Goal: Contribute content: Contribute content

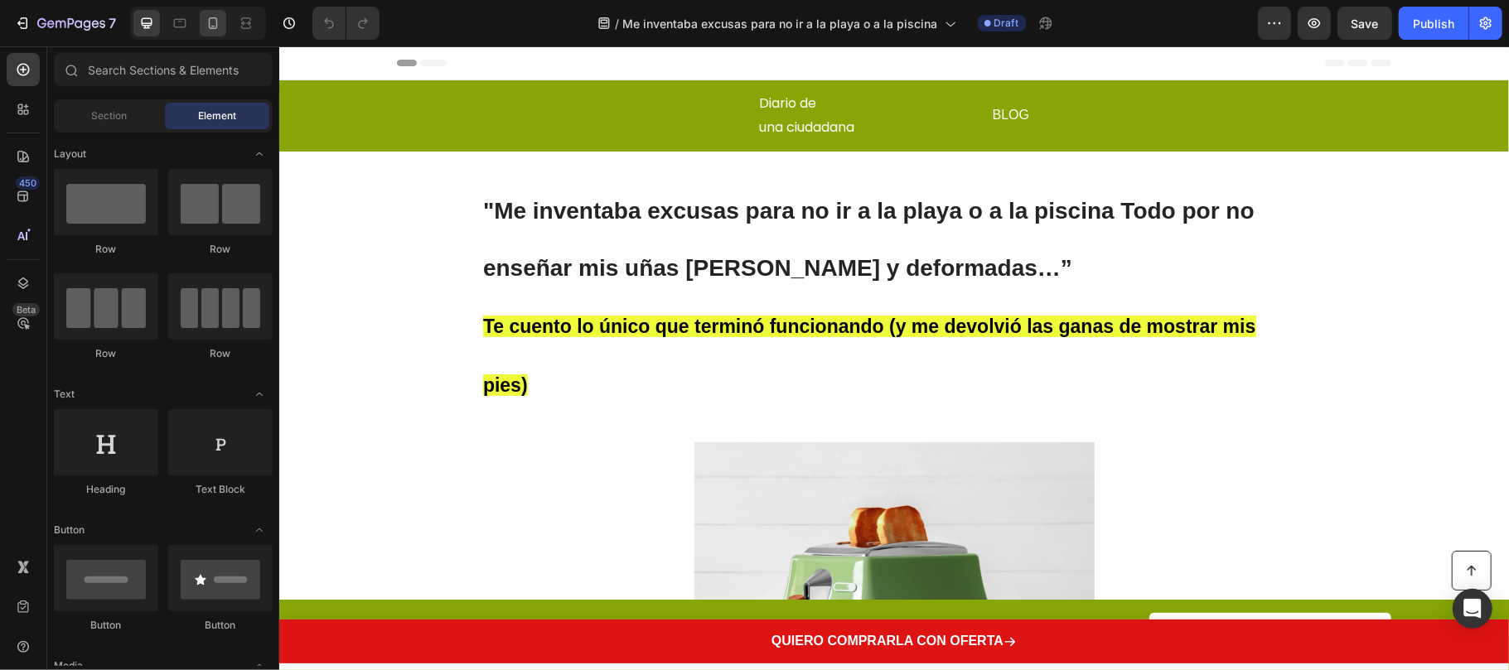
click at [214, 25] on icon at bounding box center [213, 23] width 17 height 17
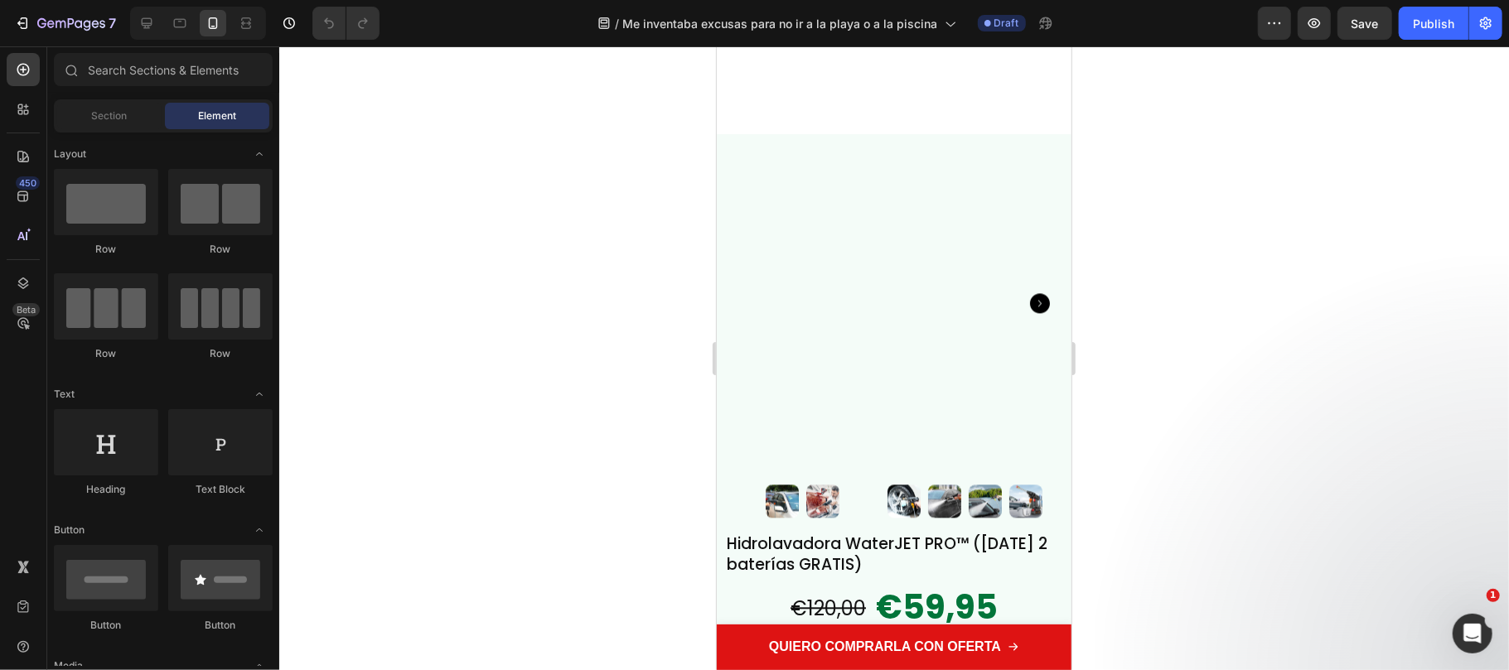
scroll to position [7180, 0]
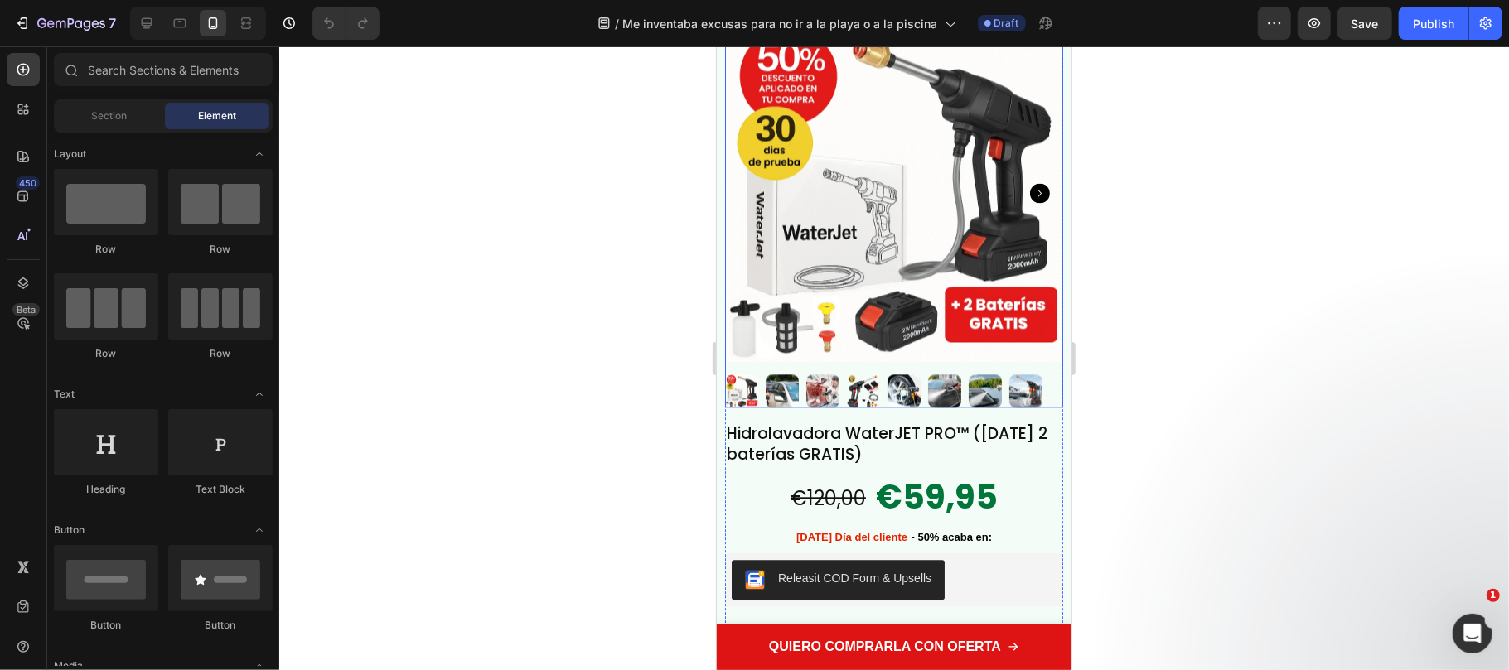
click at [849, 266] on img at bounding box center [893, 192] width 338 height 338
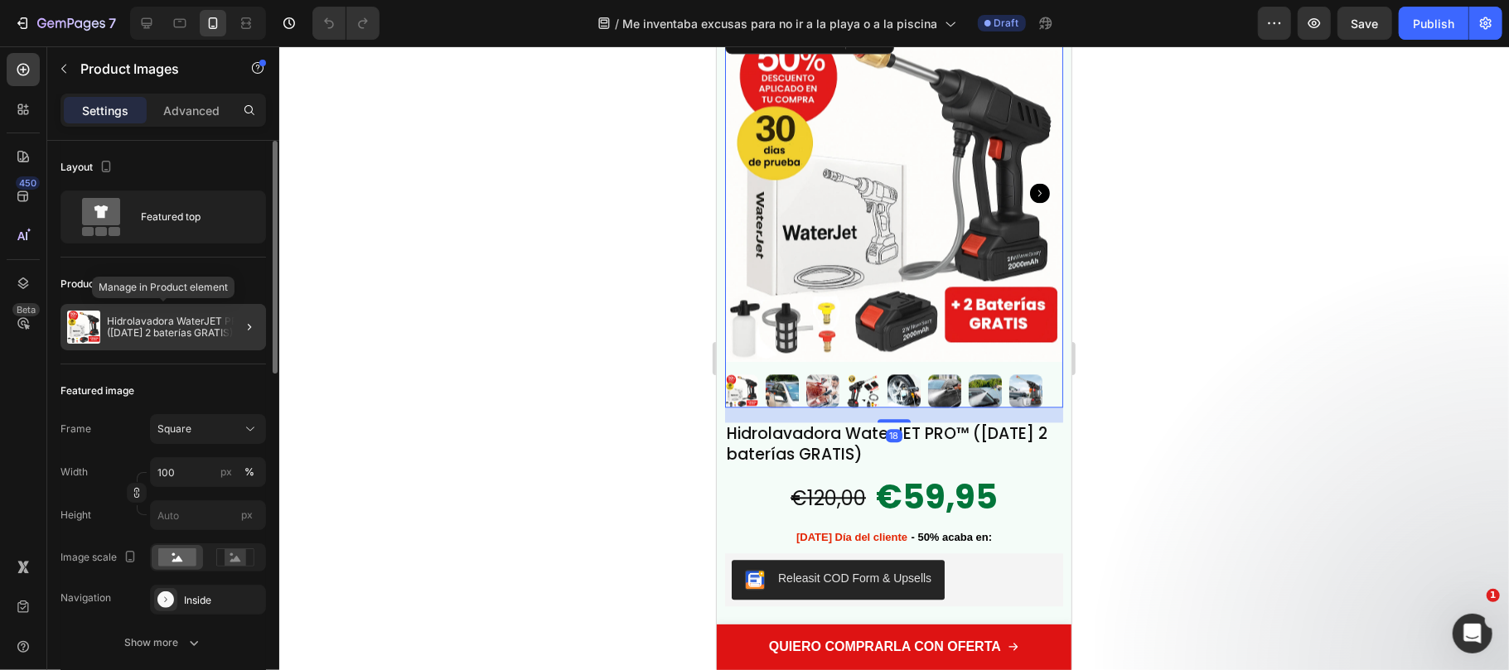
click at [170, 328] on p "Hidrolavadora WaterJET PRO™ ([DATE] 2 baterías GRATIS)" at bounding box center [183, 327] width 152 height 23
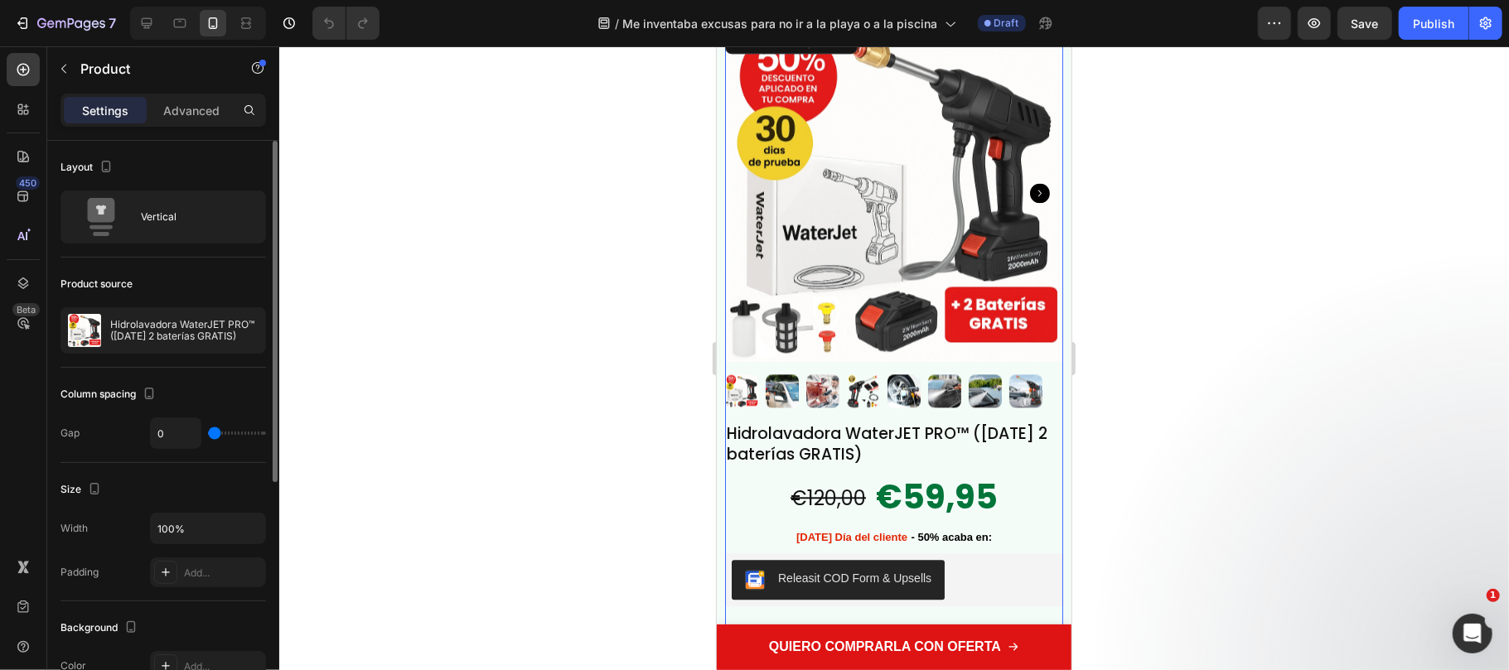
click at [170, 328] on p "Hidrolavadora WaterJET PRO™ ([DATE] 2 baterías GRATIS)" at bounding box center [184, 330] width 148 height 23
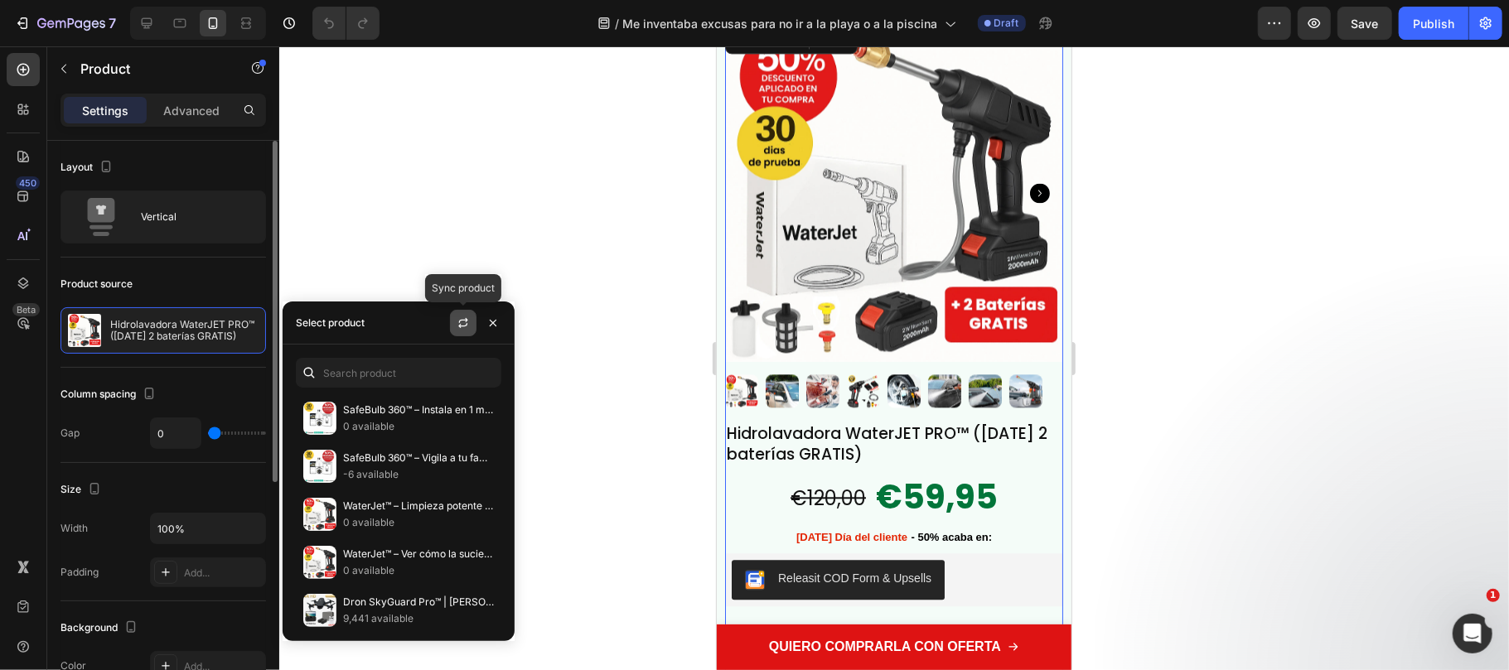
click at [462, 316] on icon "button" at bounding box center [463, 322] width 13 height 13
drag, startPoint x: 432, startPoint y: 414, endPoint x: 684, endPoint y: 477, distance: 259.6
click at [432, 414] on p "Aceite Natural MycoStop™ – Uñas listas para playa y piscina: elimina hongos des…" at bounding box center [418, 410] width 151 height 17
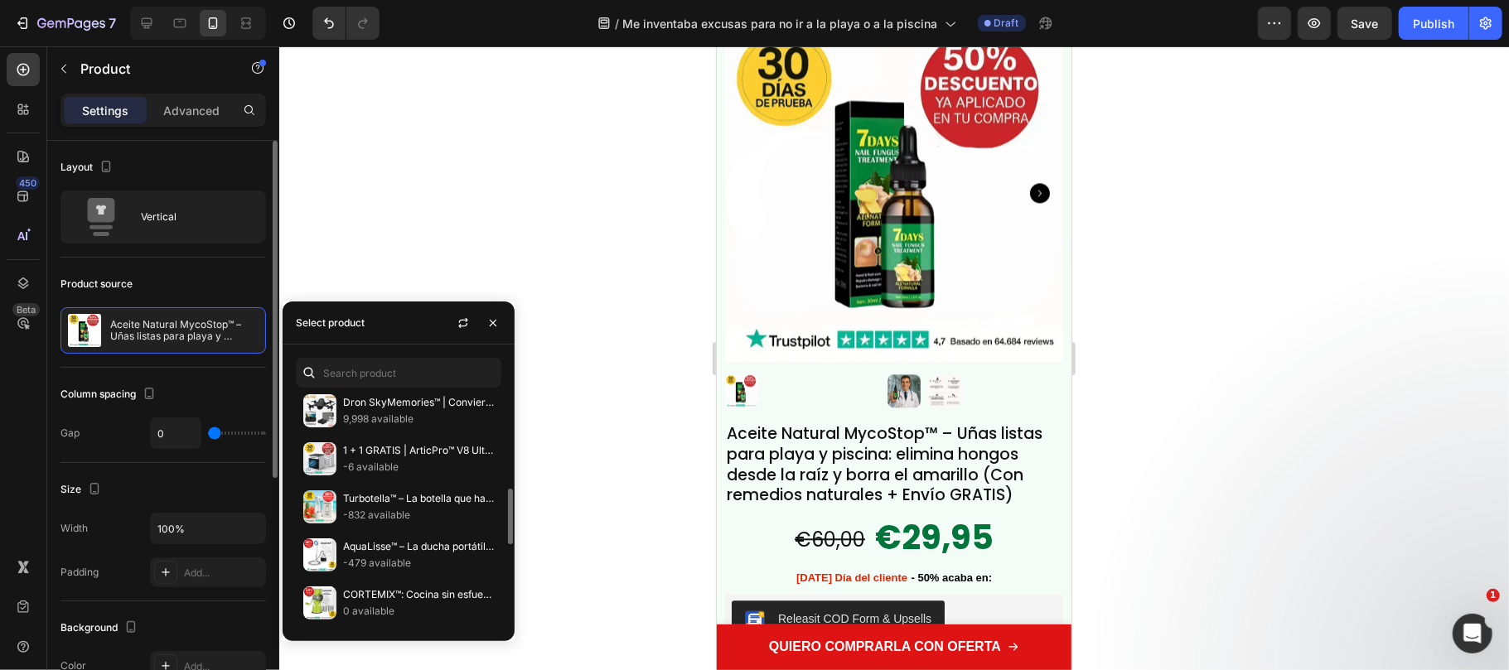
scroll to position [502, 0]
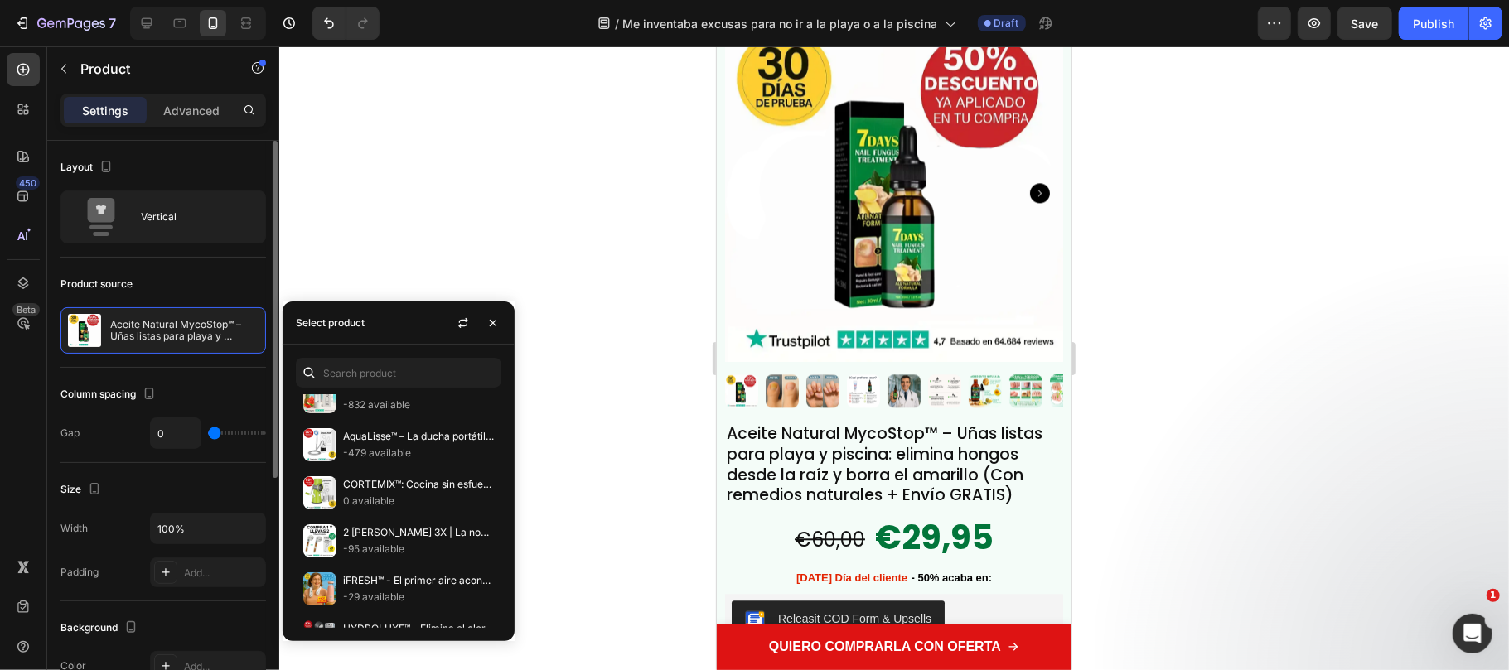
click at [406, 226] on div at bounding box center [894, 358] width 1230 height 624
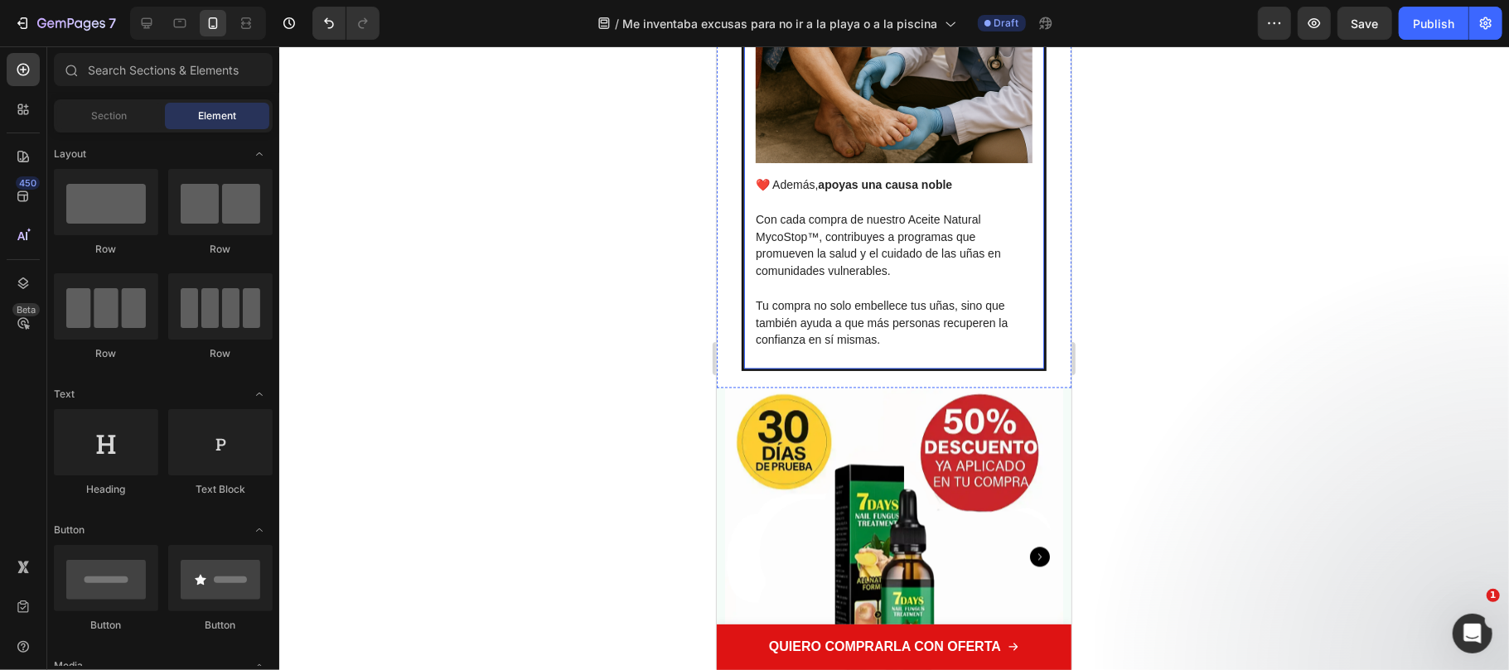
scroll to position [7070, 0]
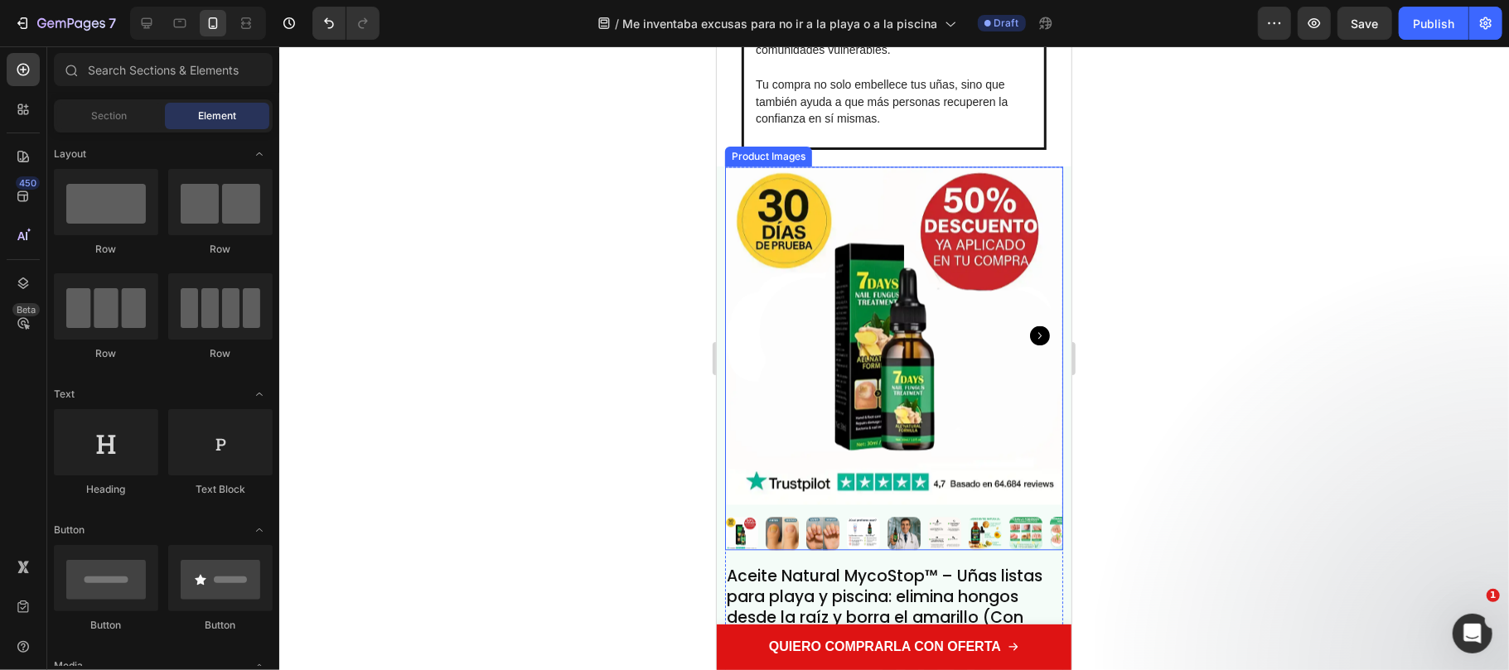
click at [1029, 325] on icon "Carousel Next Arrow" at bounding box center [1039, 335] width 20 height 20
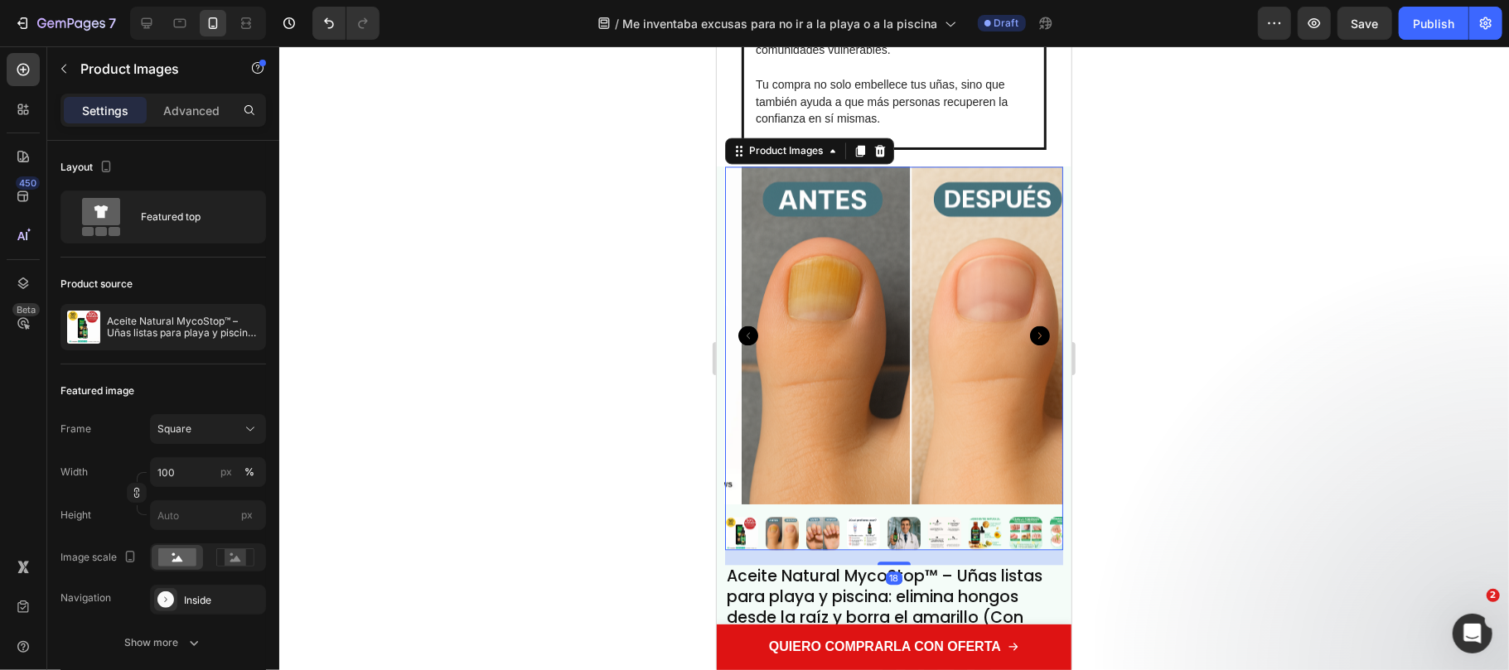
click at [1029, 325] on icon "Carousel Next Arrow" at bounding box center [1039, 335] width 20 height 20
click at [747, 325] on icon "Carousel Back Arrow" at bounding box center [747, 335] width 20 height 20
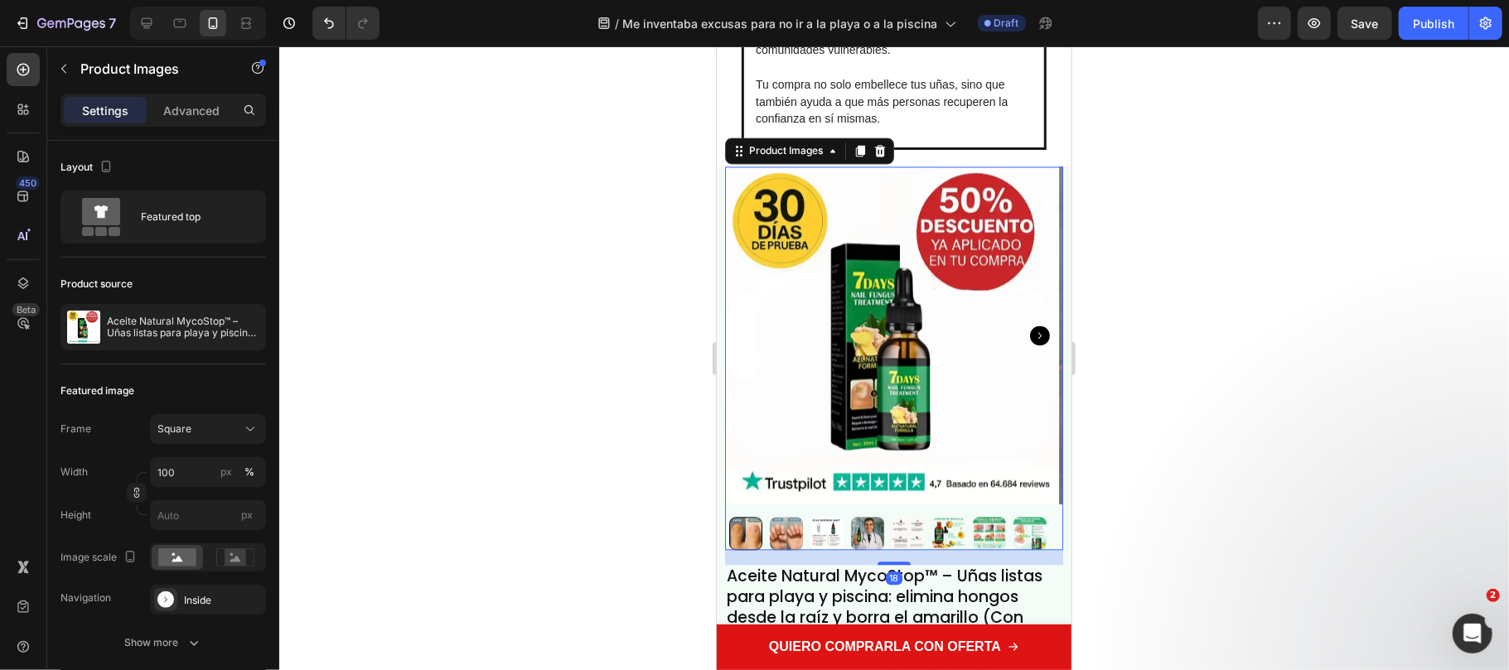
click at [747, 292] on img at bounding box center [889, 335] width 338 height 338
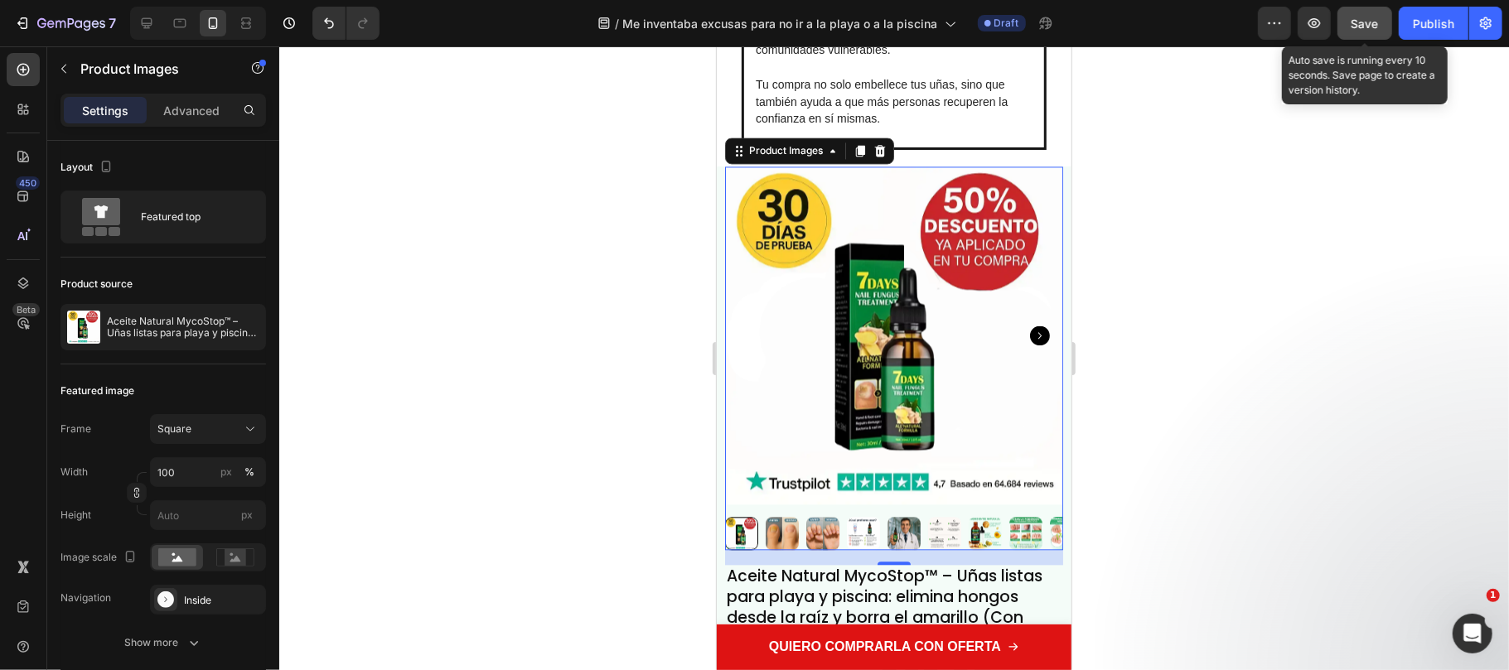
click at [1360, 18] on span "Save" at bounding box center [1364, 24] width 27 height 14
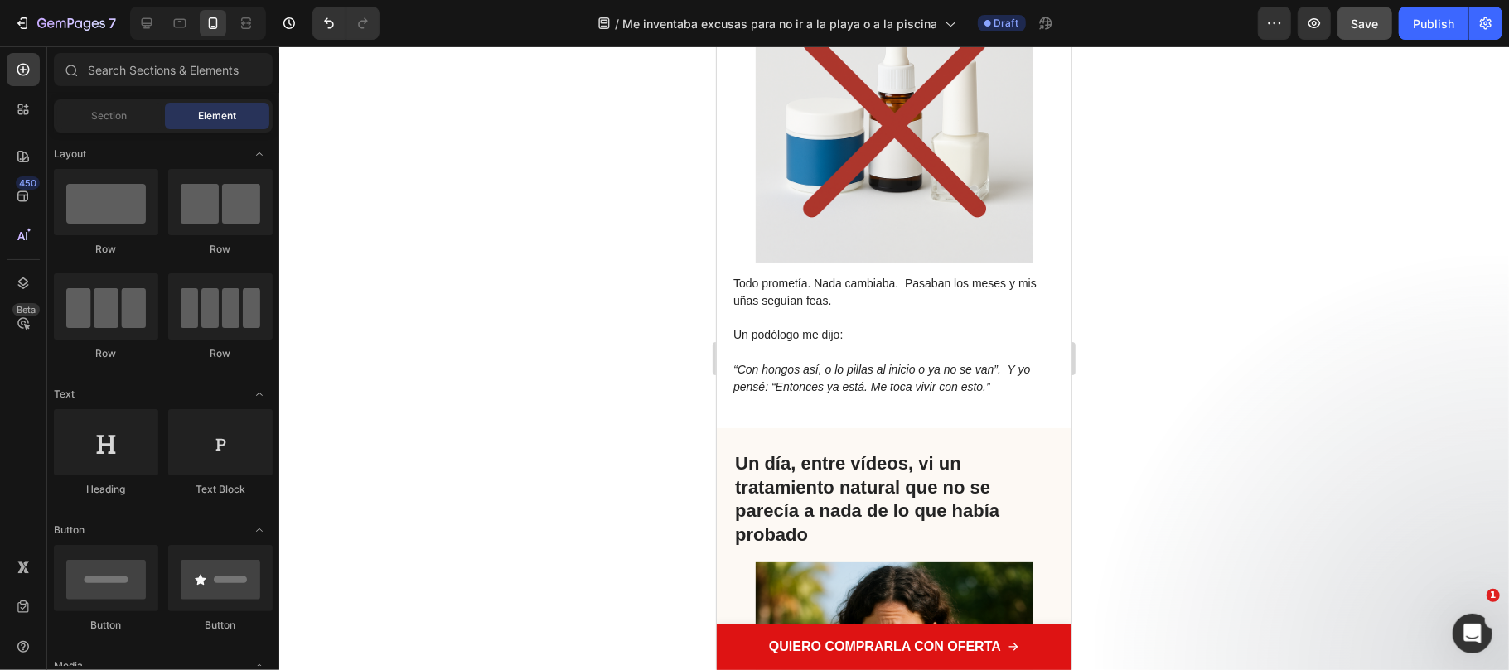
scroll to position [1529, 0]
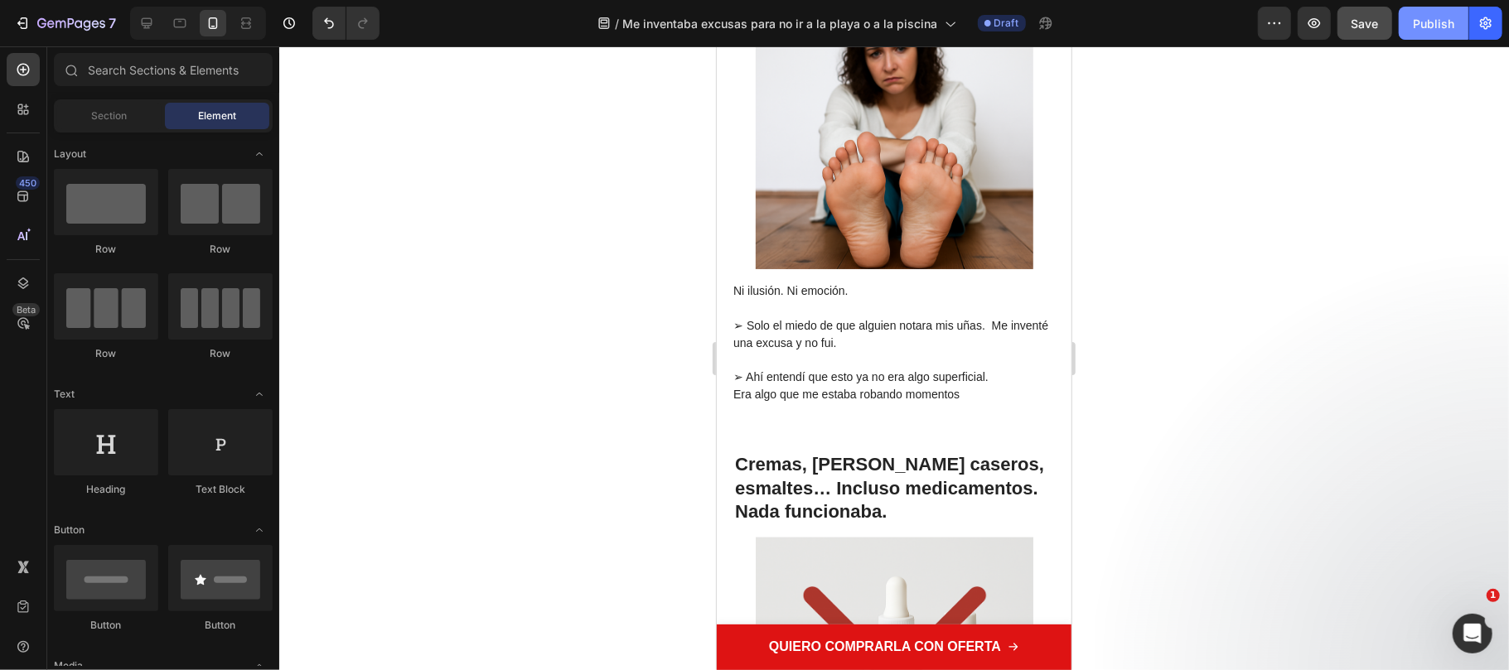
click at [1413, 25] on div "Publish" at bounding box center [1433, 23] width 41 height 17
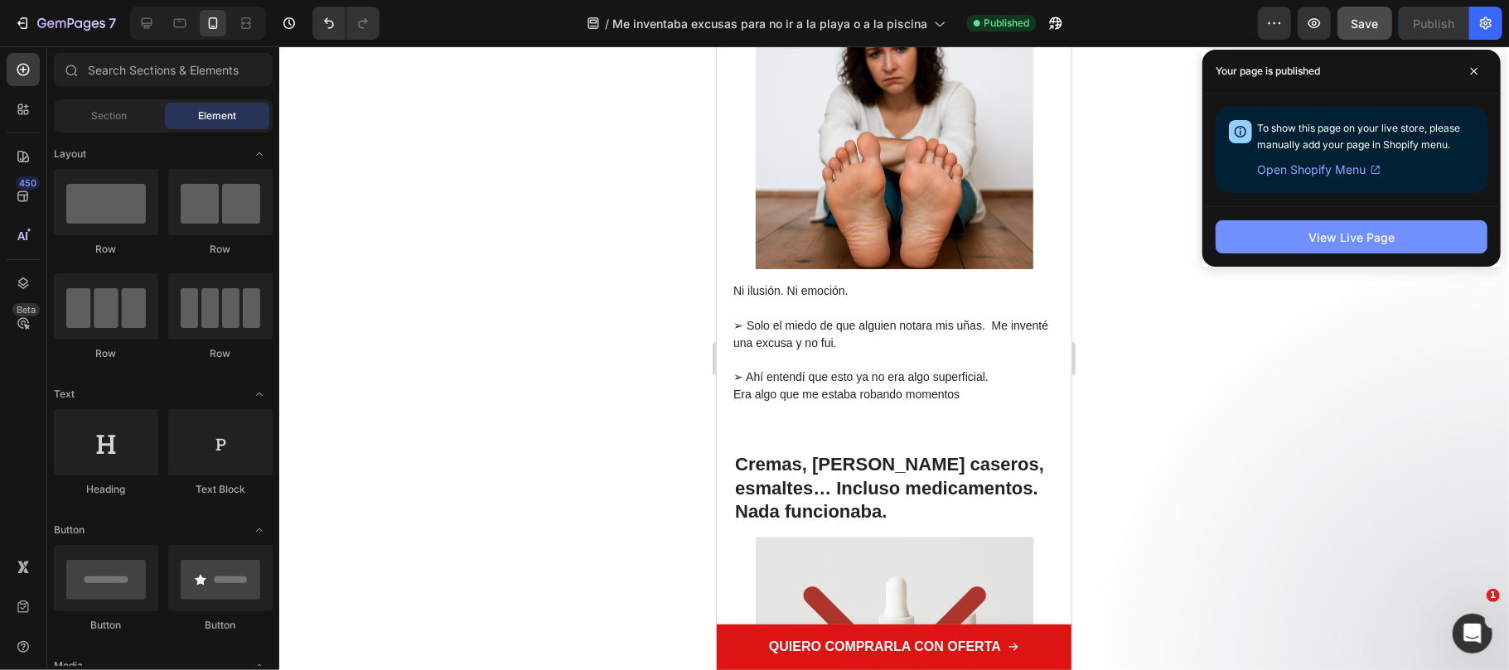
click at [1341, 235] on div "View Live Page" at bounding box center [1351, 237] width 86 height 17
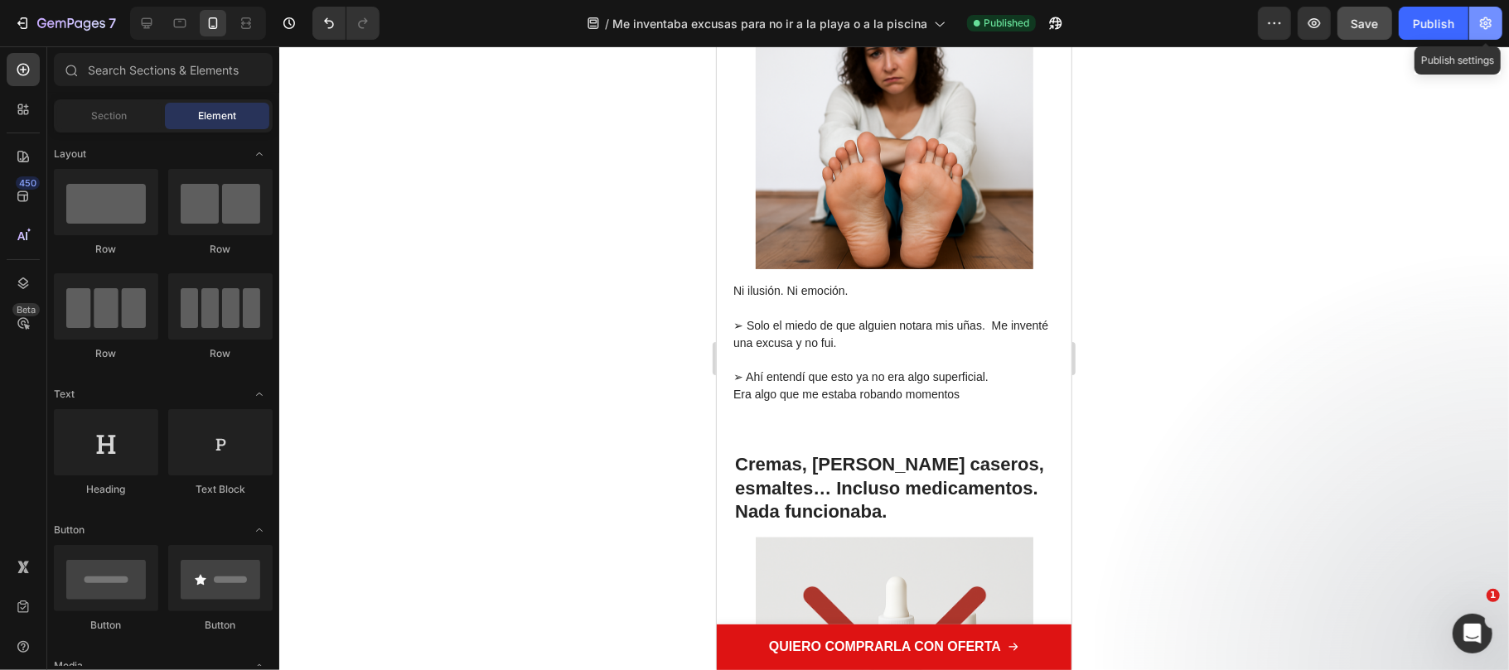
click at [1486, 31] on icon "button" at bounding box center [1485, 23] width 17 height 17
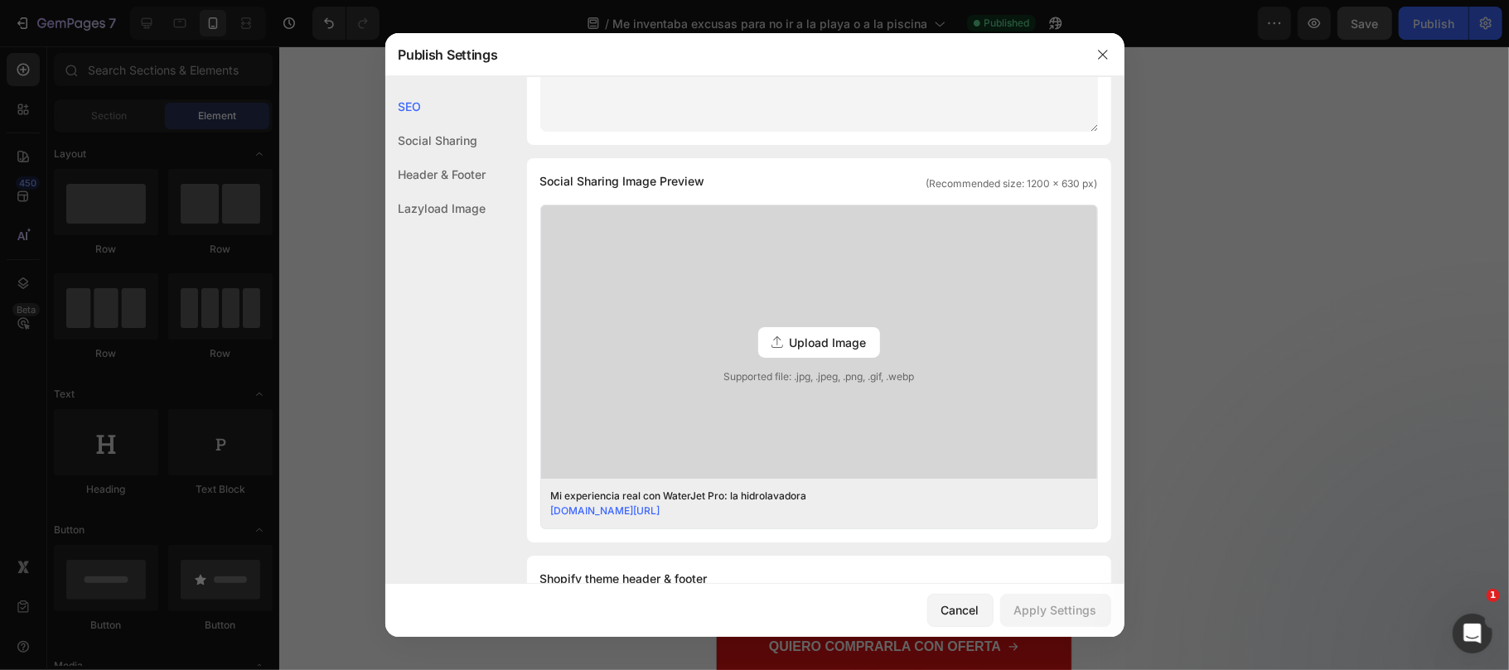
scroll to position [0, 0]
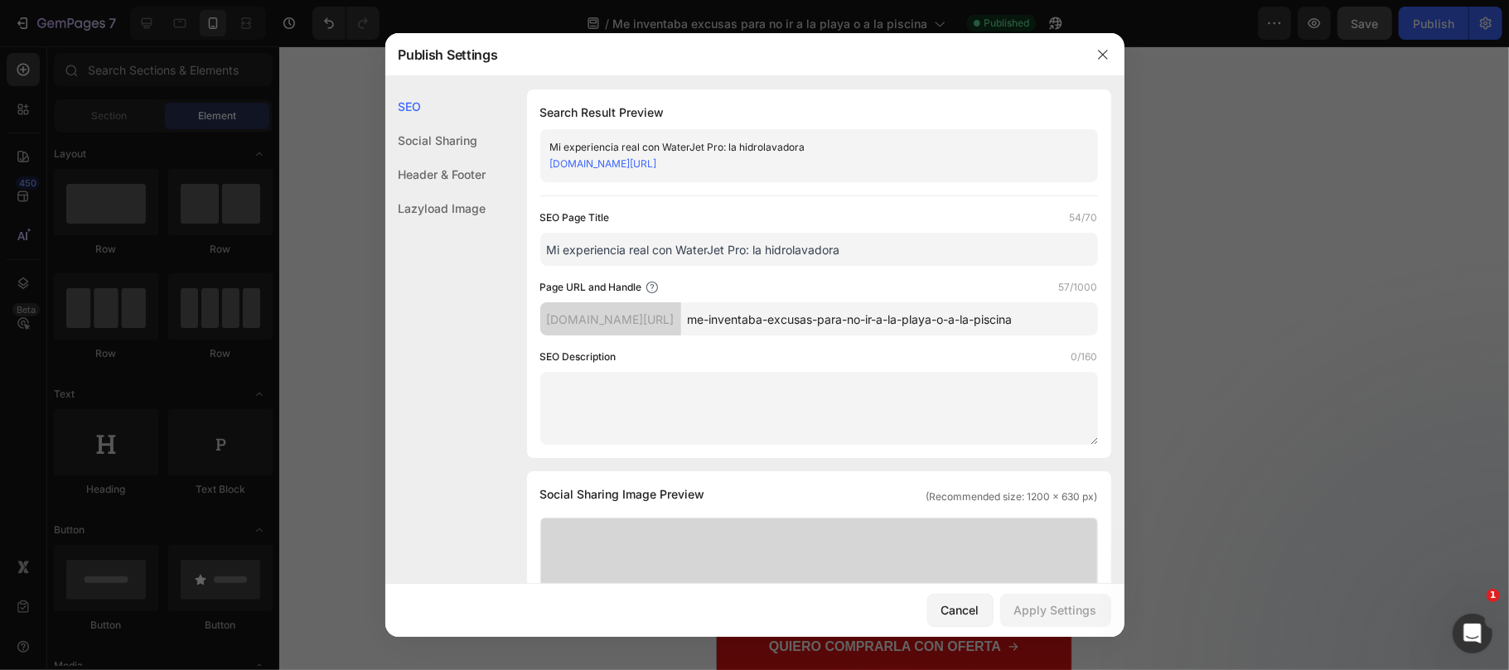
drag, startPoint x: 1097, startPoint y: 50, endPoint x: 1088, endPoint y: 70, distance: 21.9
click at [1098, 51] on icon "button" at bounding box center [1102, 54] width 13 height 13
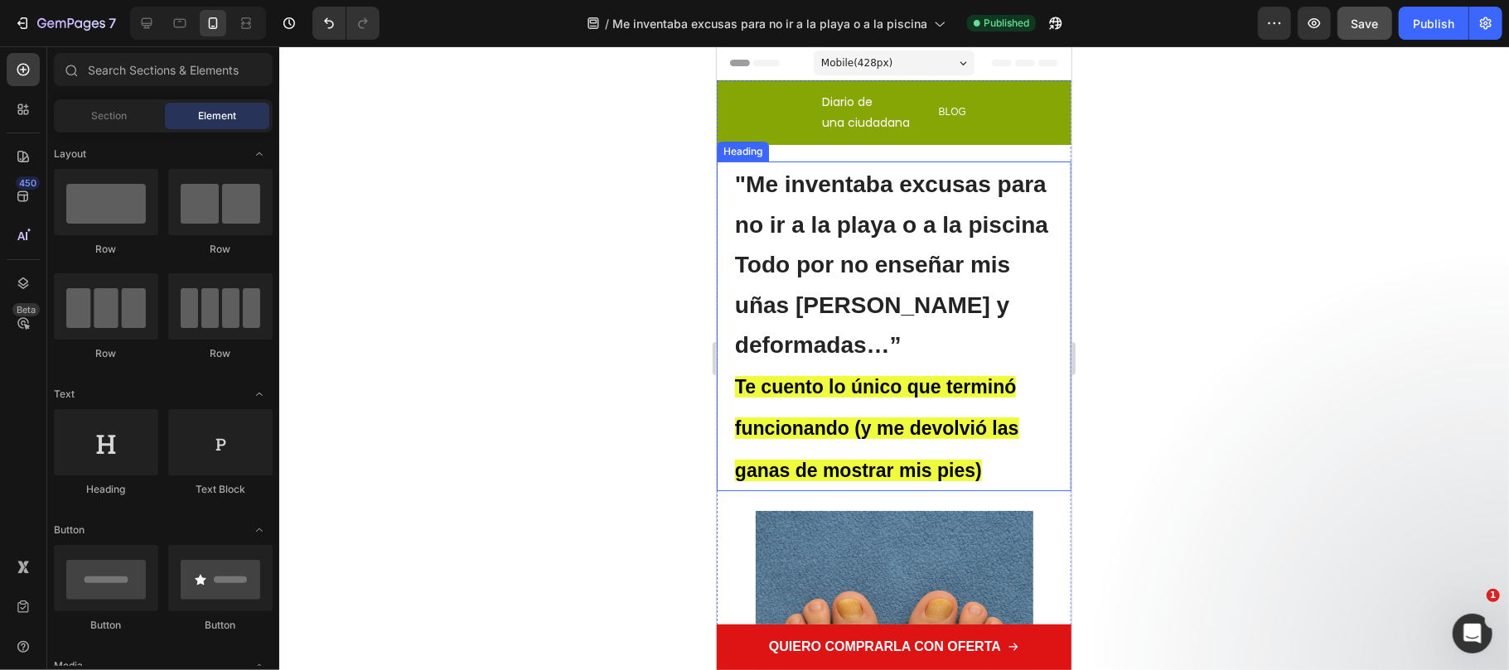
click at [852, 222] on strong ""Me inventaba excusas para no ir a la playa o a la piscina Todo por no enseñar …" at bounding box center [890, 264] width 313 height 186
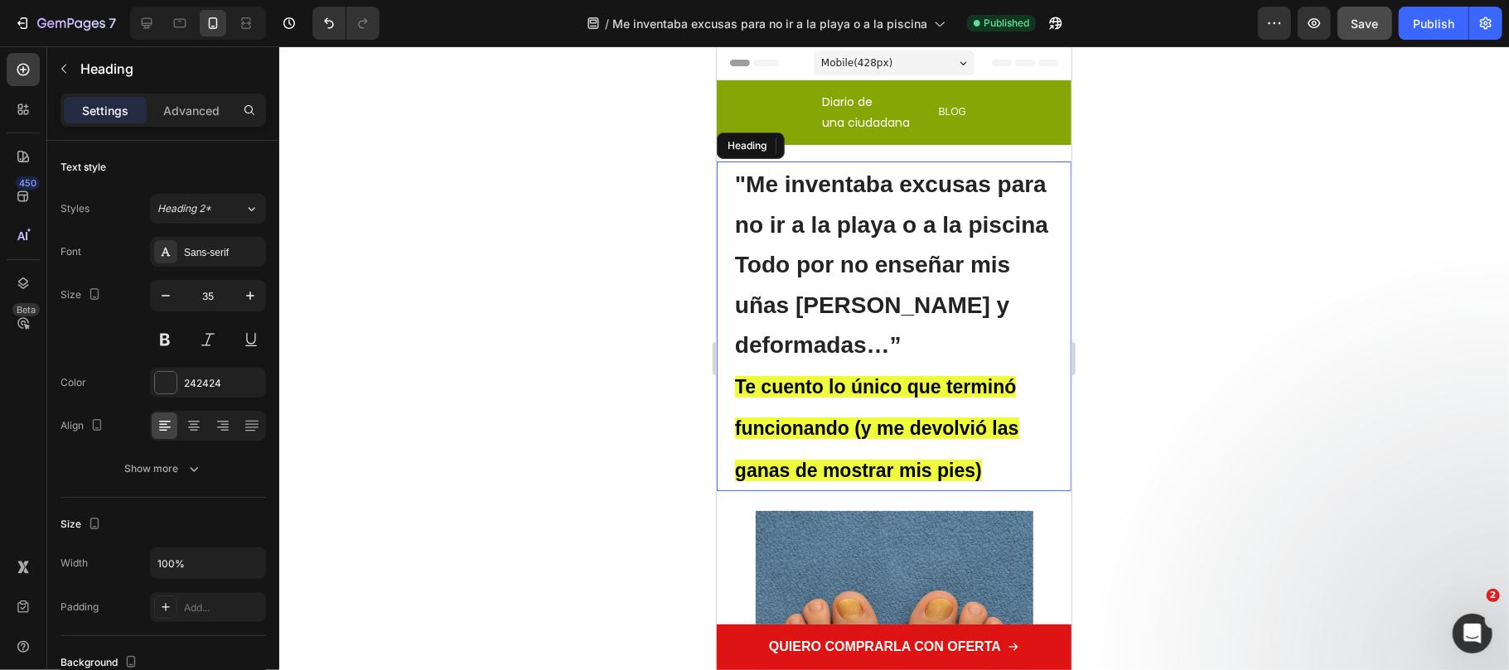
click at [1018, 332] on strong ""Me inventaba excusas para no ir a la playa o a la piscina Todo por no enseñar …" at bounding box center [890, 264] width 313 height 186
click at [1027, 344] on p ""Me inventaba excusas para no ir a la playa o a la piscina Todo por no enseñar …" at bounding box center [893, 325] width 318 height 326
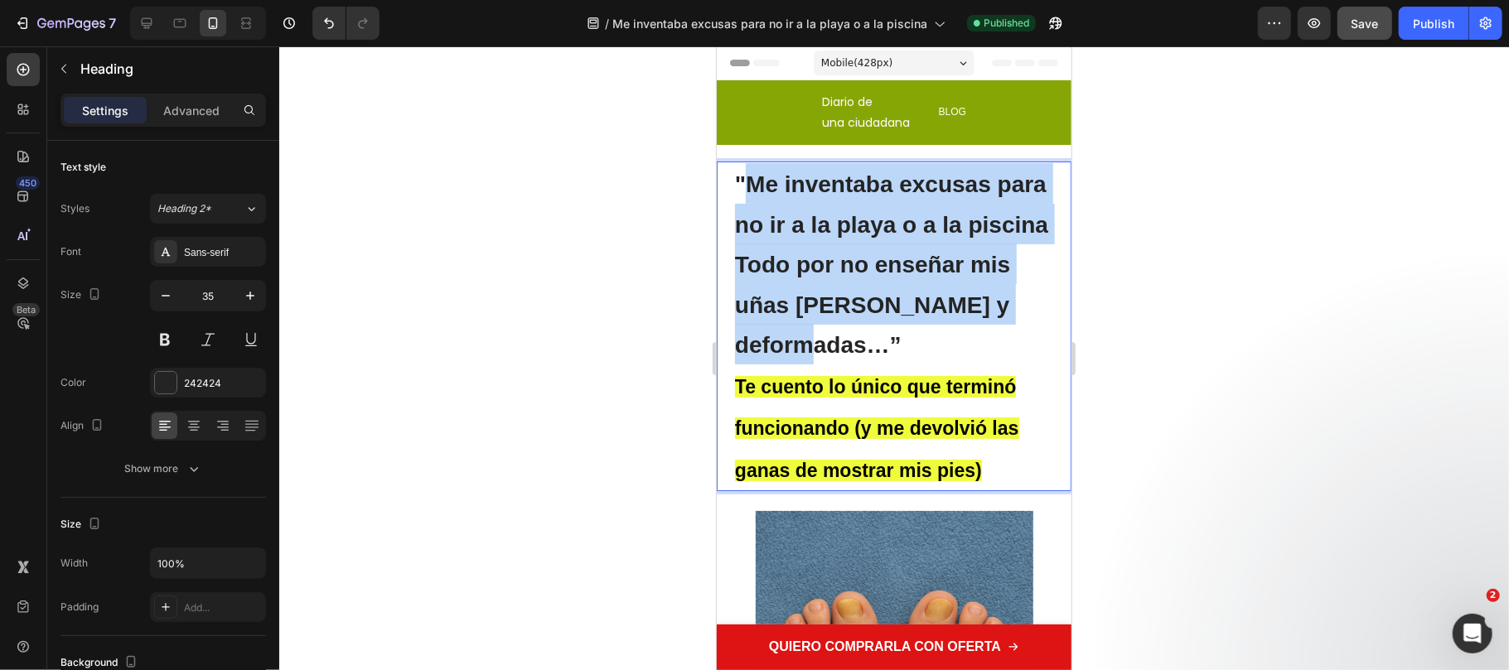
drag, startPoint x: 985, startPoint y: 338, endPoint x: 751, endPoint y: 181, distance: 281.9
click at [751, 181] on strong ""Me inventaba excusas para no ir a la playa o a la piscina Todo por no enseñar …" at bounding box center [890, 264] width 313 height 186
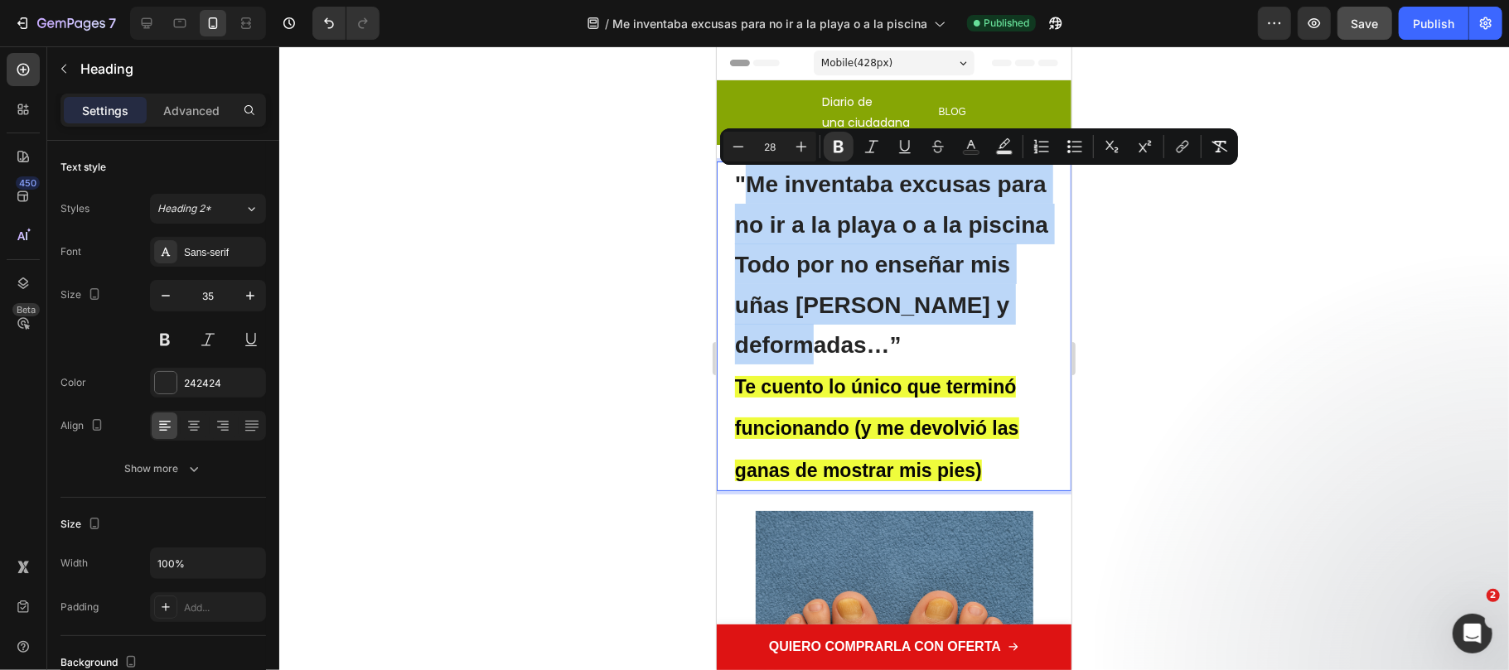
copy strong "Me inventaba excusas para no ir a la playa o a la piscina Todo por no enseñar m…"
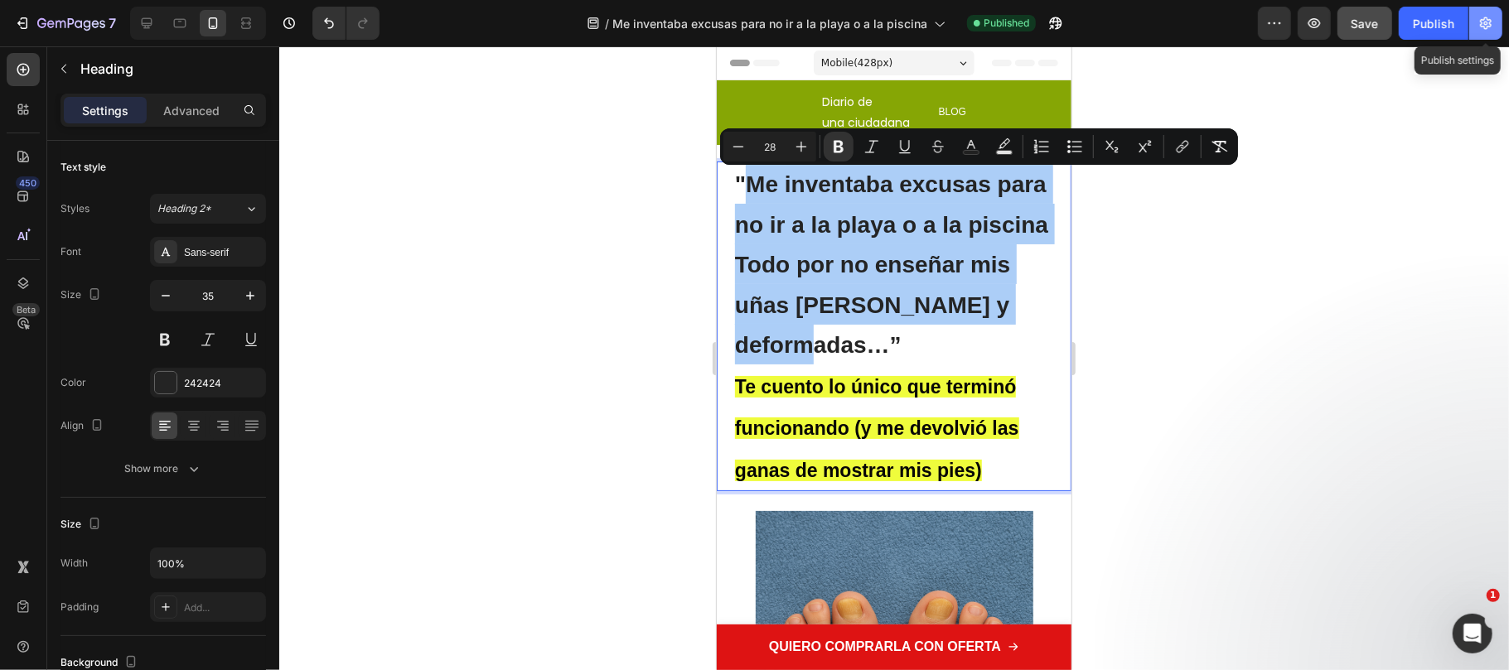
click at [1499, 25] on button "button" at bounding box center [1485, 23] width 33 height 33
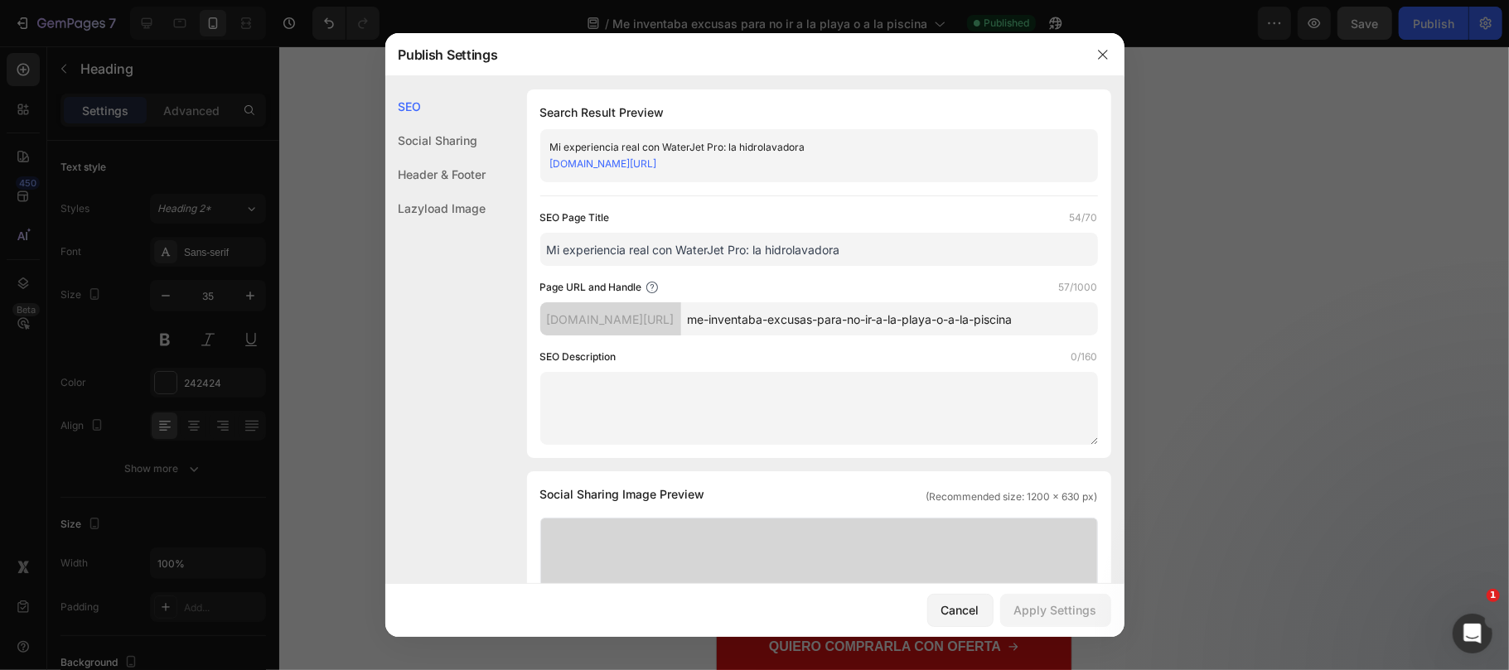
click at [593, 250] on input "Mi experiencia real con WaterJet Pro: la hidrolavadora" at bounding box center [819, 249] width 558 height 33
paste input "e inventaba excusas para no ir a la playa o a la piscina Todo por no enseñar mi…"
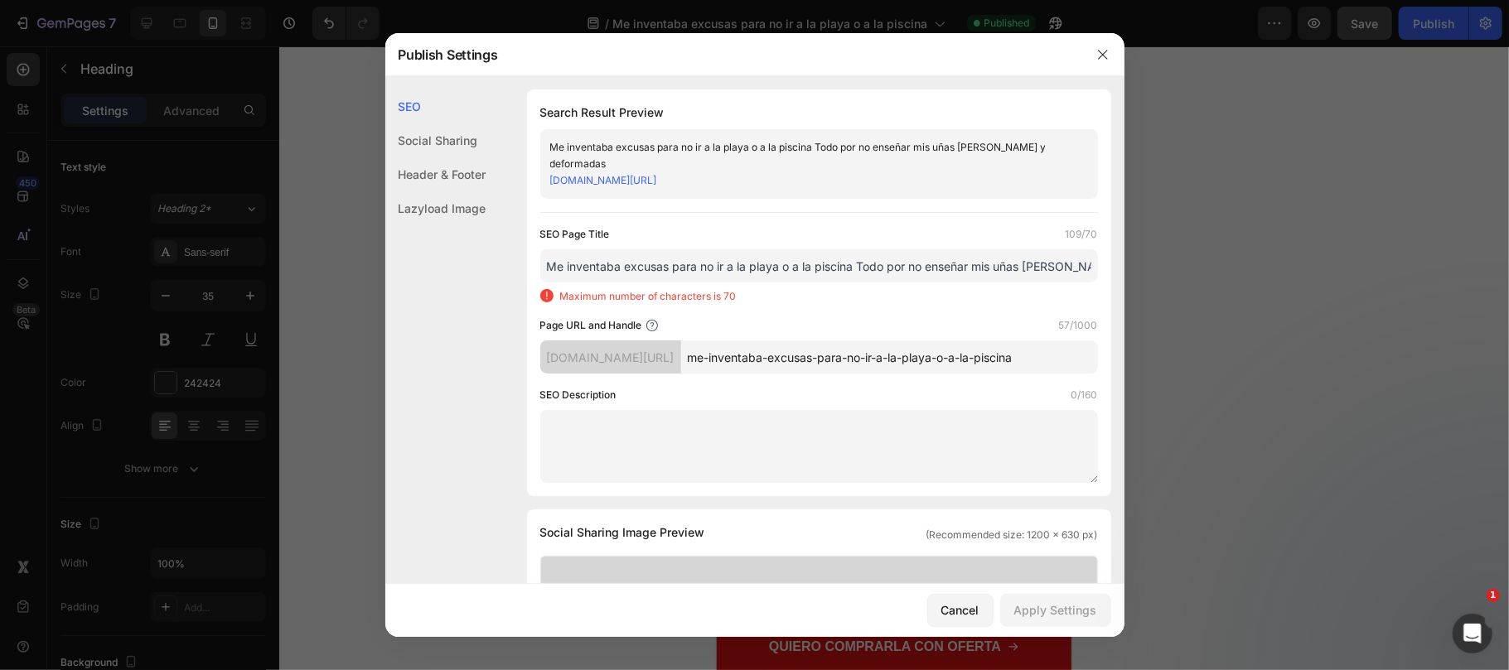
drag, startPoint x: 466, startPoint y: 256, endPoint x: 445, endPoint y: 256, distance: 20.7
click at [720, 263] on input "Me inventaba excusas para no ir a la playa o a la piscina Todo por no enseñar m…" at bounding box center [819, 265] width 558 height 33
drag, startPoint x: 1022, startPoint y: 265, endPoint x: 1350, endPoint y: 290, distance: 328.2
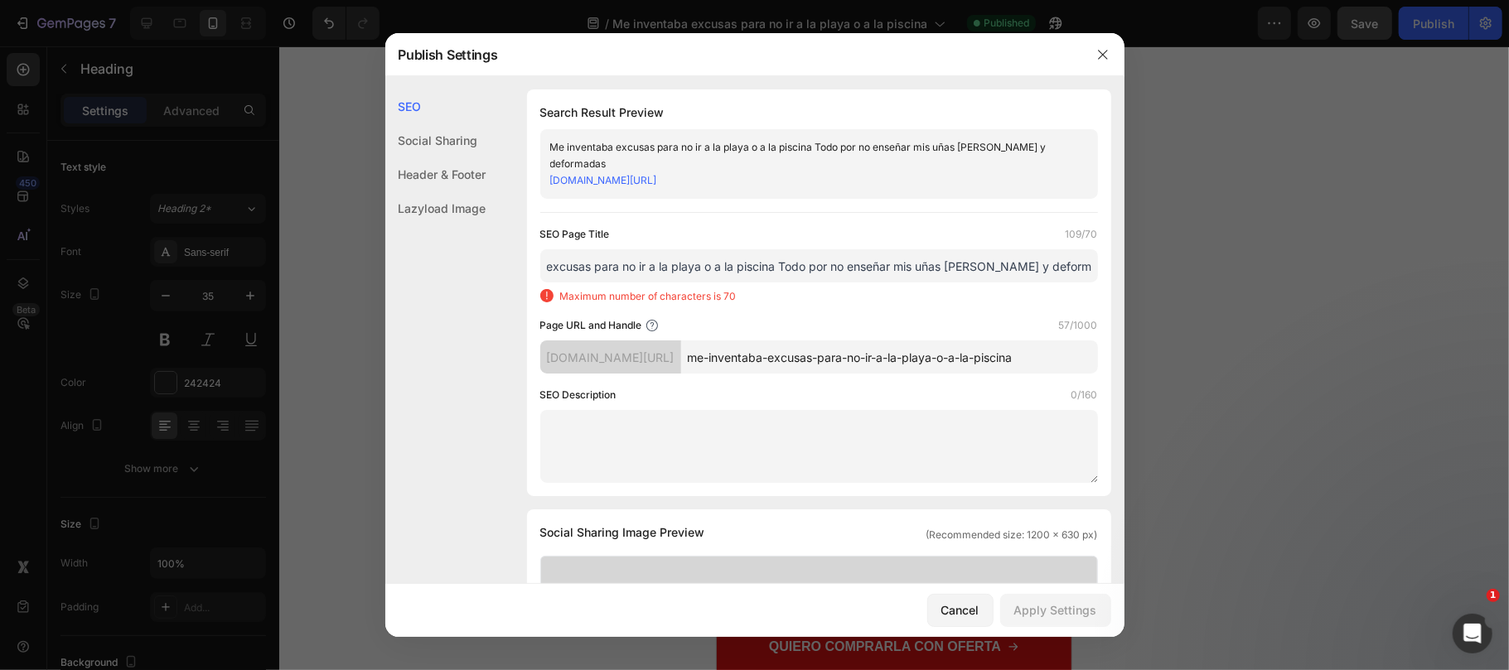
click at [1350, 290] on div "Publish Settings SEO Social Sharing Header & Footer Lazyload Image SEO Search R…" at bounding box center [754, 335] width 1509 height 670
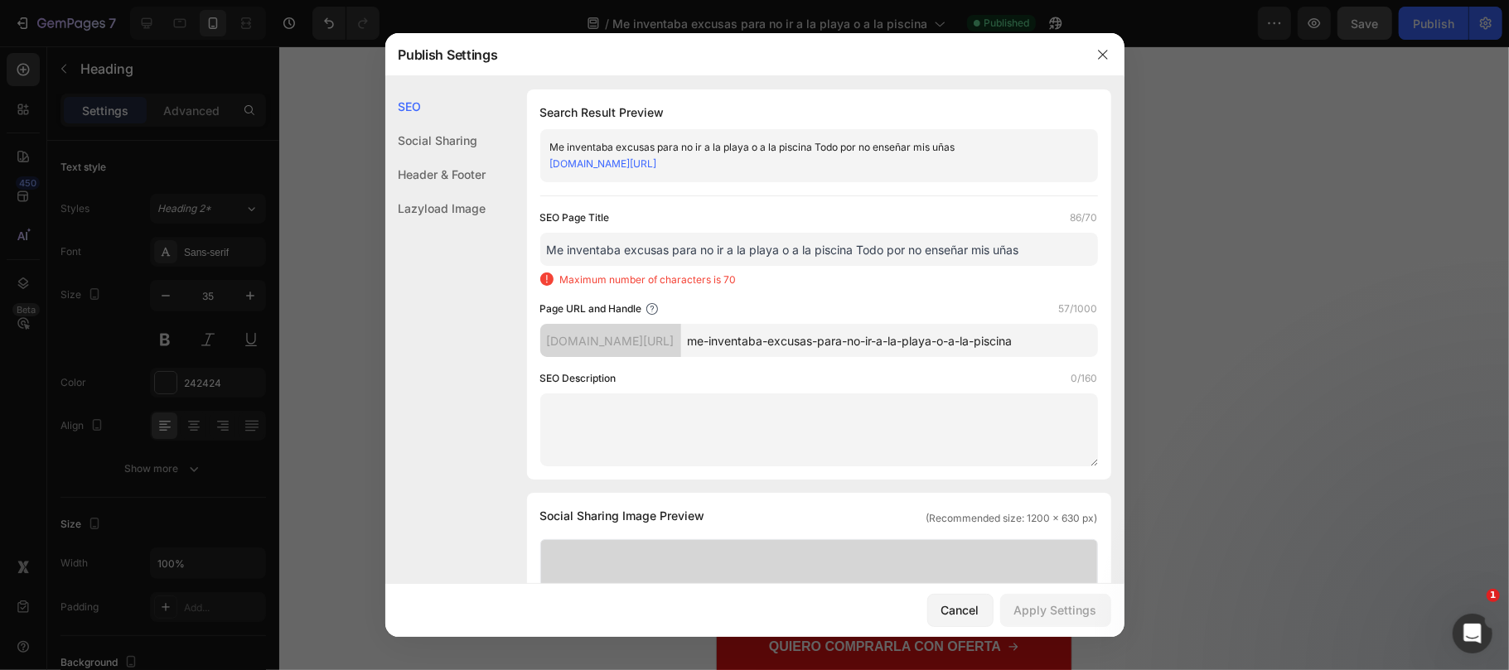
scroll to position [0, 0]
drag, startPoint x: 825, startPoint y: 244, endPoint x: 792, endPoint y: 232, distance: 35.1
click at [792, 235] on input "Me inventaba excusas para no ir a la playa o a la piscina Todo por no enseñar m…" at bounding box center [819, 249] width 558 height 33
click at [790, 254] on input "Me inventaba excusas para no ir a la playa Todo por no enseñar mis uñas" at bounding box center [819, 249] width 558 height 33
click at [966, 252] on input "Me inventaba excusas para no ir a la playa todo por no enseñar mis uñas" at bounding box center [819, 249] width 558 height 33
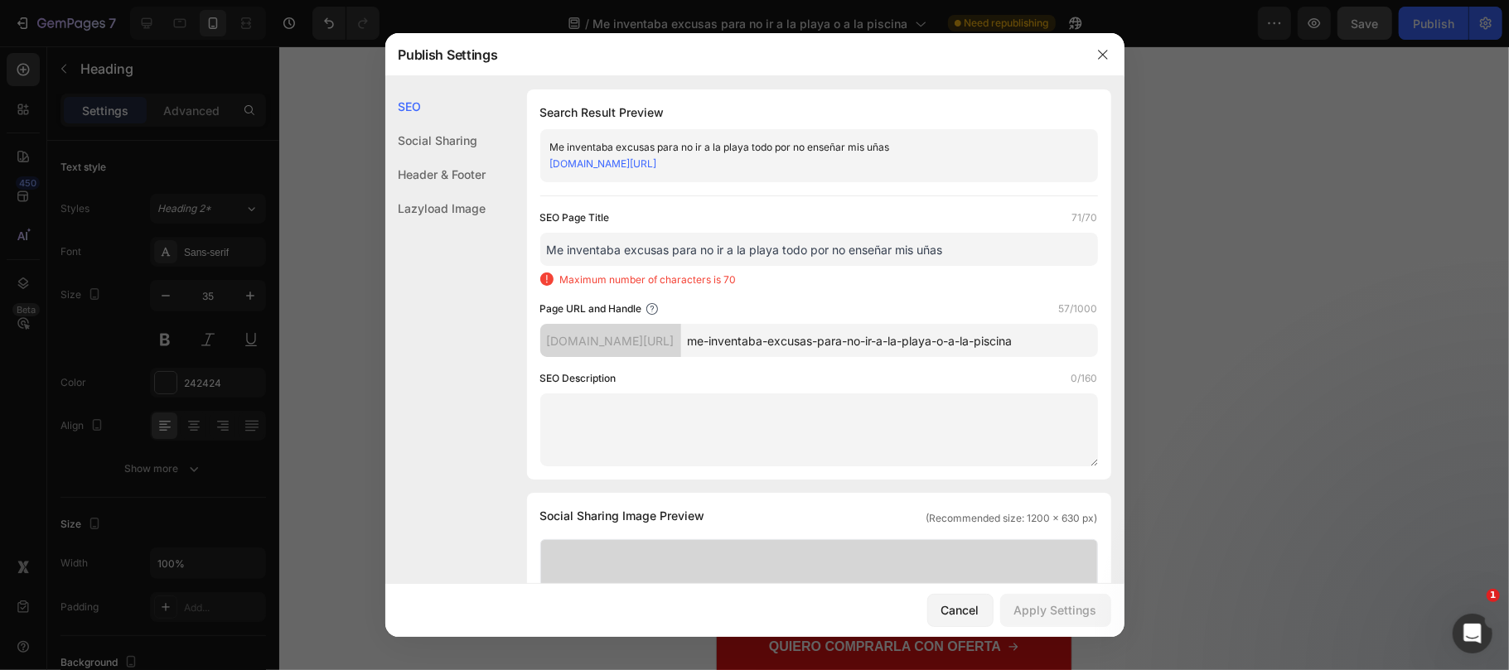
drag, startPoint x: 974, startPoint y: 247, endPoint x: 436, endPoint y: 242, distance: 538.6
paste input "o a la piscina Todo por no enseñar mis uñas amarillas y deformad"
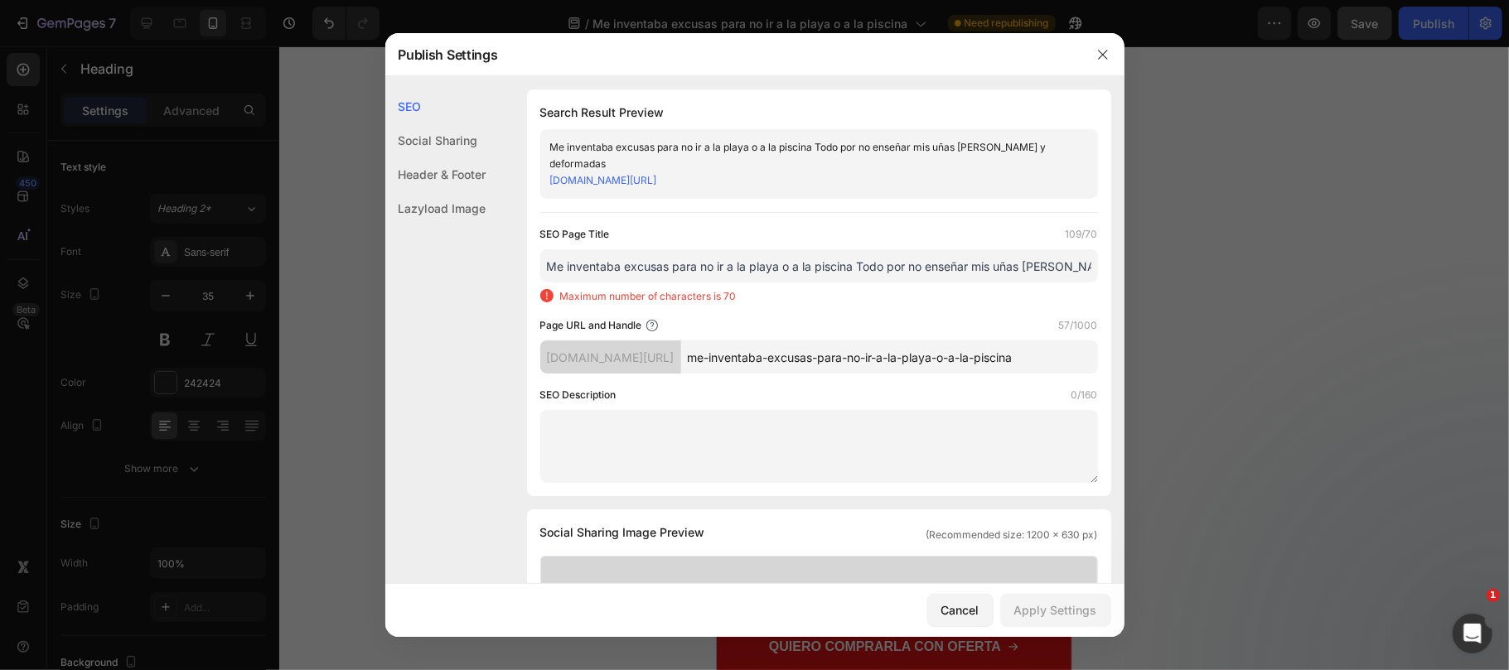
scroll to position [0, 78]
drag, startPoint x: 693, startPoint y: 275, endPoint x: 539, endPoint y: 273, distance: 155.0
click at [770, 273] on input "Me inventaba excusas para no ir a la playa o a la piscina Todo por no enseñar m…" at bounding box center [819, 265] width 558 height 33
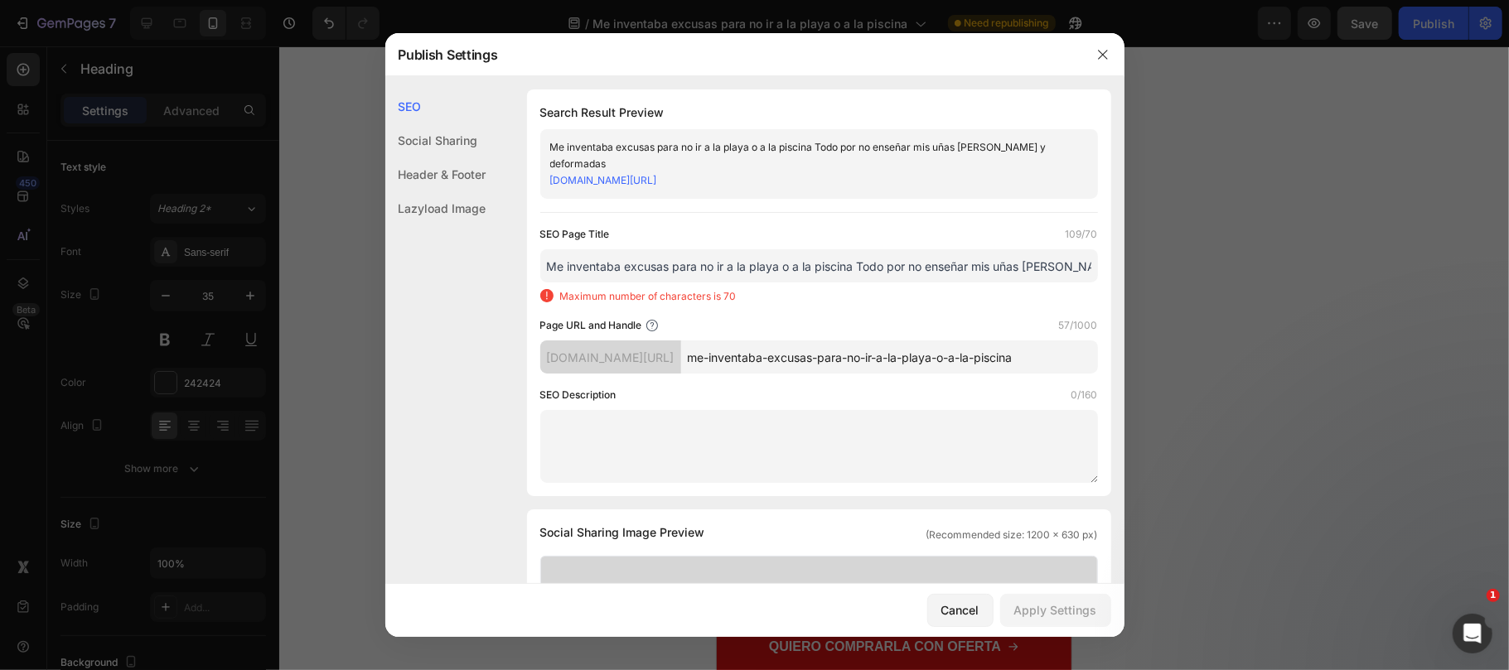
scroll to position [0, 78]
drag, startPoint x: 853, startPoint y: 265, endPoint x: 1337, endPoint y: 262, distance: 484.7
click at [1337, 267] on div "Publish Settings SEO Social Sharing Header & Footer Lazyload Image SEO Search R…" at bounding box center [754, 335] width 1509 height 670
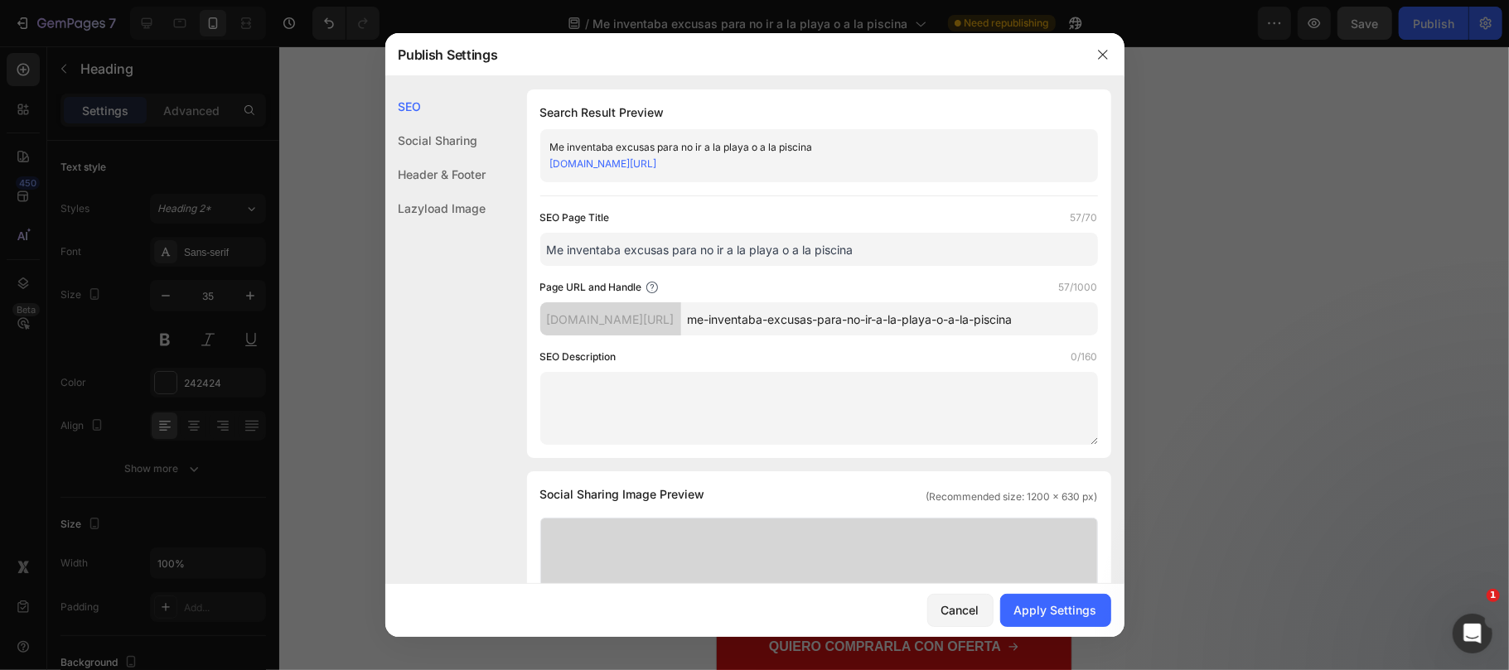
type input "Me inventaba excusas para no ir a la playa o a la piscina"
click at [981, 349] on div "SEO Description 0/160" at bounding box center [819, 357] width 558 height 17
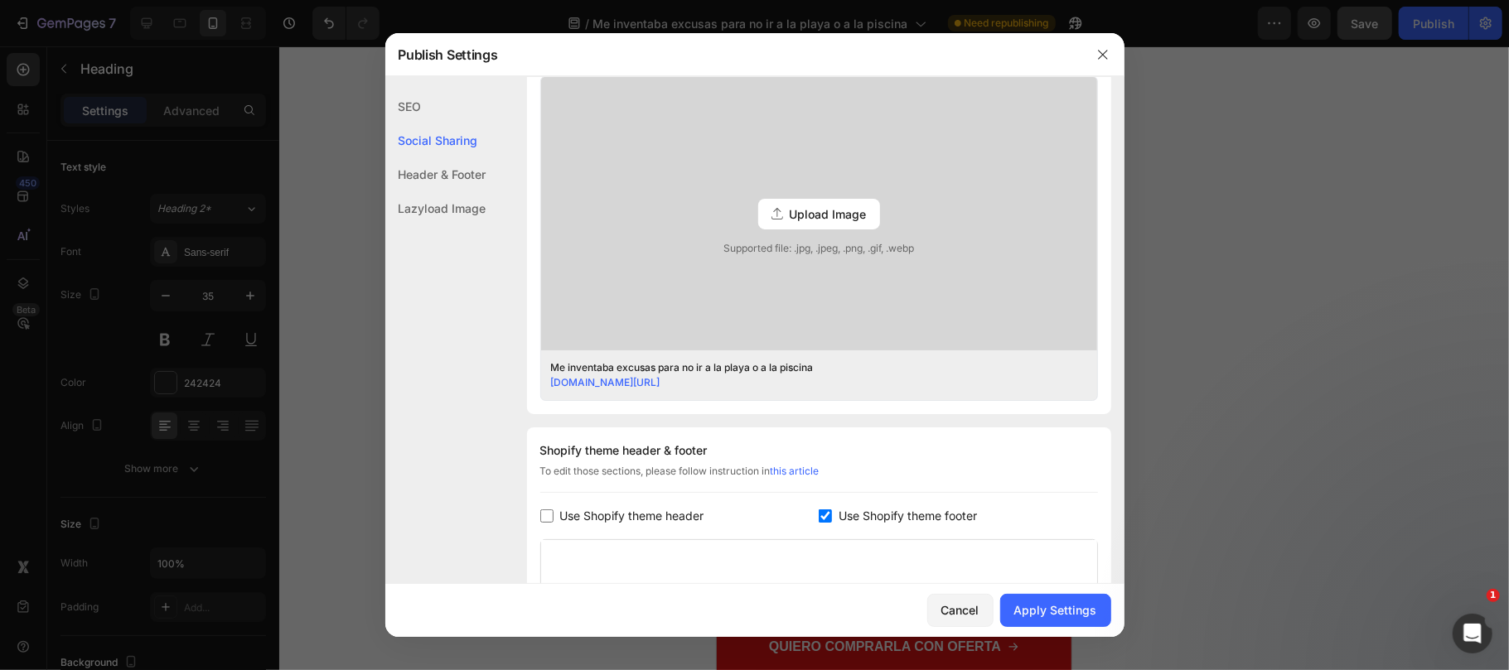
scroll to position [552, 0]
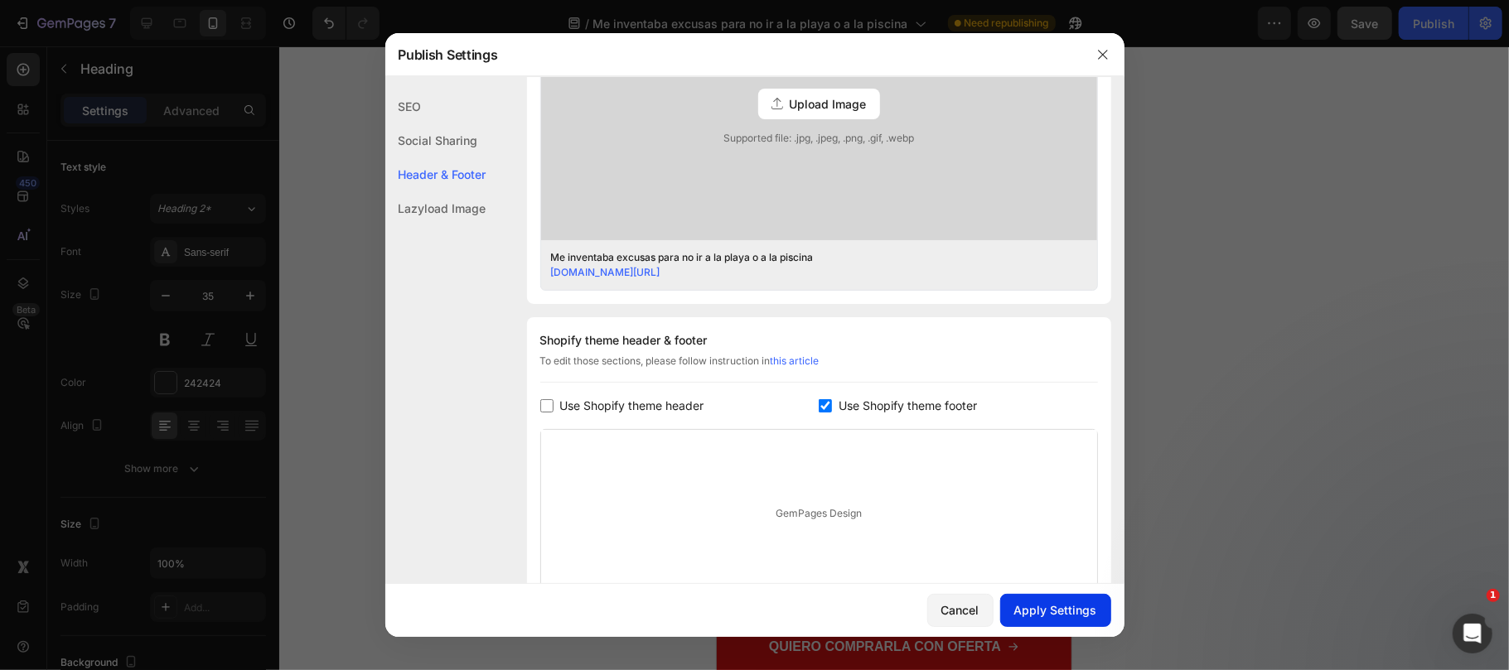
click at [1080, 616] on div "Apply Settings" at bounding box center [1055, 609] width 83 height 17
click at [1100, 50] on icon "button" at bounding box center [1102, 54] width 13 height 13
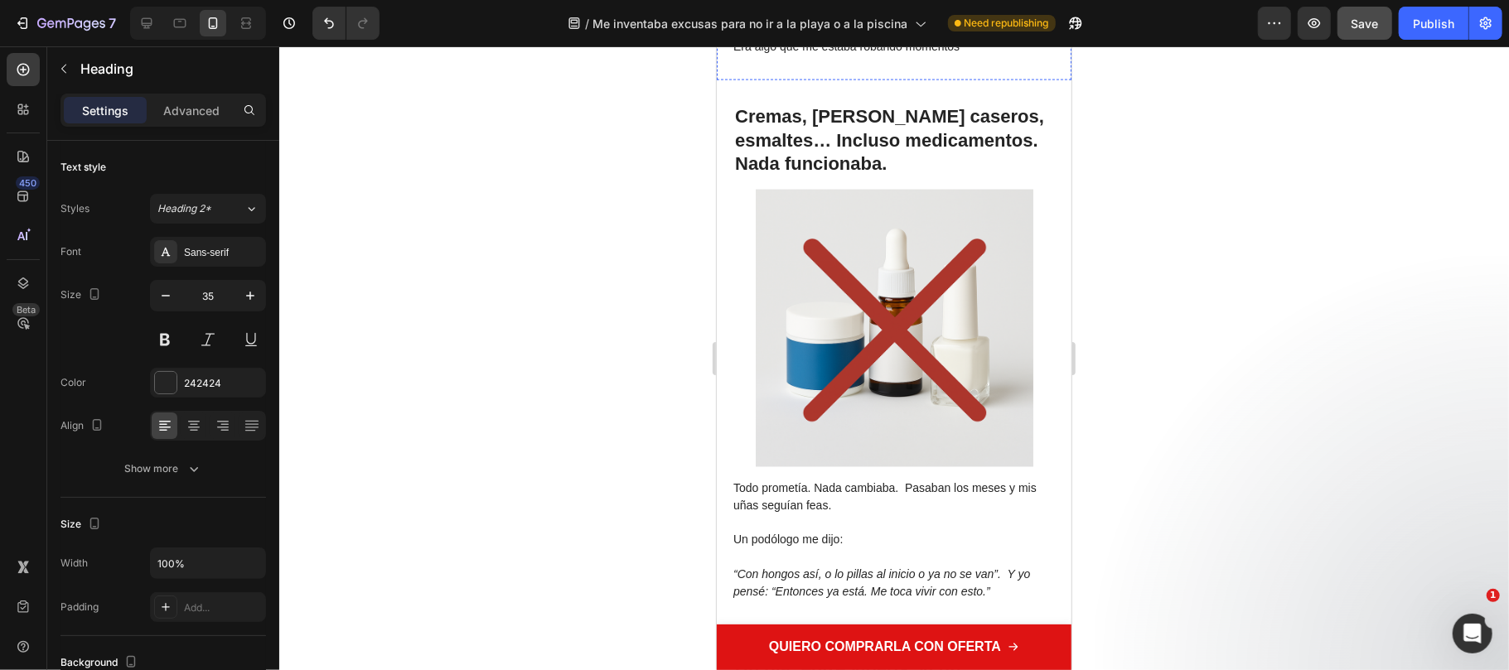
scroll to position [2099, 0]
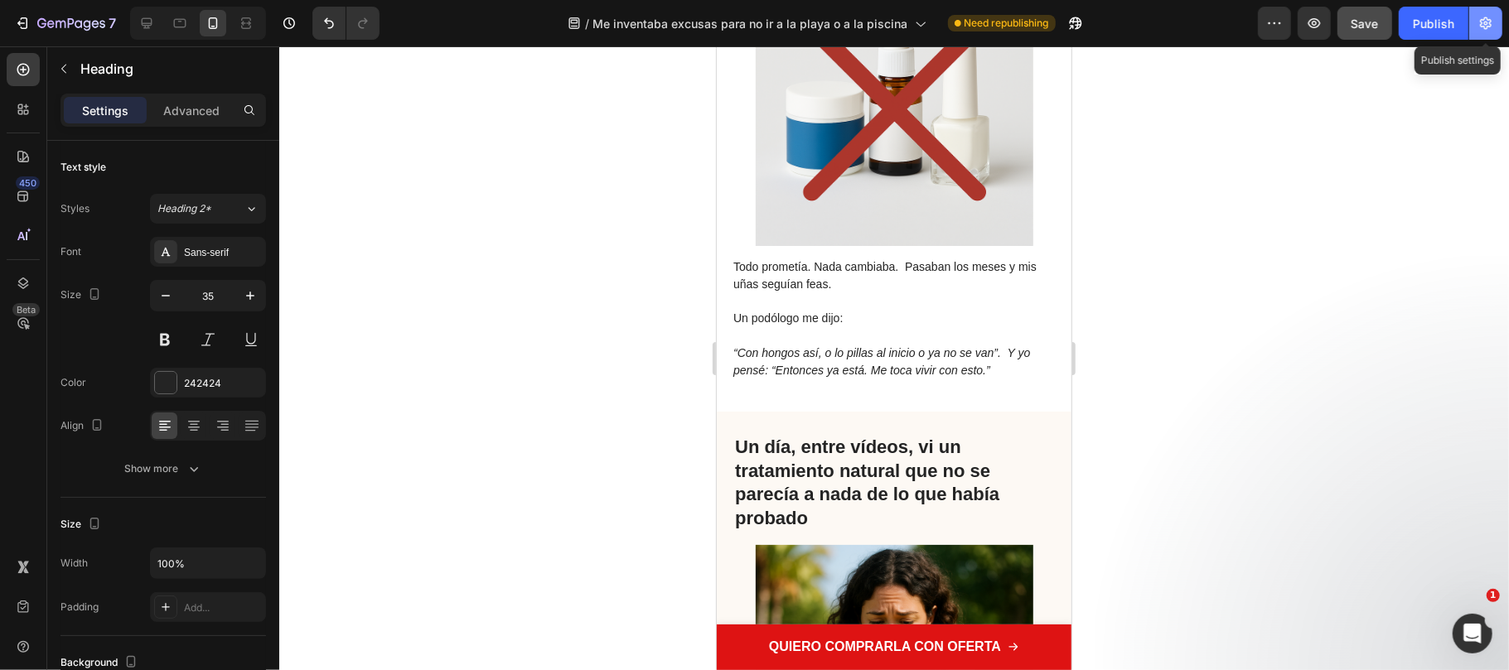
click at [1483, 31] on button "button" at bounding box center [1485, 23] width 33 height 33
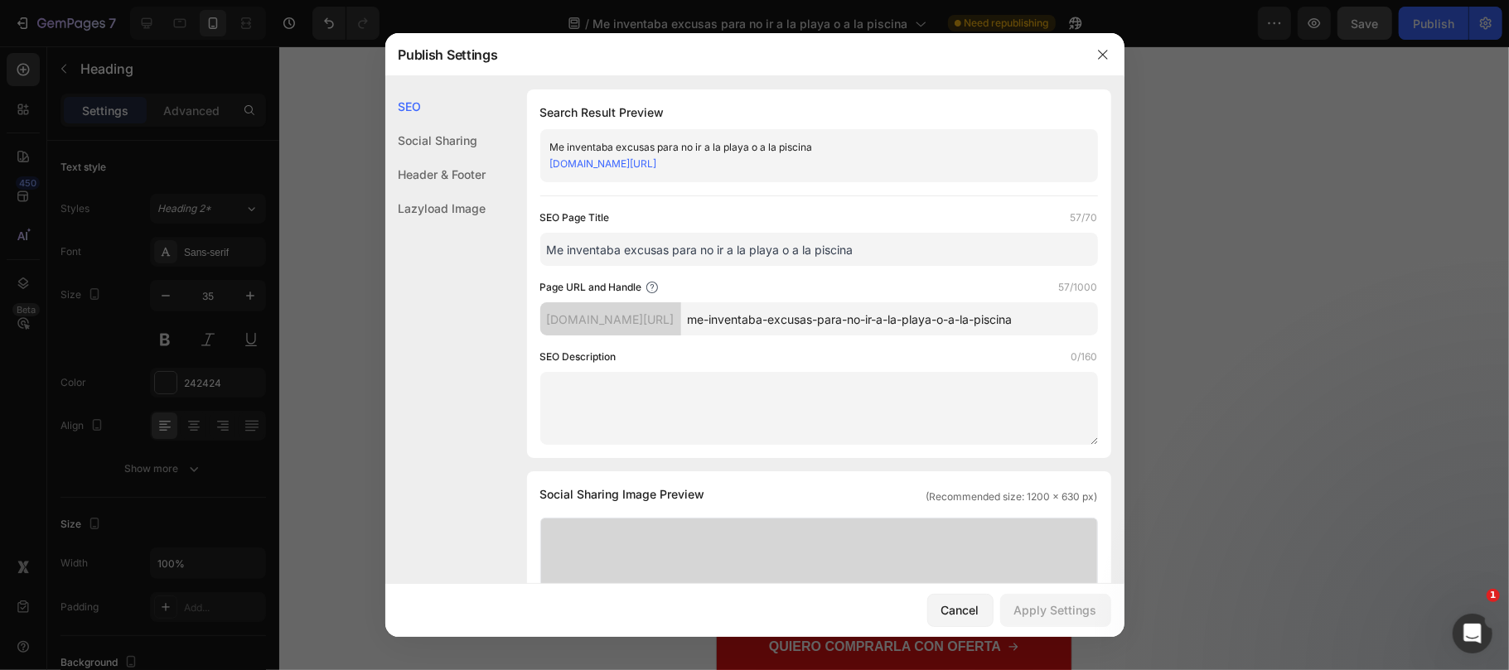
click at [647, 161] on link "8ffa78-11.myshopify.com/pages/me-inventaba-excusas-para-no-ir-a-la-playa-o-a-la…" at bounding box center [603, 163] width 107 height 12
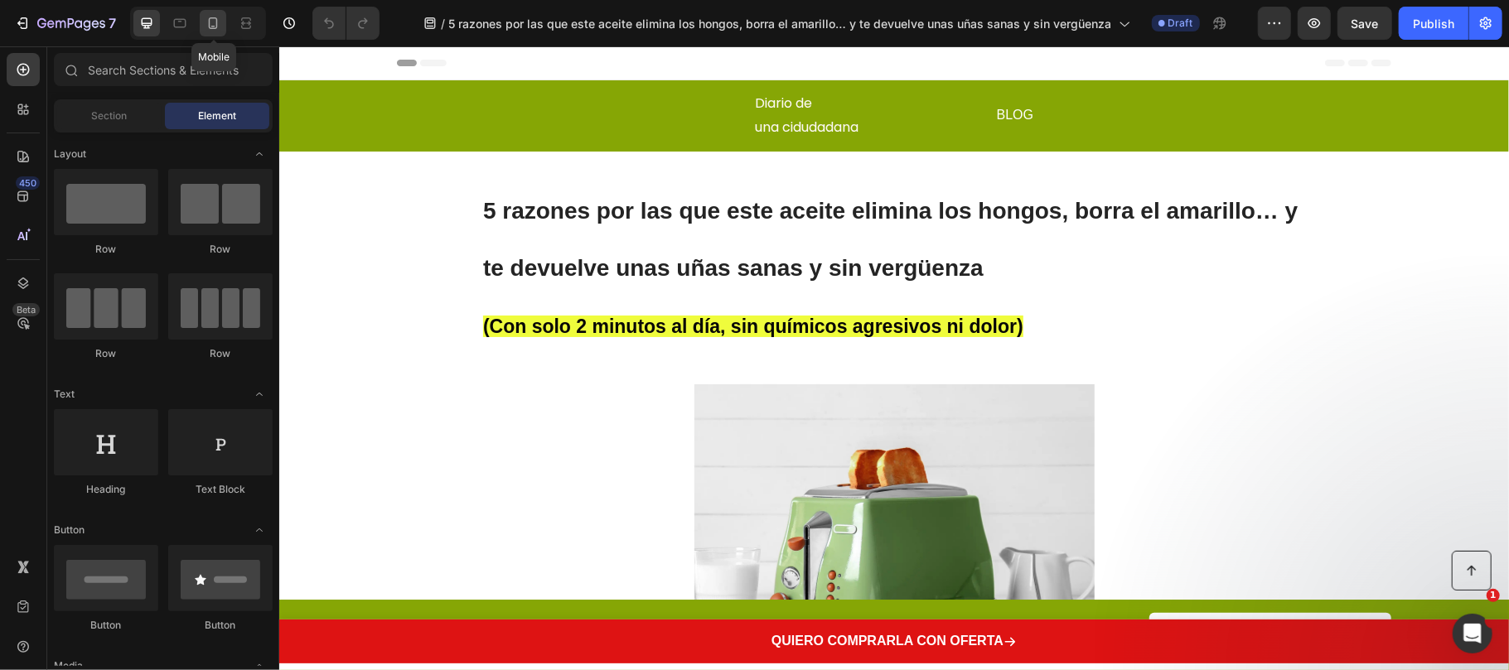
click at [202, 27] on div at bounding box center [213, 23] width 27 height 27
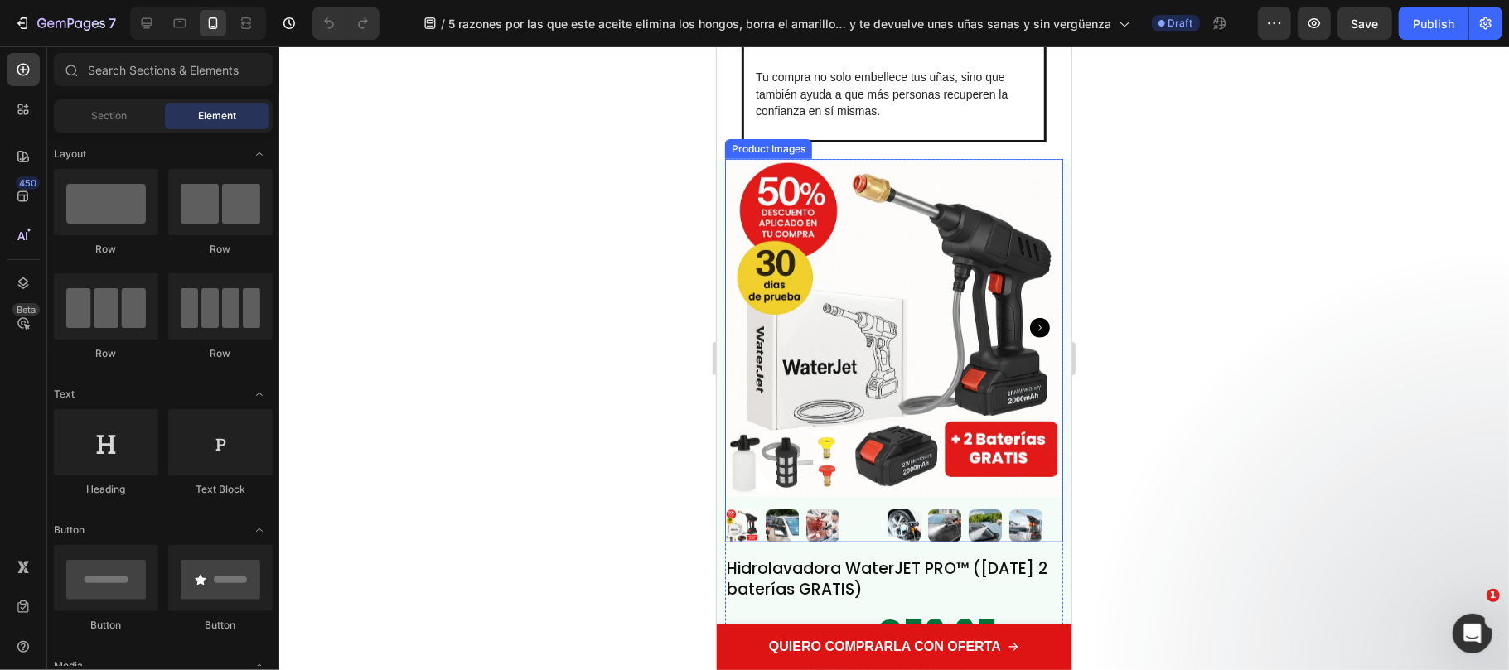
scroll to position [5523, 0]
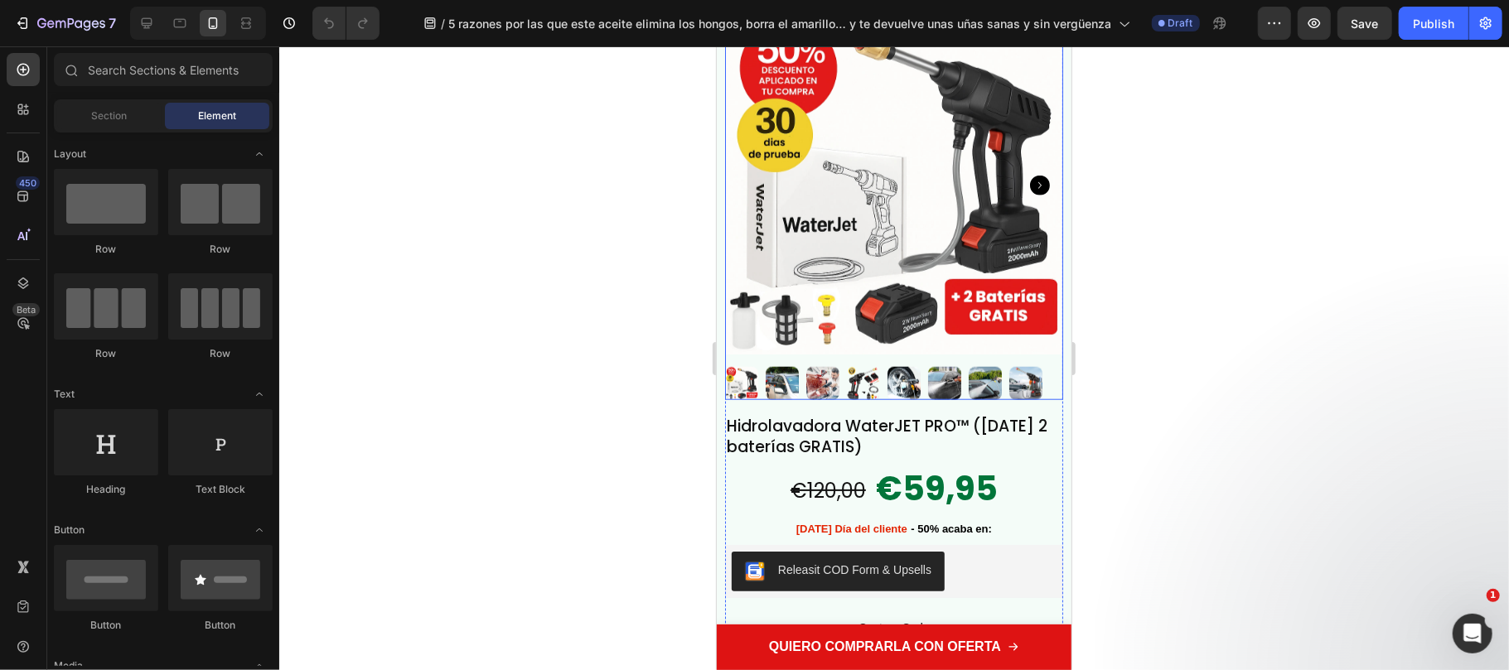
click at [877, 269] on img at bounding box center [893, 185] width 338 height 338
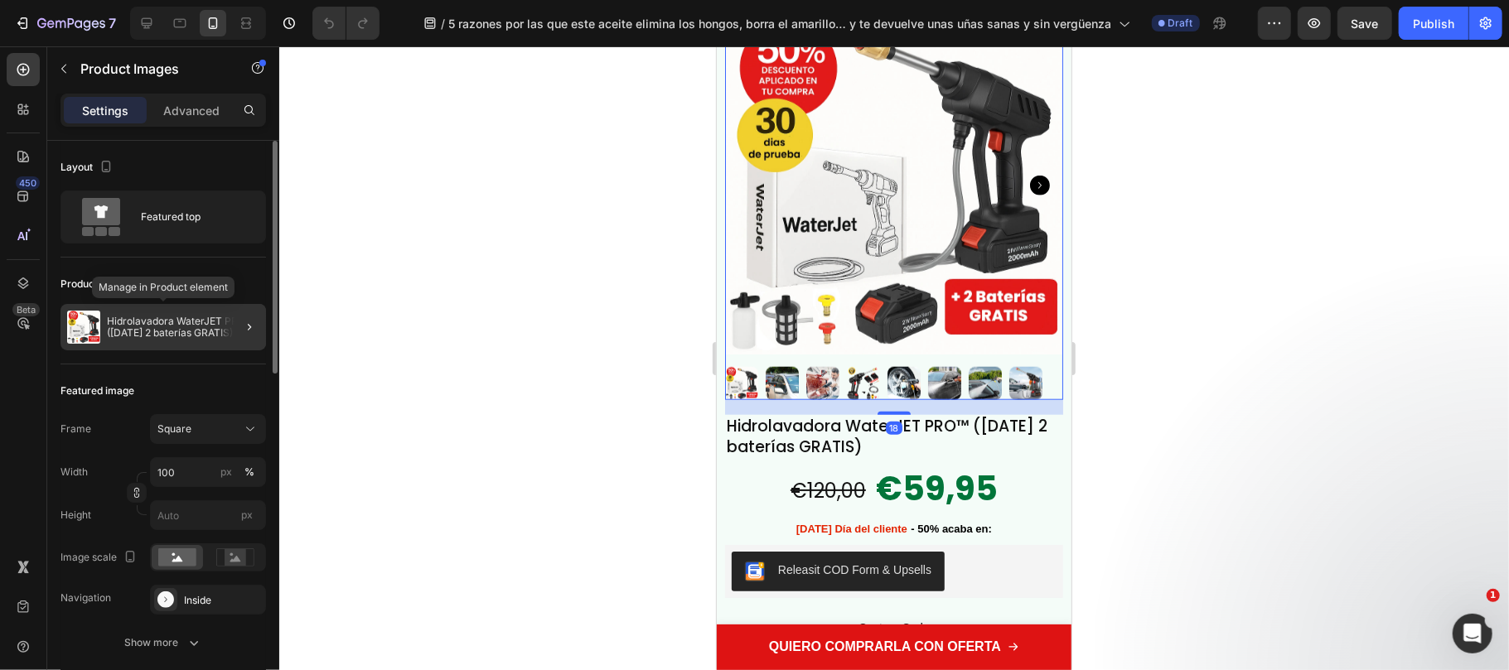
click at [179, 325] on p "Hidrolavadora WaterJET PRO™ ([DATE] 2 baterías GRATIS)" at bounding box center [183, 327] width 152 height 23
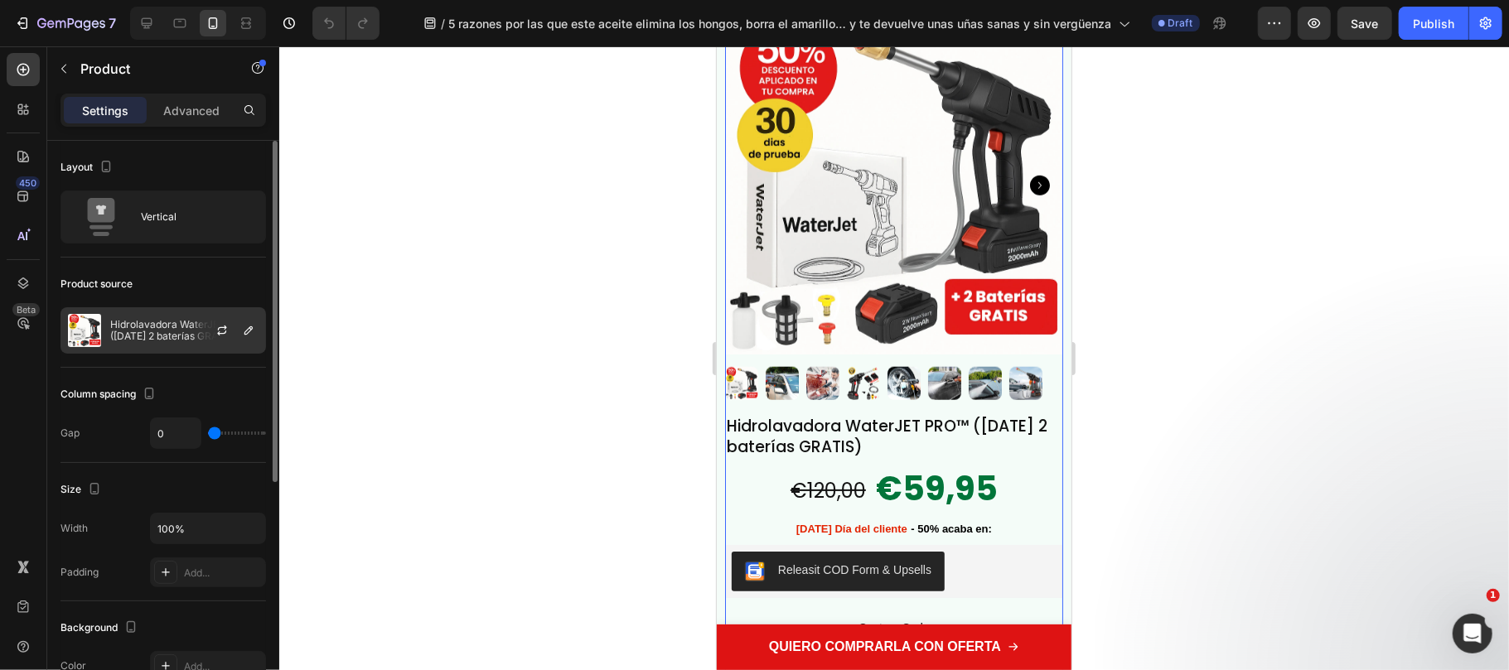
click at [174, 326] on p "Hidrolavadora WaterJET PRO™ ([DATE] 2 baterías GRATIS)" at bounding box center [184, 330] width 148 height 23
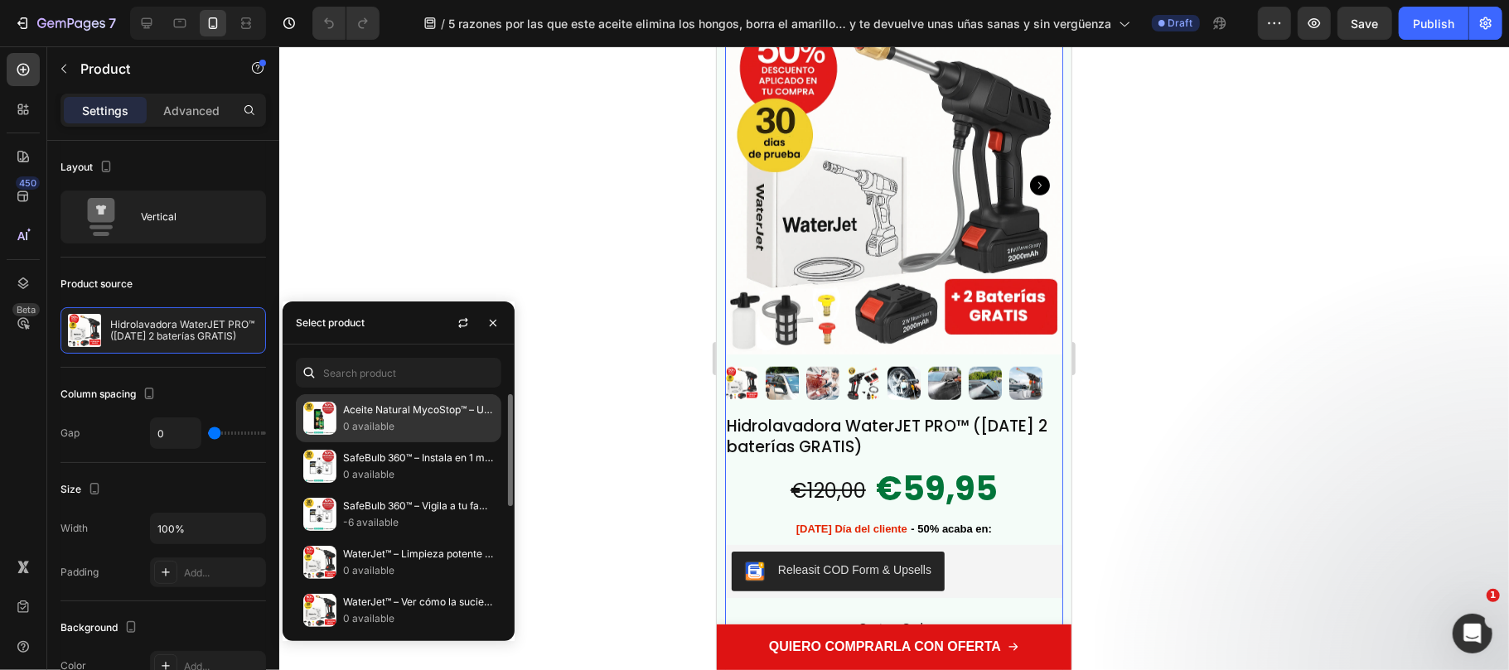
click at [375, 432] on p "0 available" at bounding box center [418, 426] width 151 height 17
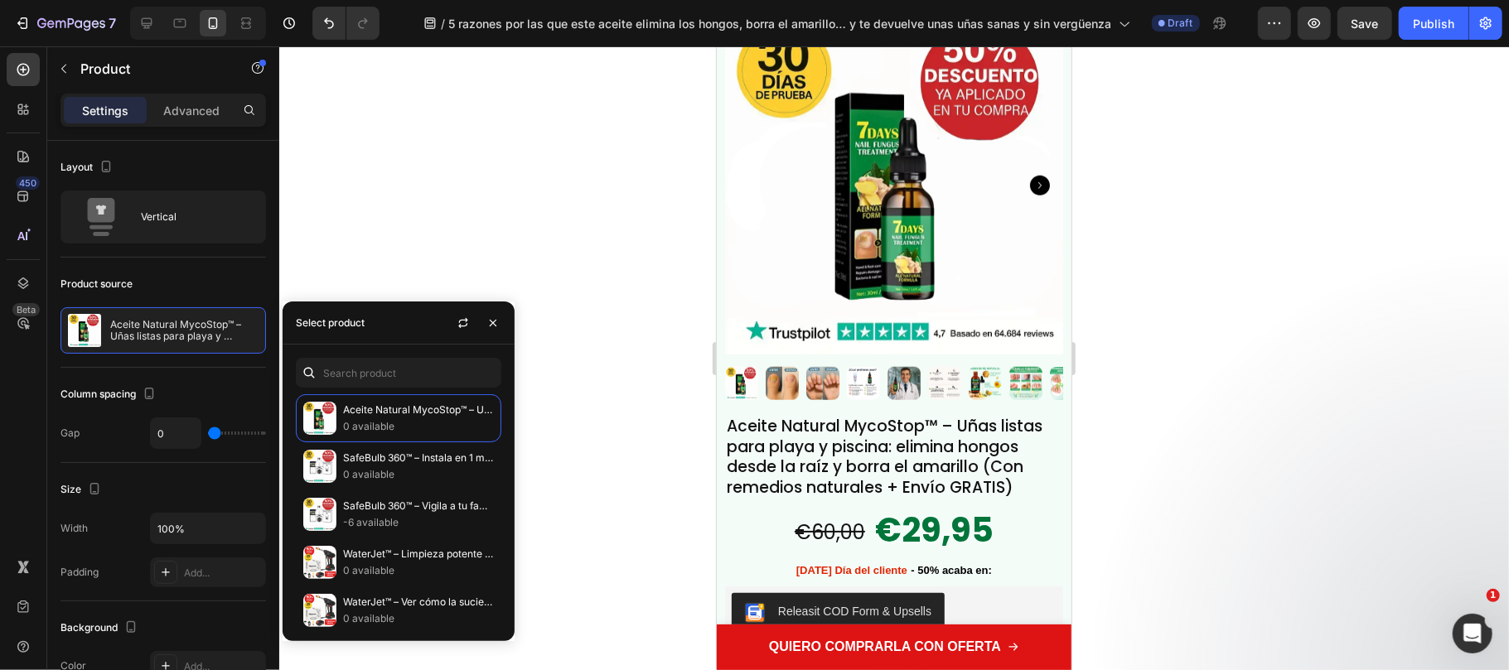
click at [634, 220] on div at bounding box center [894, 358] width 1230 height 624
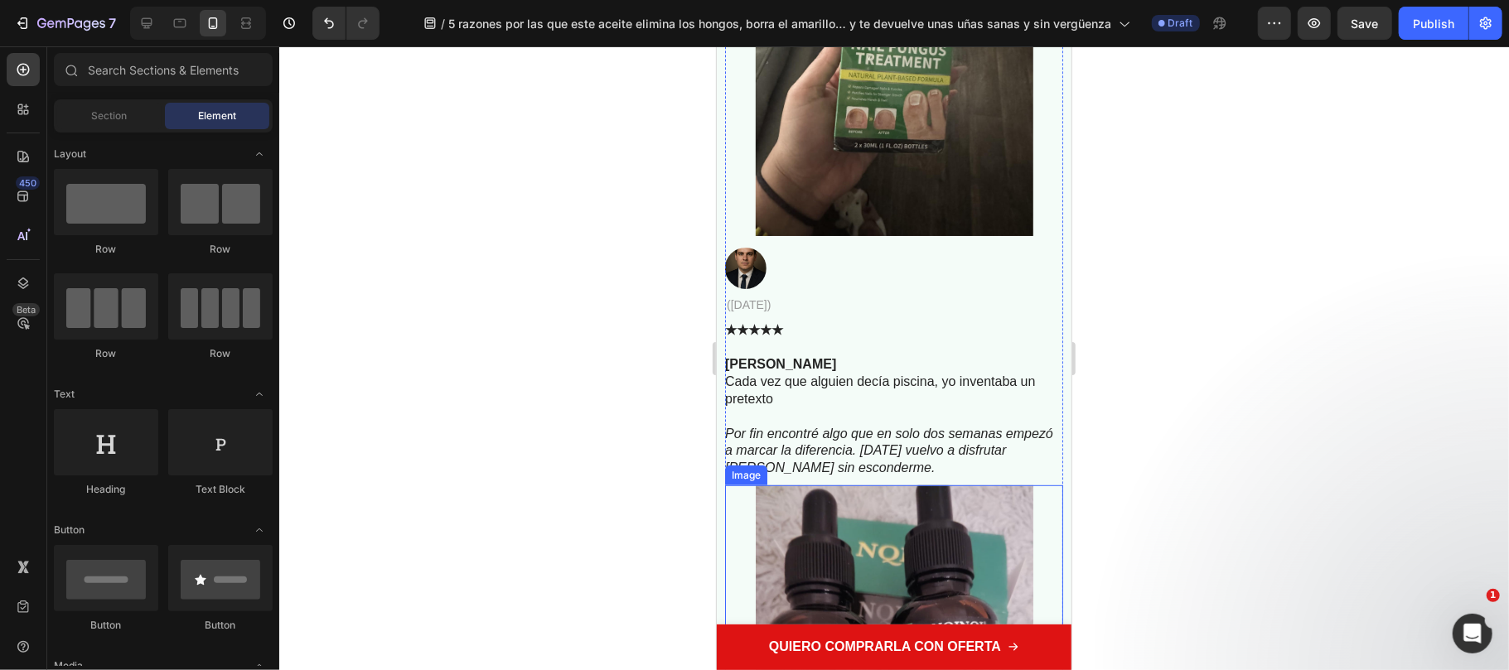
scroll to position [10162, 0]
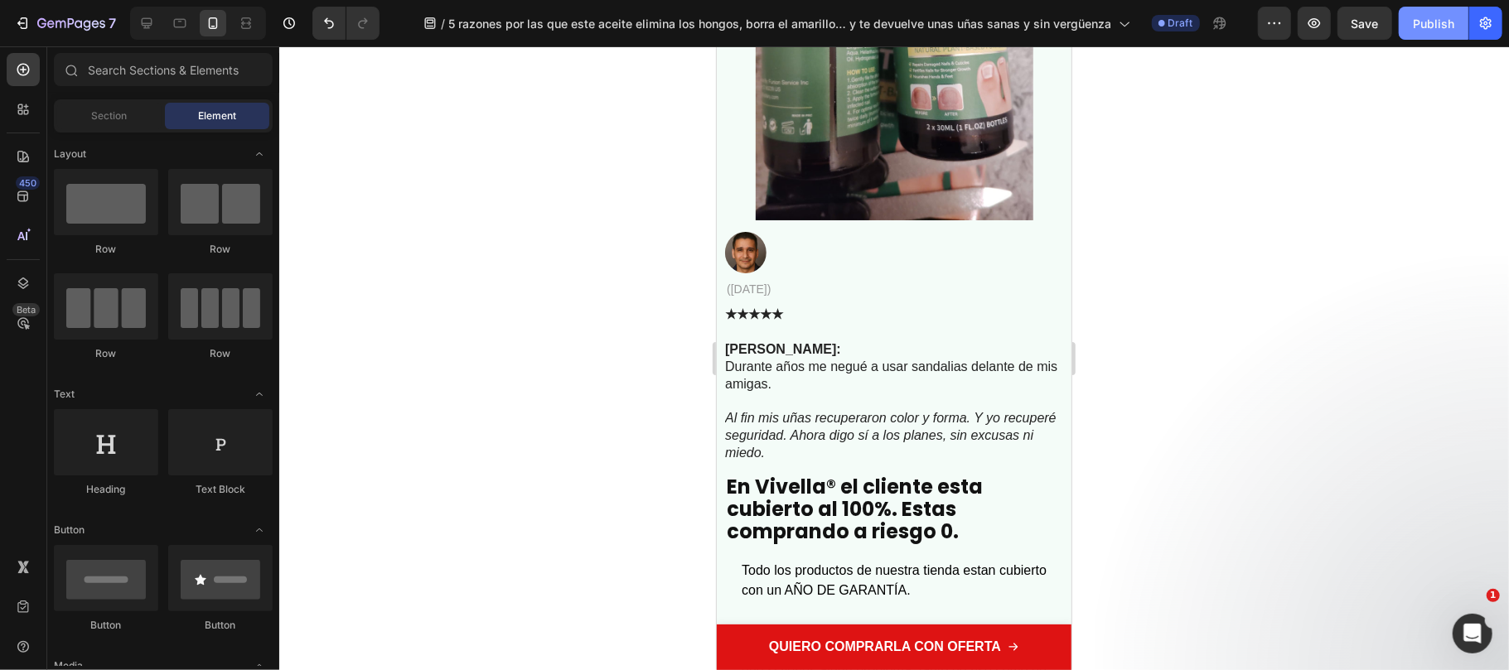
click at [1423, 21] on div "Publish" at bounding box center [1433, 23] width 41 height 17
click at [1493, 27] on icon "button" at bounding box center [1485, 23] width 17 height 17
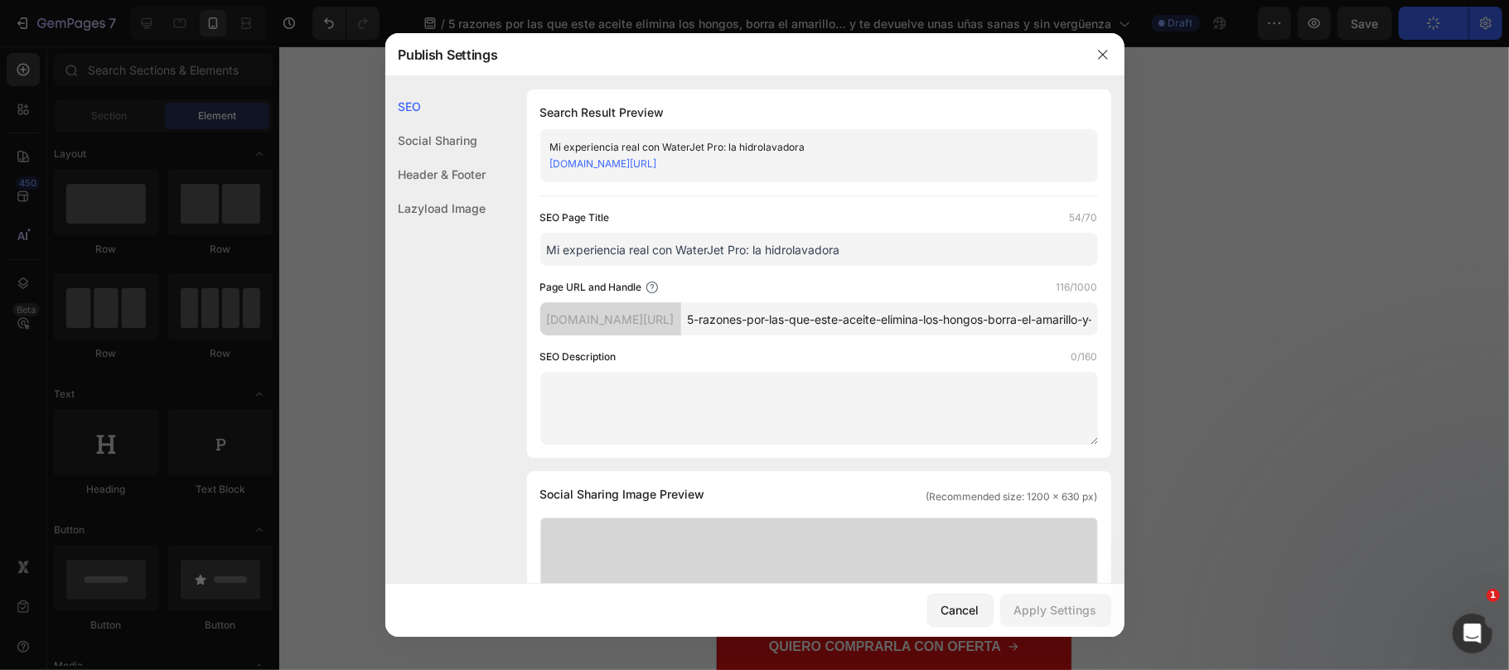
click at [759, 172] on div "[DOMAIN_NAME][URL]" at bounding box center [805, 164] width 510 height 17
click at [657, 170] on link "[DOMAIN_NAME][URL]" at bounding box center [603, 163] width 107 height 12
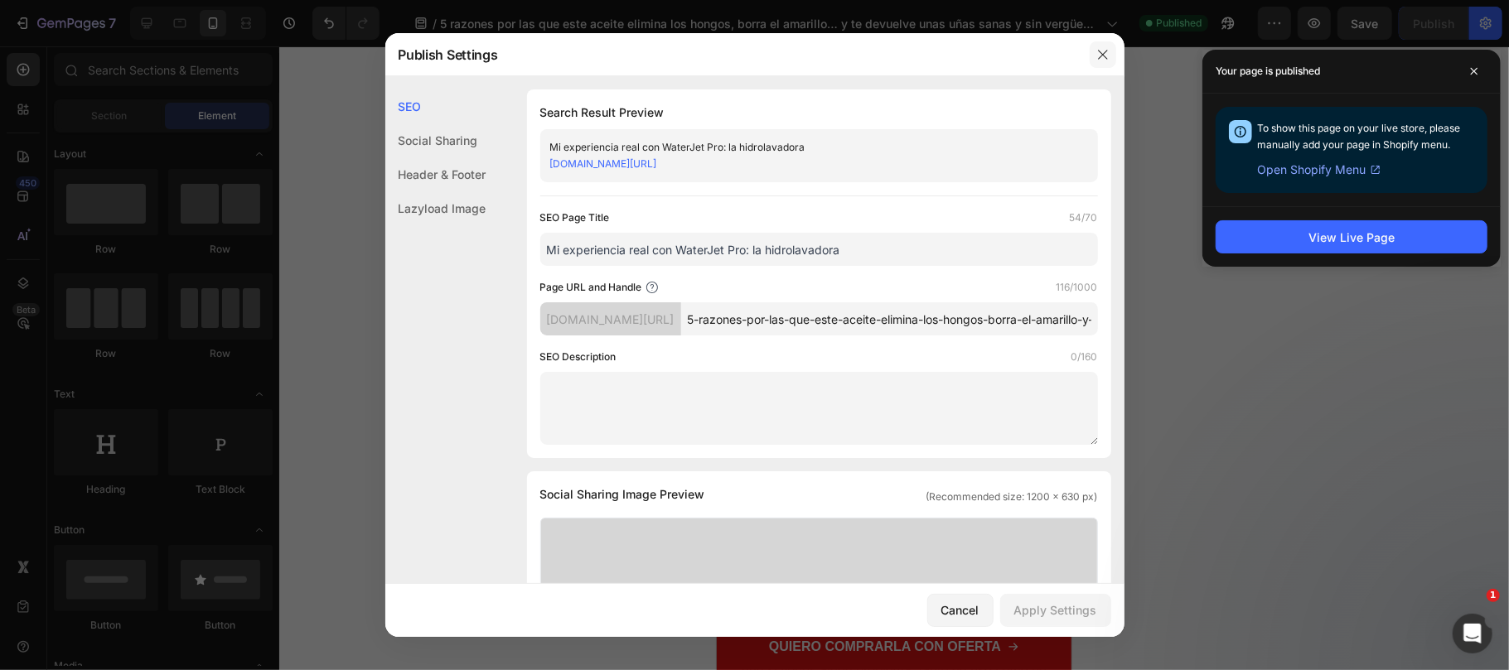
click at [1107, 57] on icon "button" at bounding box center [1102, 54] width 13 height 13
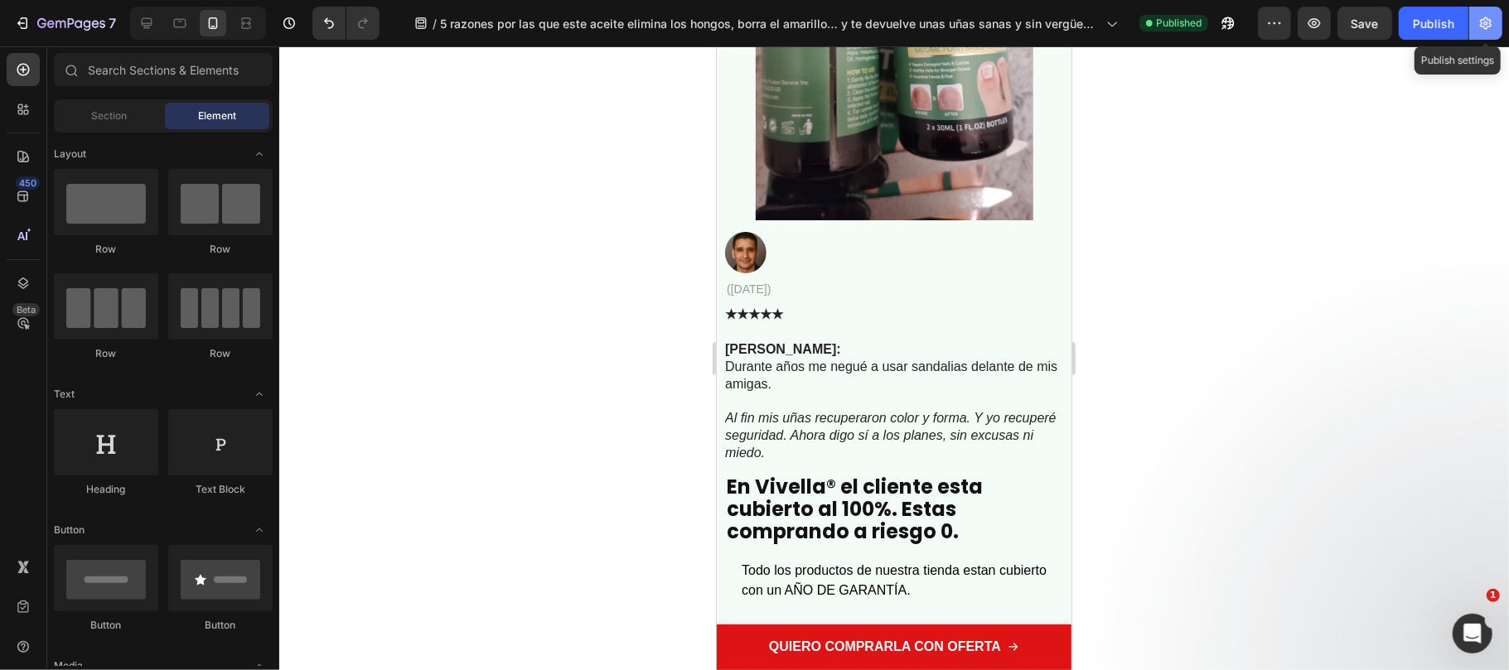
click at [1492, 24] on icon "button" at bounding box center [1485, 23] width 17 height 17
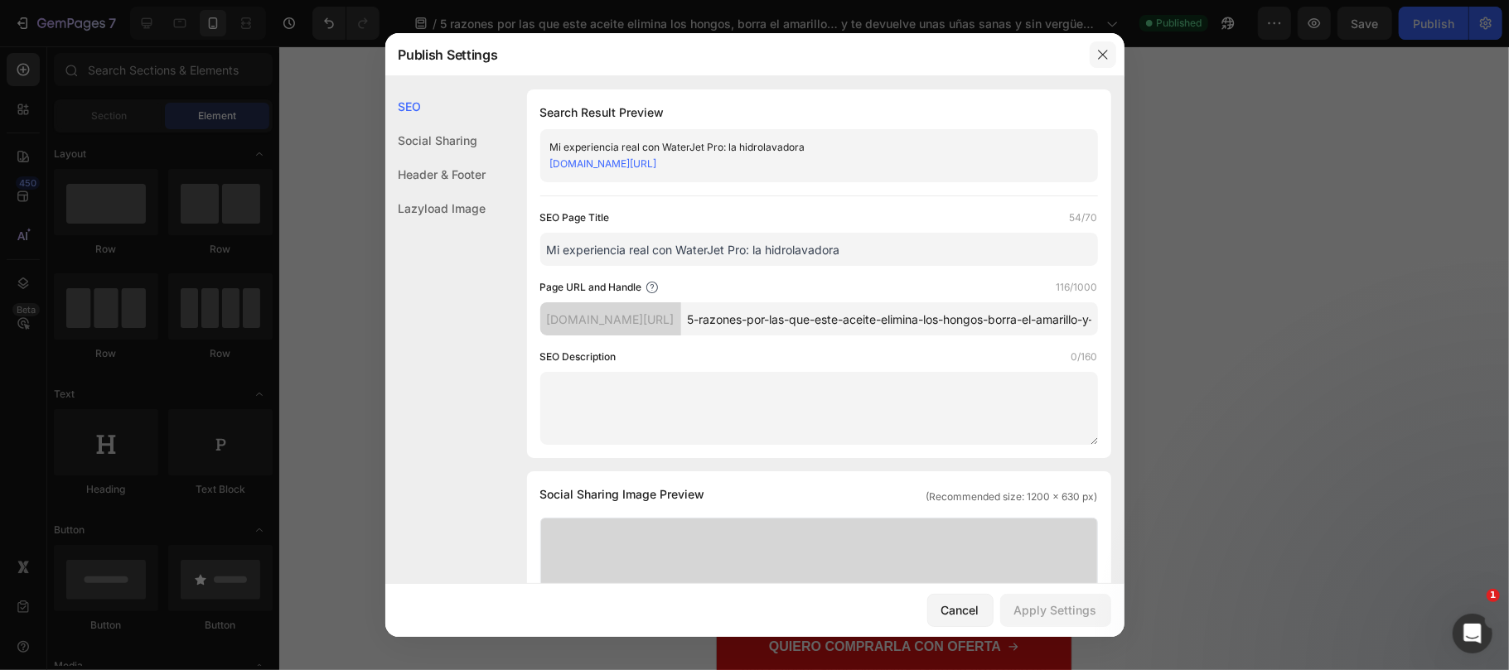
click at [1102, 50] on icon "button" at bounding box center [1102, 54] width 13 height 13
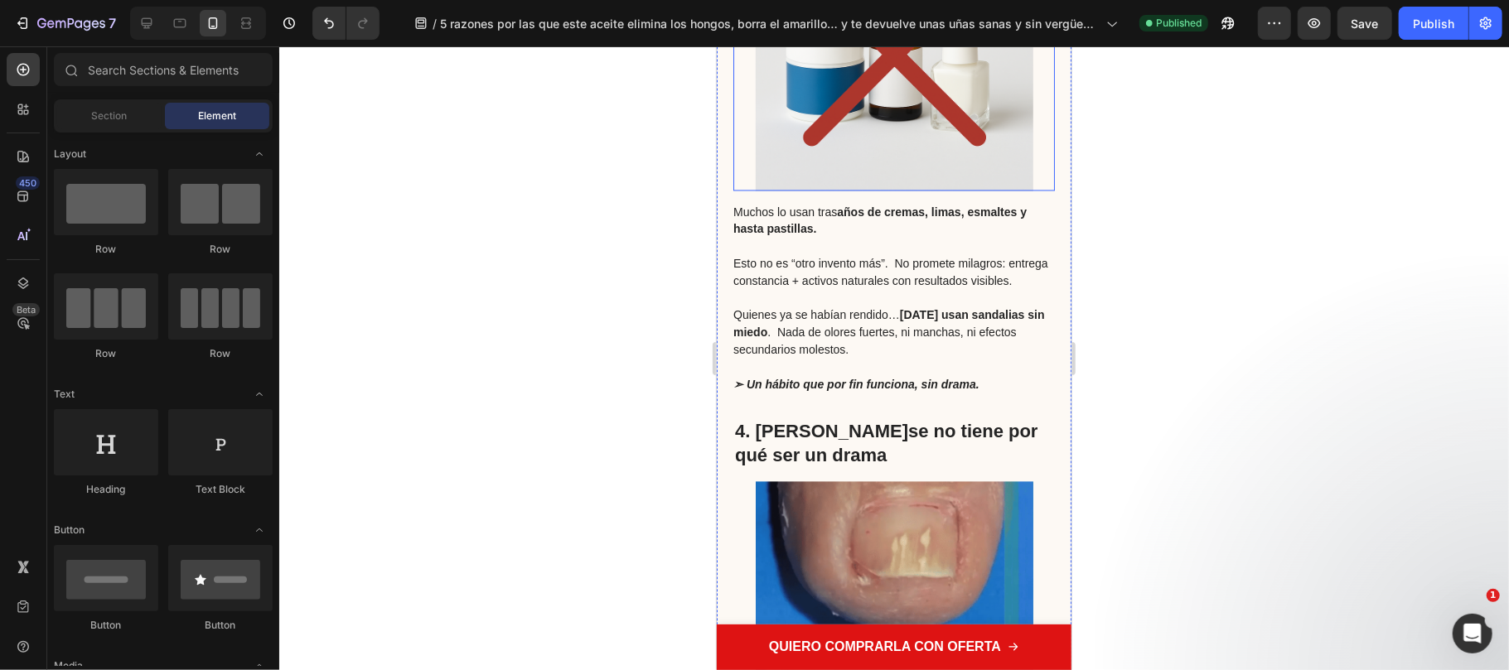
scroll to position [0, 0]
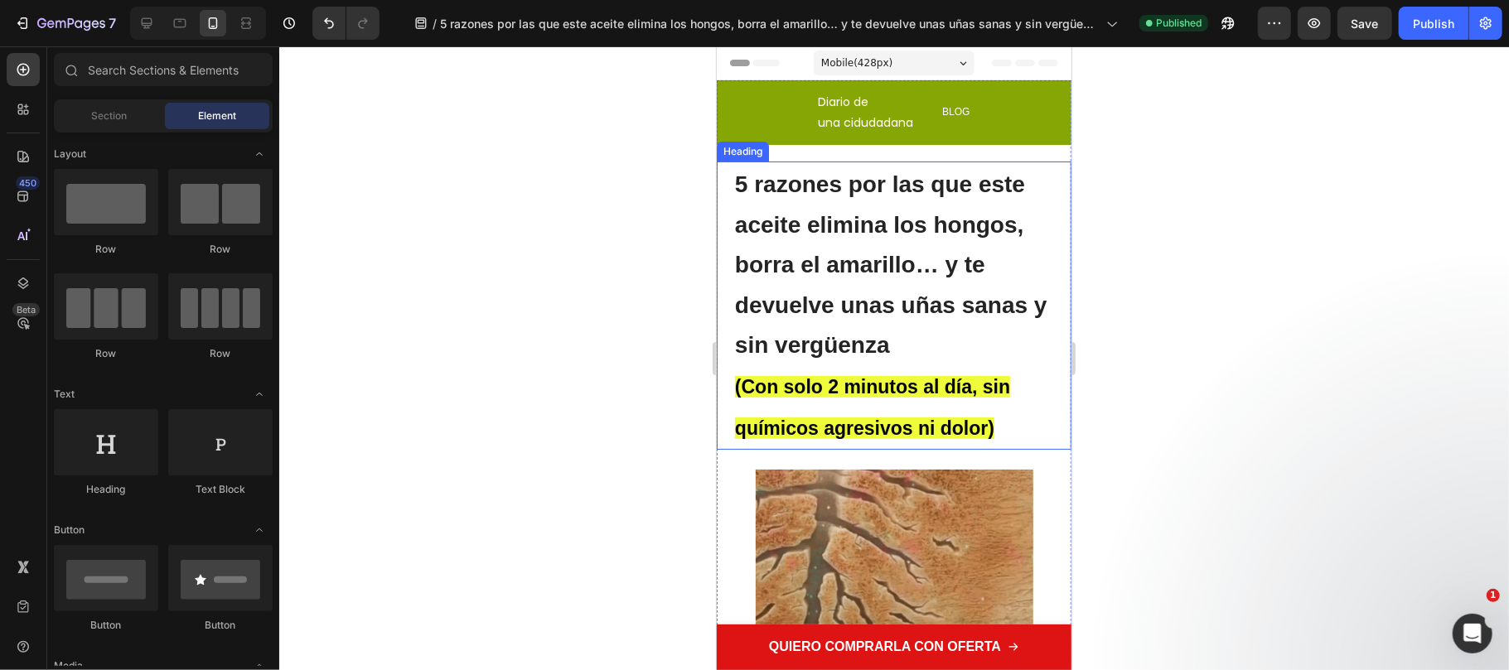
click at [840, 239] on h1 "5 razones por las que este aceite elimina los hongos, borra el amarillo… y te d…" at bounding box center [892, 305] width 321 height 288
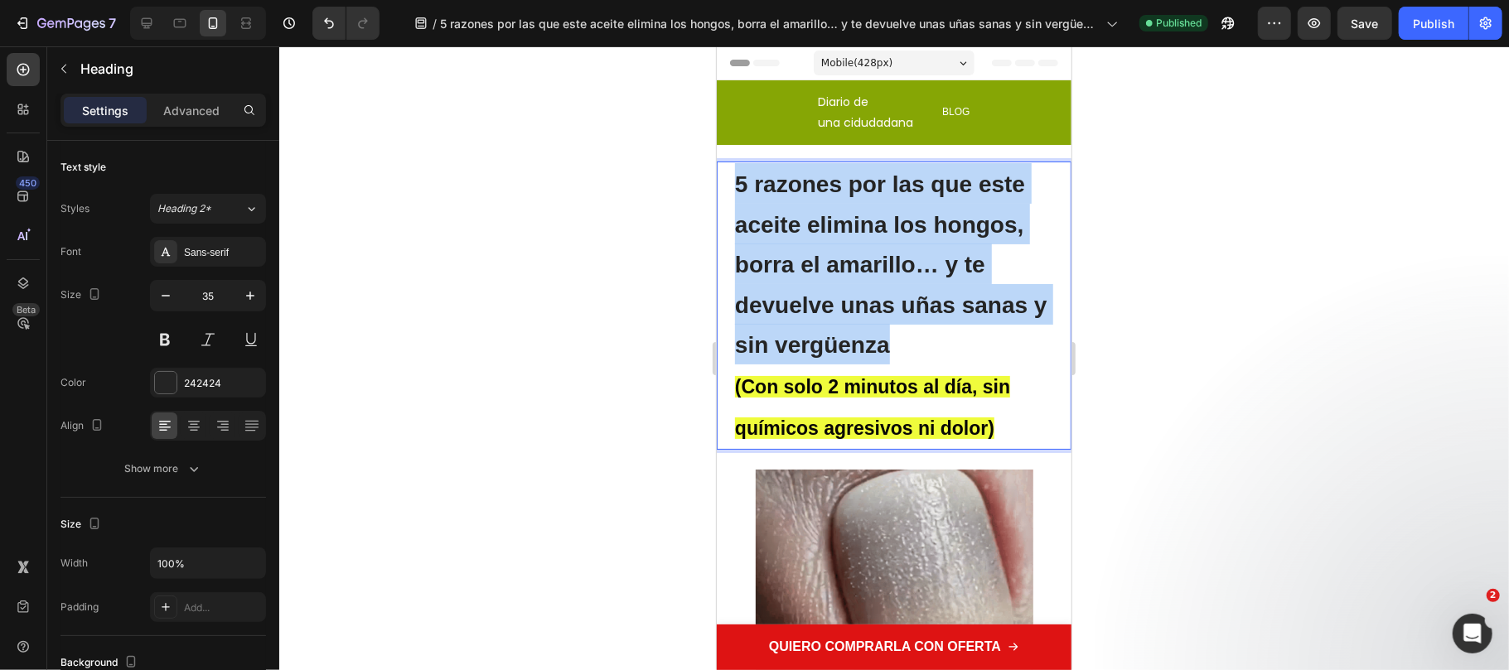
drag, startPoint x: 893, startPoint y: 331, endPoint x: 719, endPoint y: 168, distance: 238.6
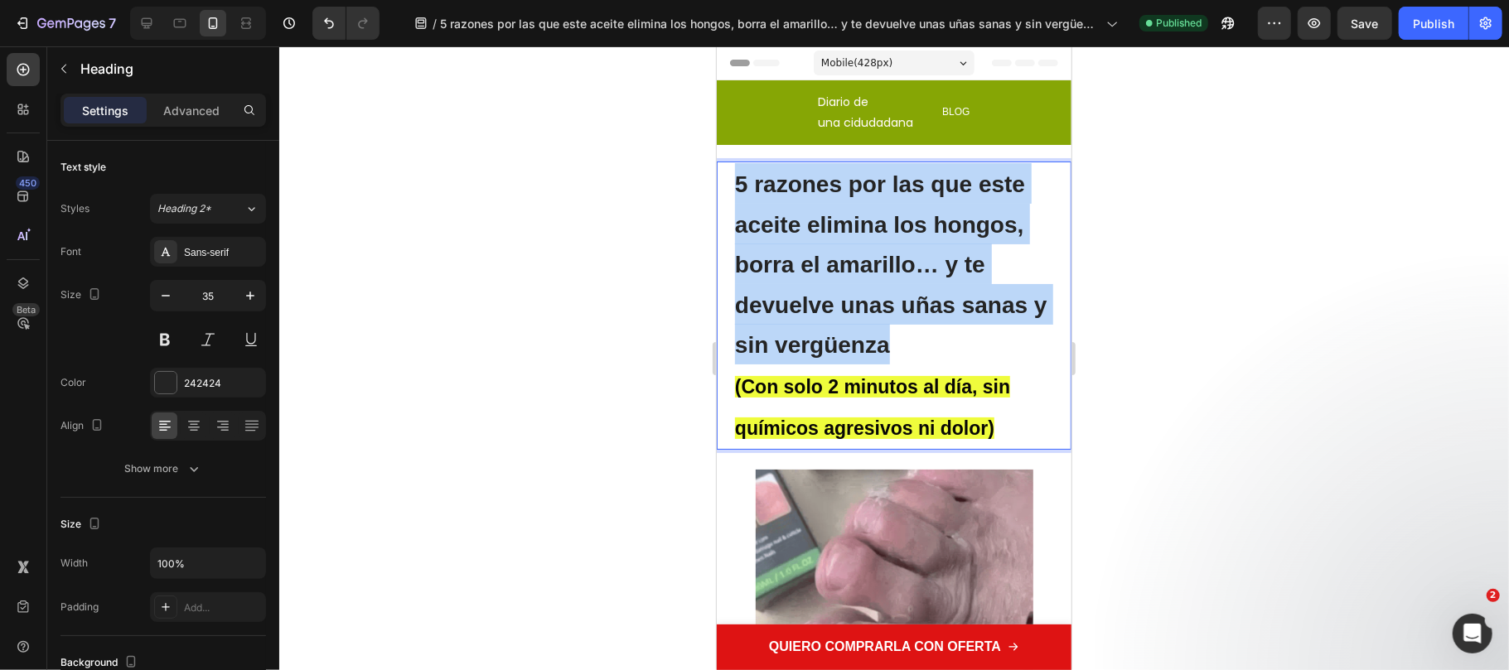
click at [719, 168] on div "5 razones por las que este aceite elimina los hongos, borra el amarillo… y te d…" at bounding box center [893, 305] width 355 height 288
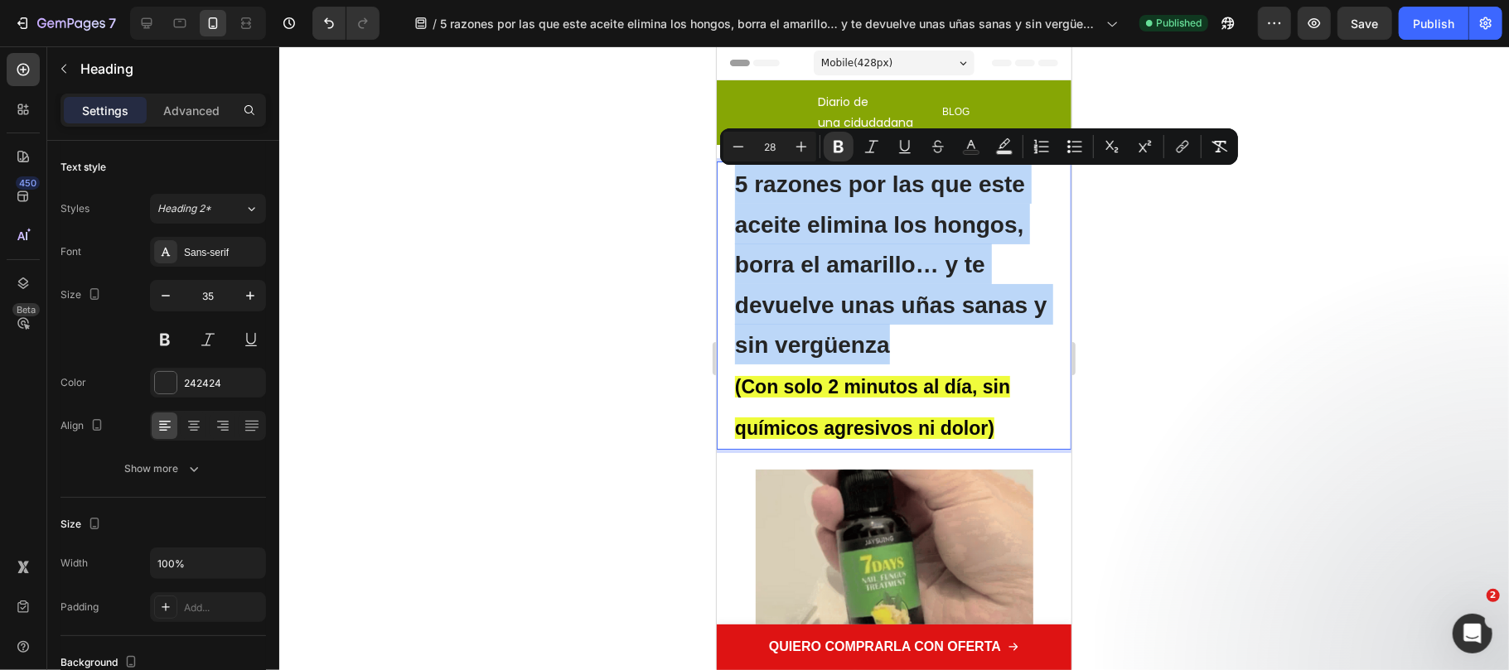
copy strong "5 razones por las que este aceite elimina los hongos, borra el amarillo… y te d…"
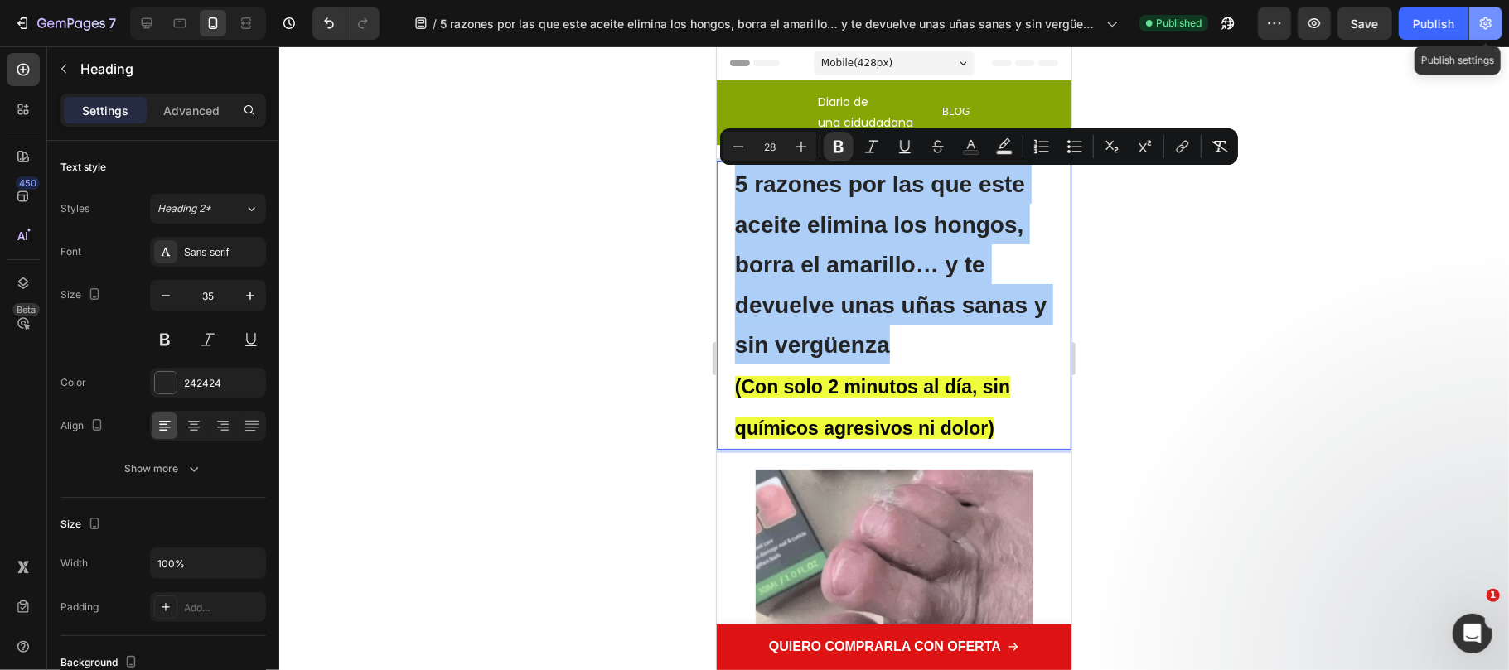
click at [1486, 13] on button "button" at bounding box center [1485, 23] width 33 height 33
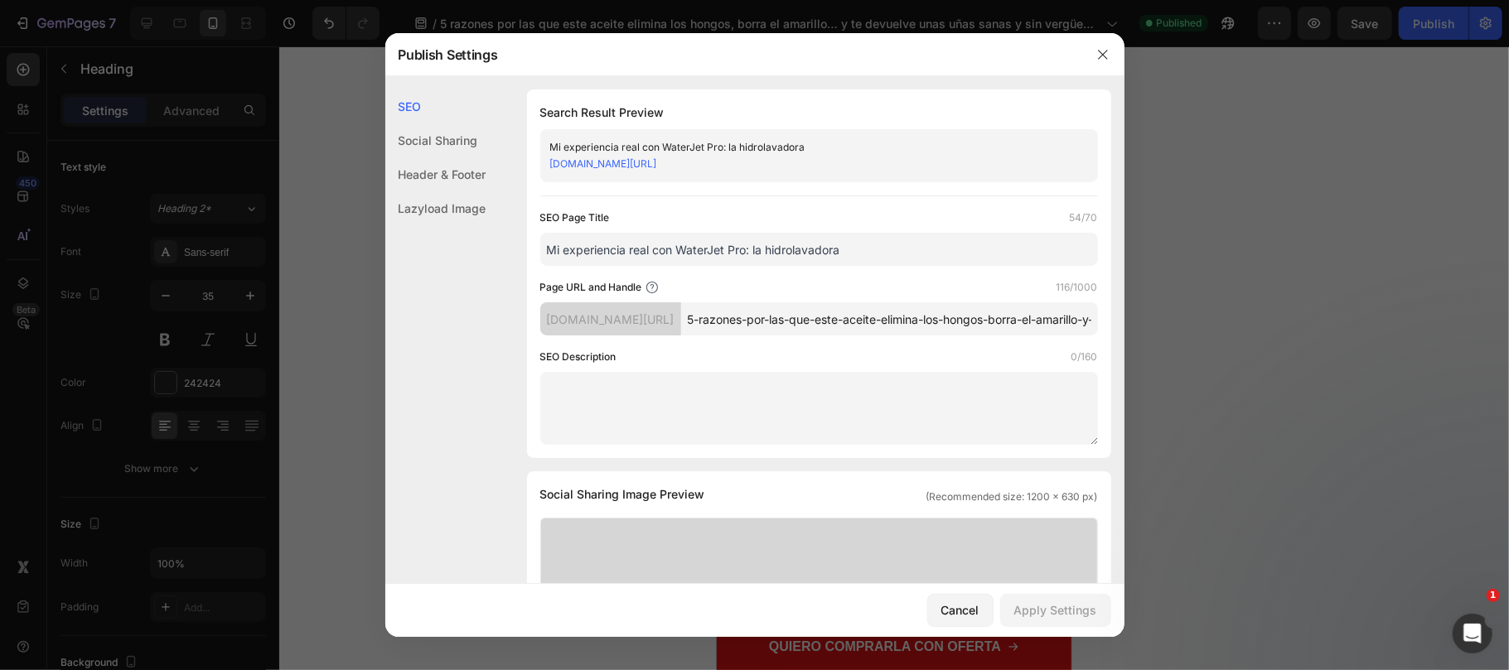
click at [716, 266] on input "Mi experiencia real con WaterJet Pro: la hidrolavadora" at bounding box center [819, 249] width 558 height 33
paste input "5 razones por las que este aceite elimina los hongos, borra el amarillo… y te d…"
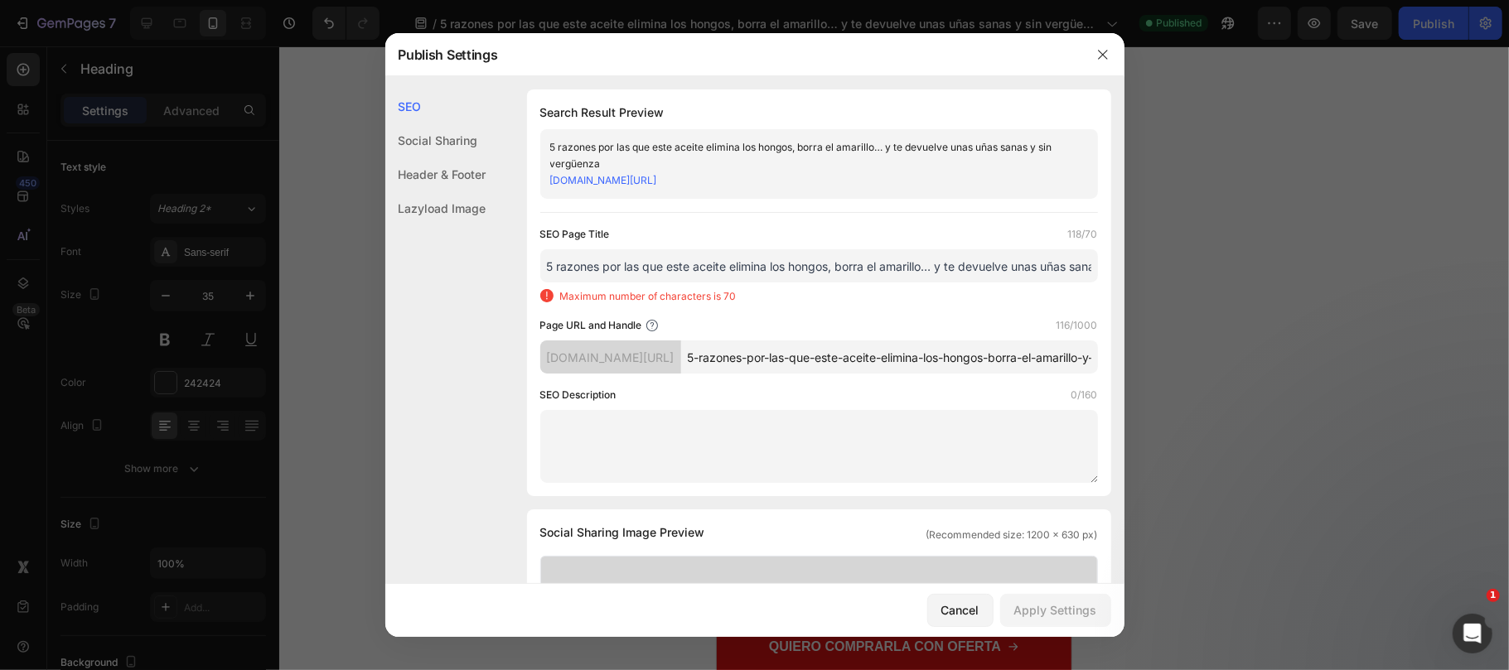
drag, startPoint x: 800, startPoint y: 286, endPoint x: 391, endPoint y: 303, distance: 408.8
click at [378, 300] on div "Publish Settings SEO Social Sharing Header & Footer Lazyload Image SEO Search R…" at bounding box center [754, 335] width 1509 height 670
click at [845, 283] on input "5 razones por las que este aceite elimina los hongos, borra el amarillo… y te d…" at bounding box center [819, 265] width 558 height 33
drag, startPoint x: 939, startPoint y: 286, endPoint x: 1357, endPoint y: 303, distance: 418.8
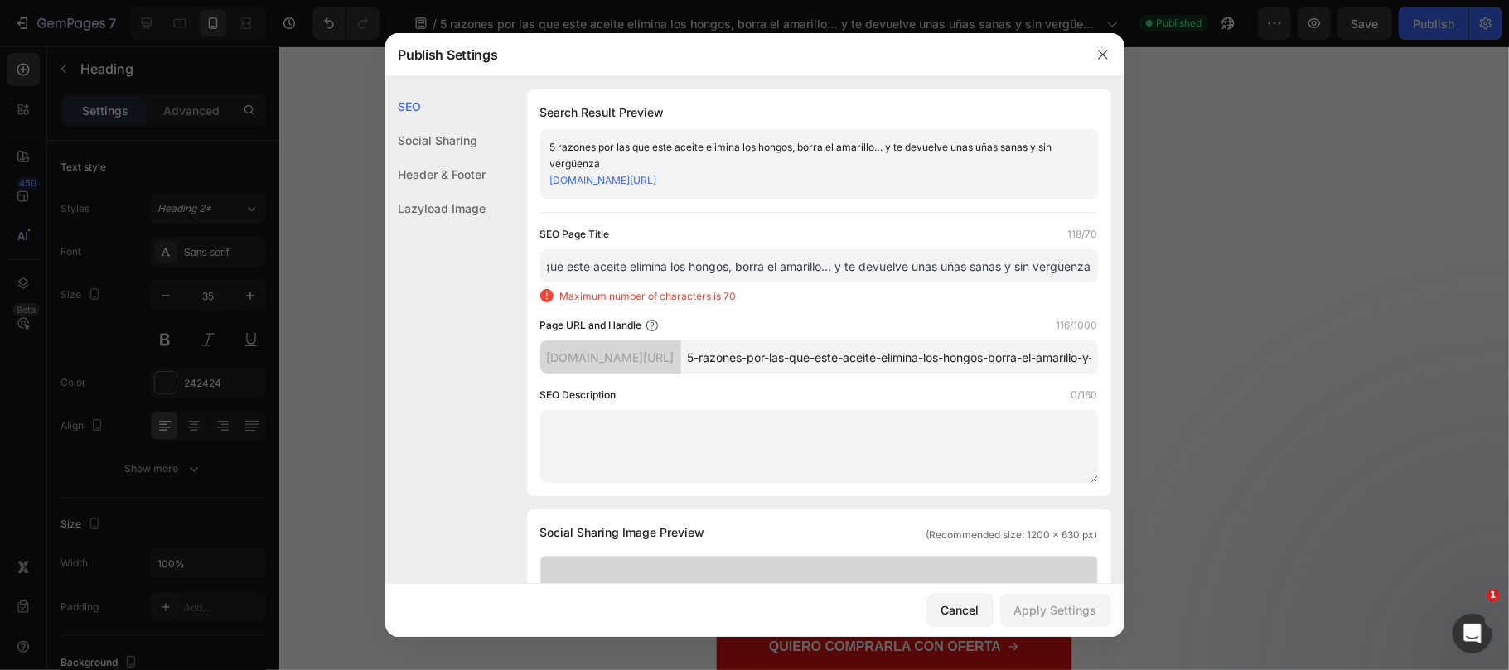
click at [1357, 303] on div "Publish Settings SEO Social Sharing Header & Footer Lazyload Image SEO Search R…" at bounding box center [754, 335] width 1509 height 670
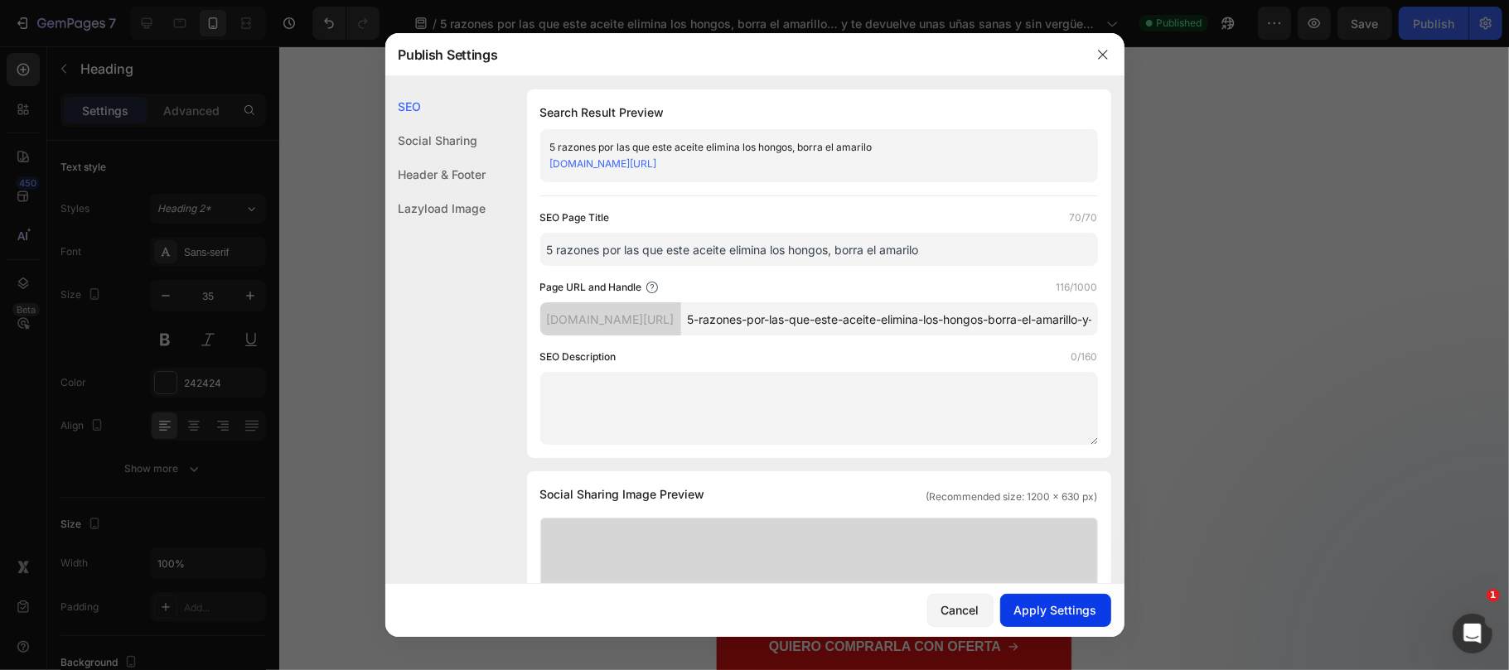
type input "5 razones por las que este aceite elimina los hongos, borra el amarilo"
click at [1060, 594] on button "Apply Settings" at bounding box center [1055, 610] width 111 height 33
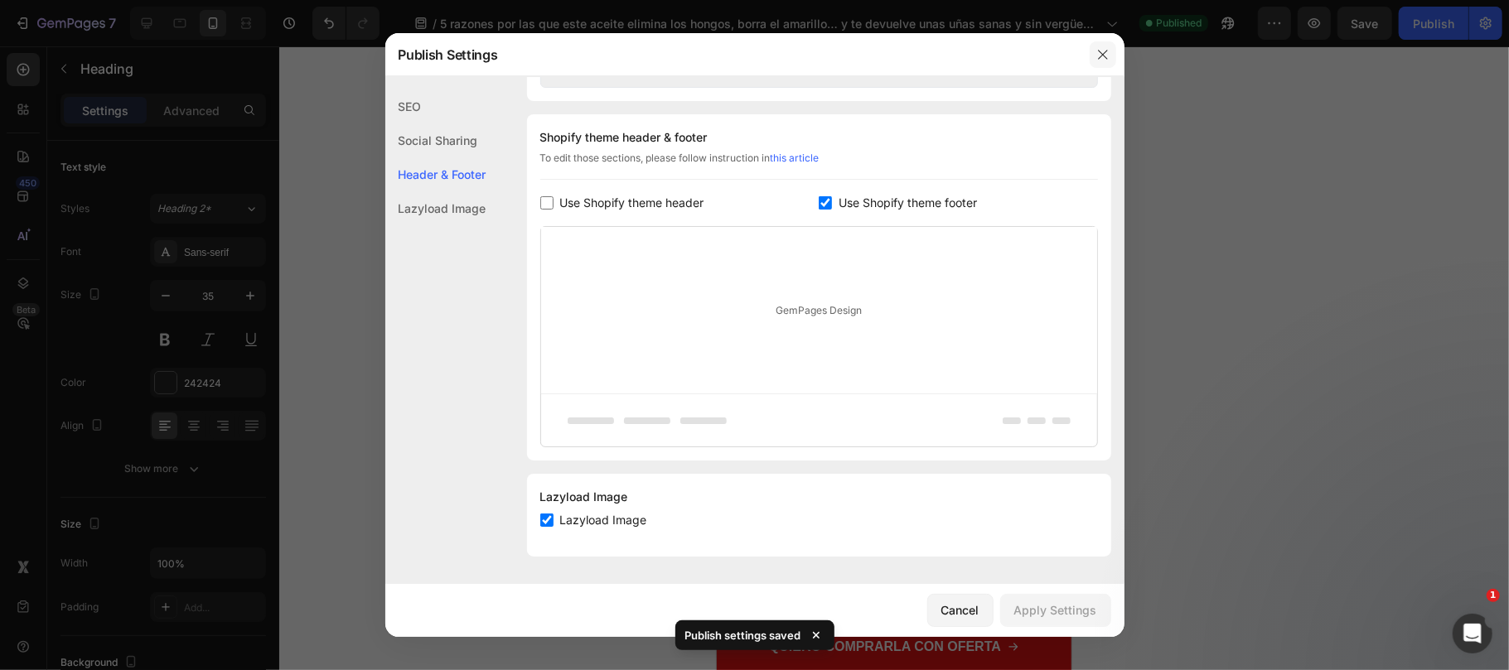
drag, startPoint x: 1095, startPoint y: 53, endPoint x: 277, endPoint y: 21, distance: 819.2
click at [1096, 53] on icon "button" at bounding box center [1102, 54] width 13 height 13
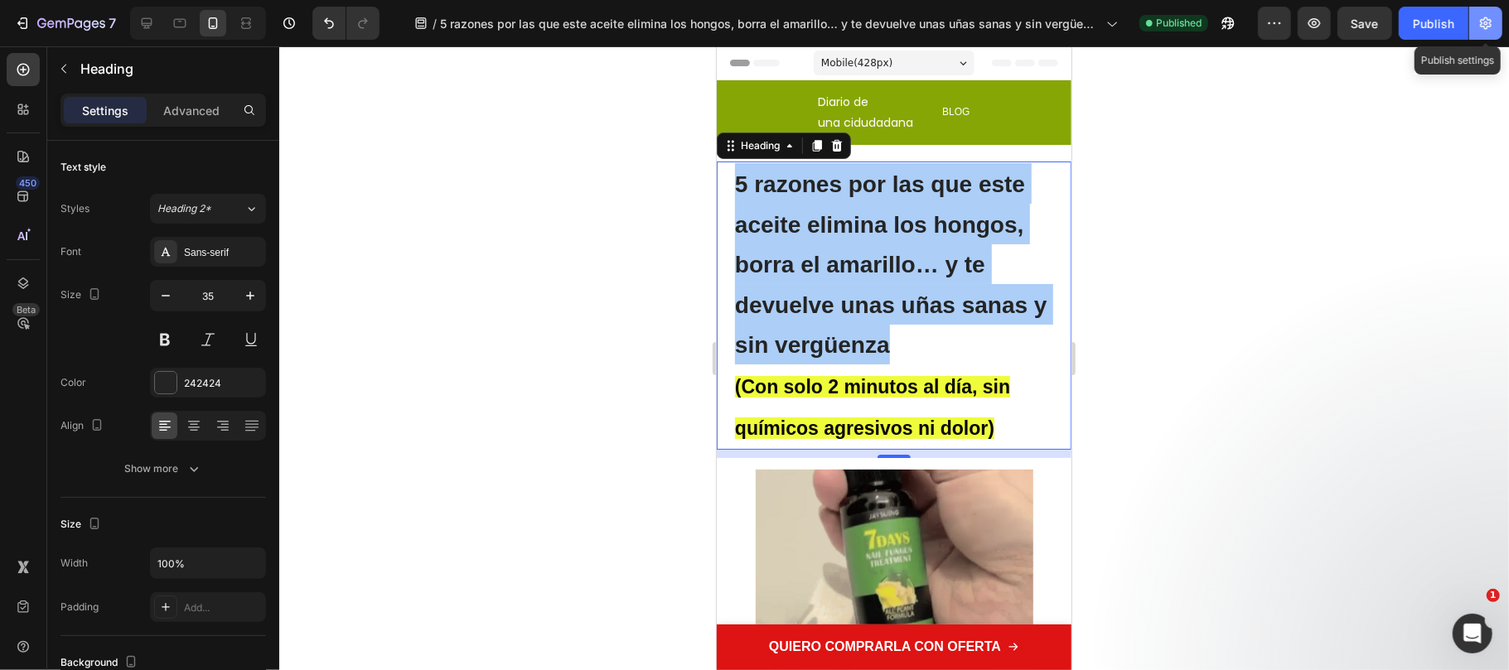
click at [1486, 27] on icon "button" at bounding box center [1486, 23] width 12 height 12
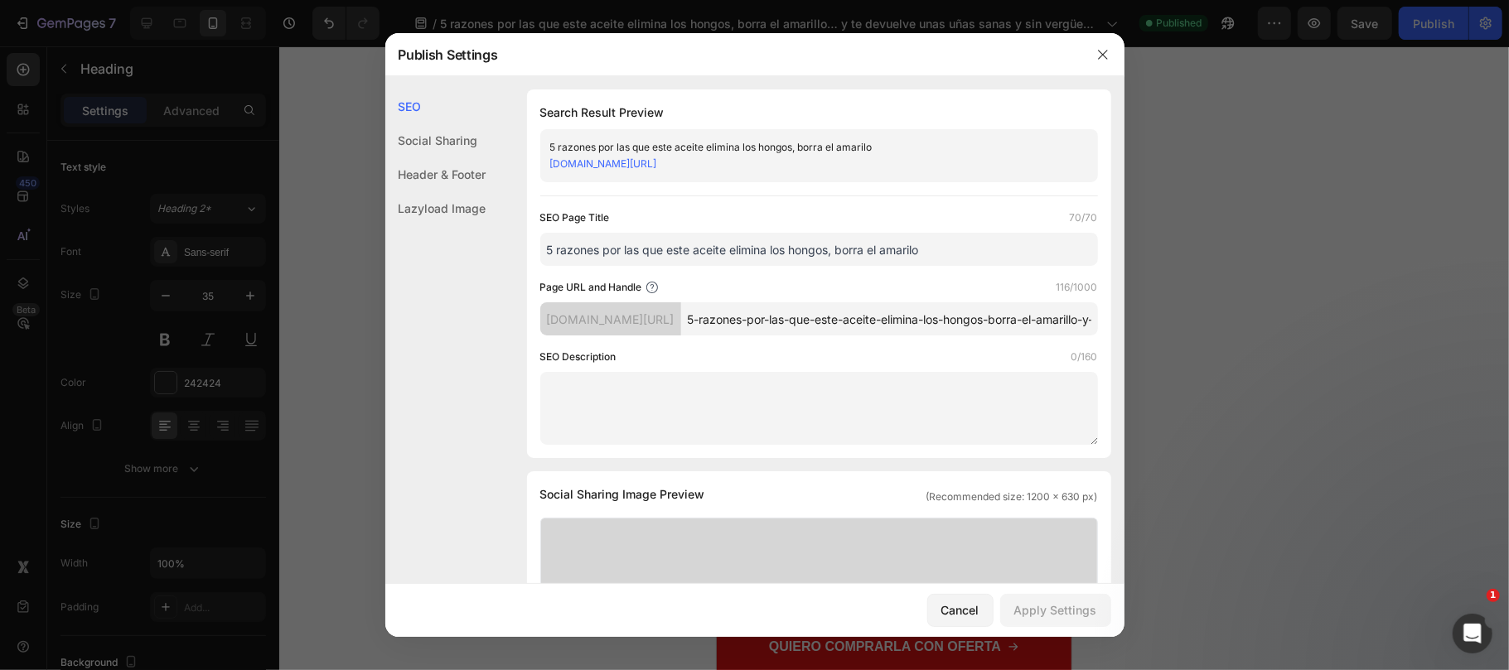
click at [657, 166] on link "[DOMAIN_NAME][URL]" at bounding box center [603, 163] width 107 height 12
click at [1101, 60] on icon "button" at bounding box center [1102, 54] width 13 height 13
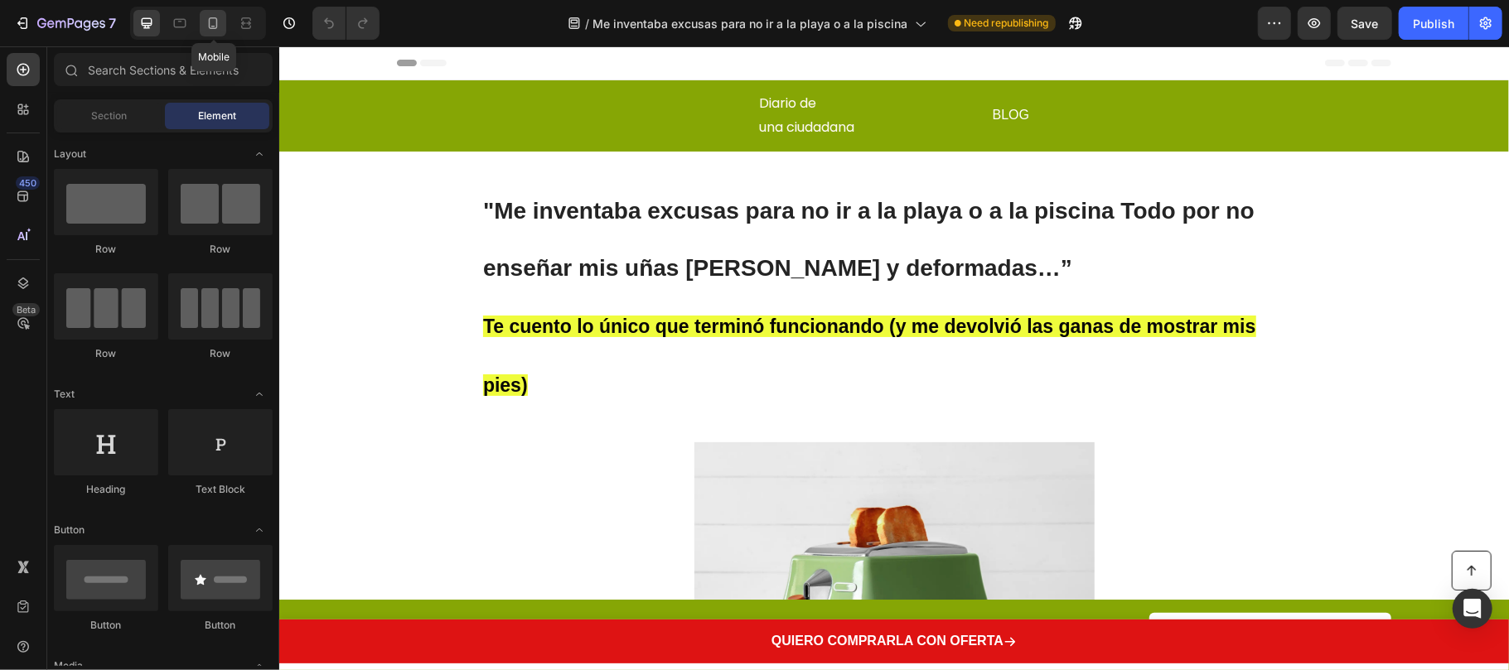
click at [210, 28] on icon at bounding box center [213, 23] width 9 height 12
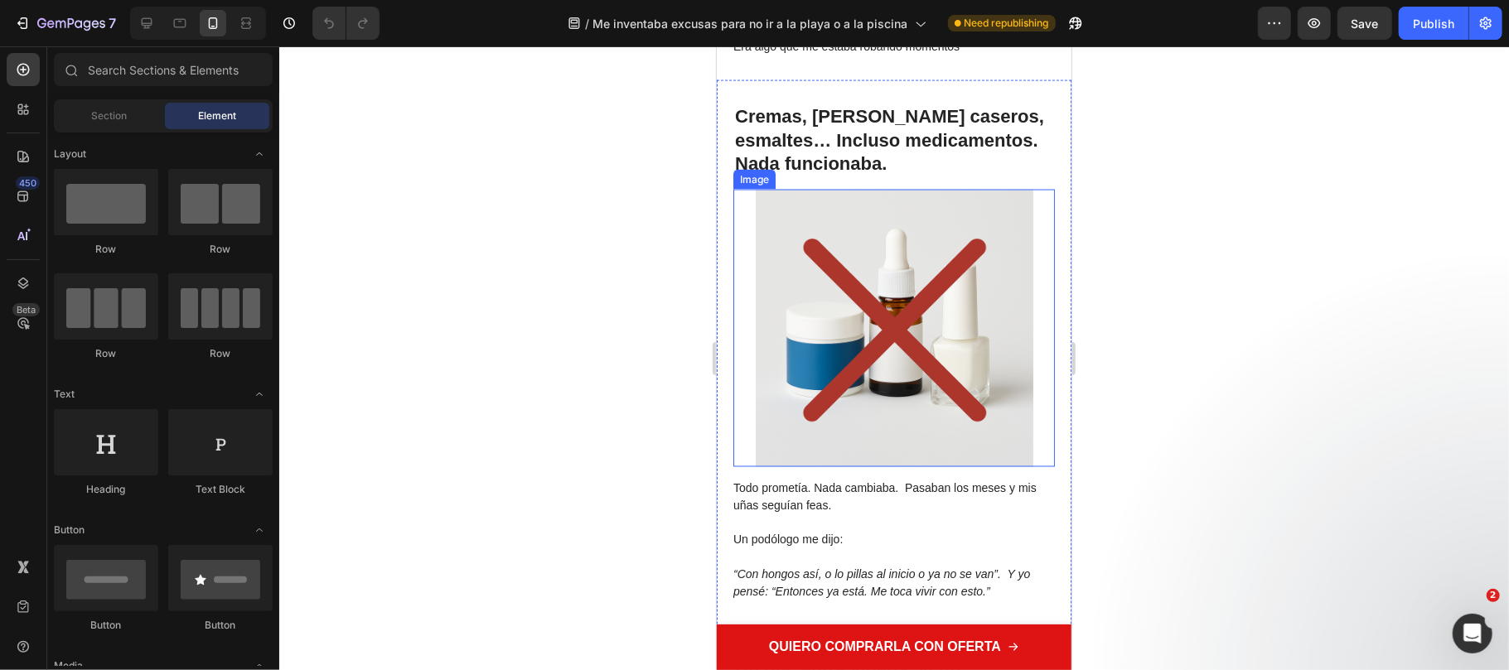
scroll to position [2209, 0]
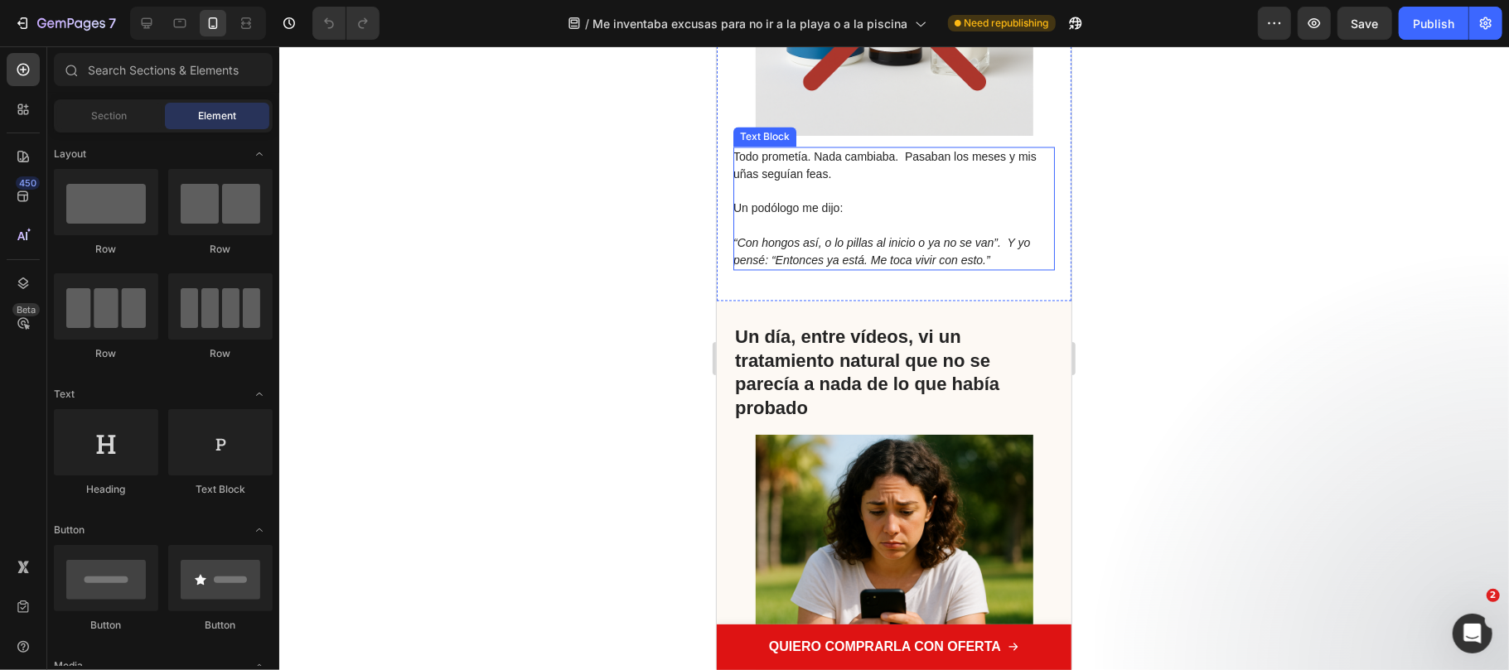
click at [792, 209] on span "Un podólogo me dijo:" at bounding box center [786, 207] width 109 height 13
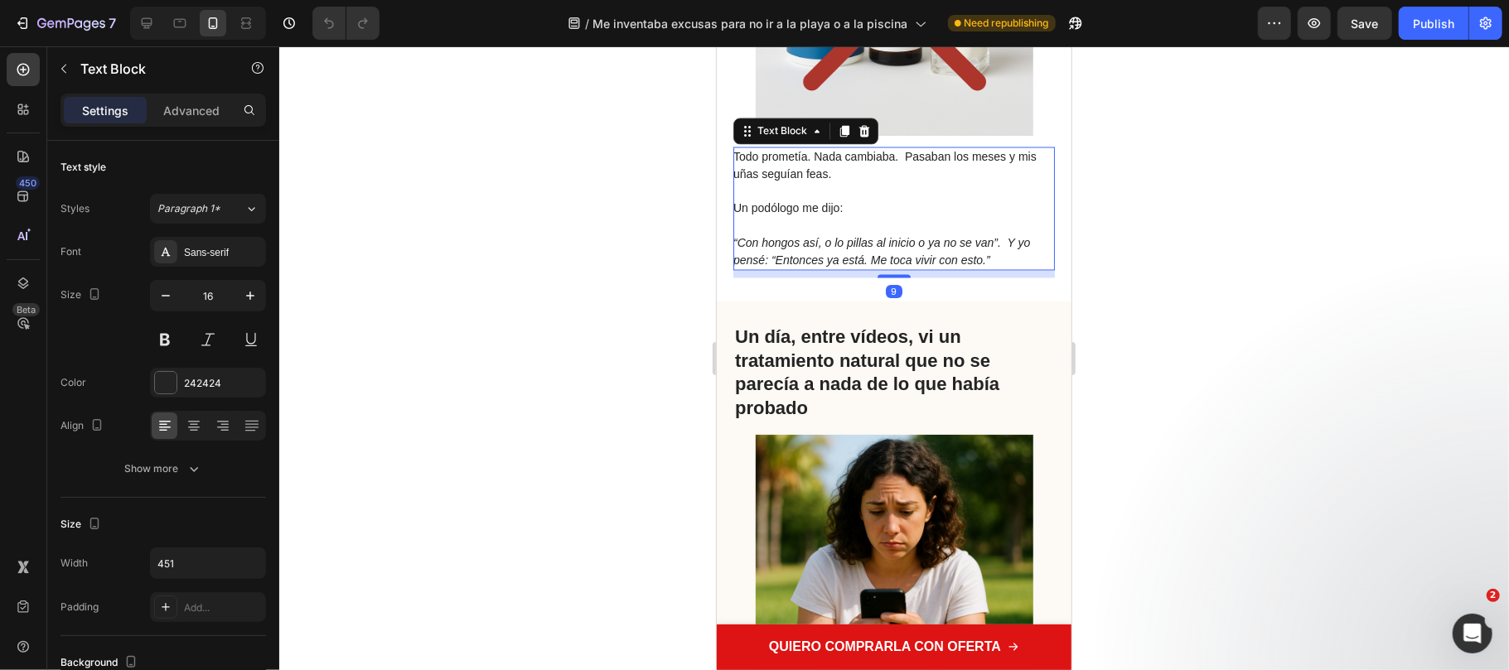
click at [816, 236] on icon "“Con hongos así, o lo pillas al inicio o ya no se van”. Y yo pensé: “Entonces y…" at bounding box center [880, 251] width 297 height 31
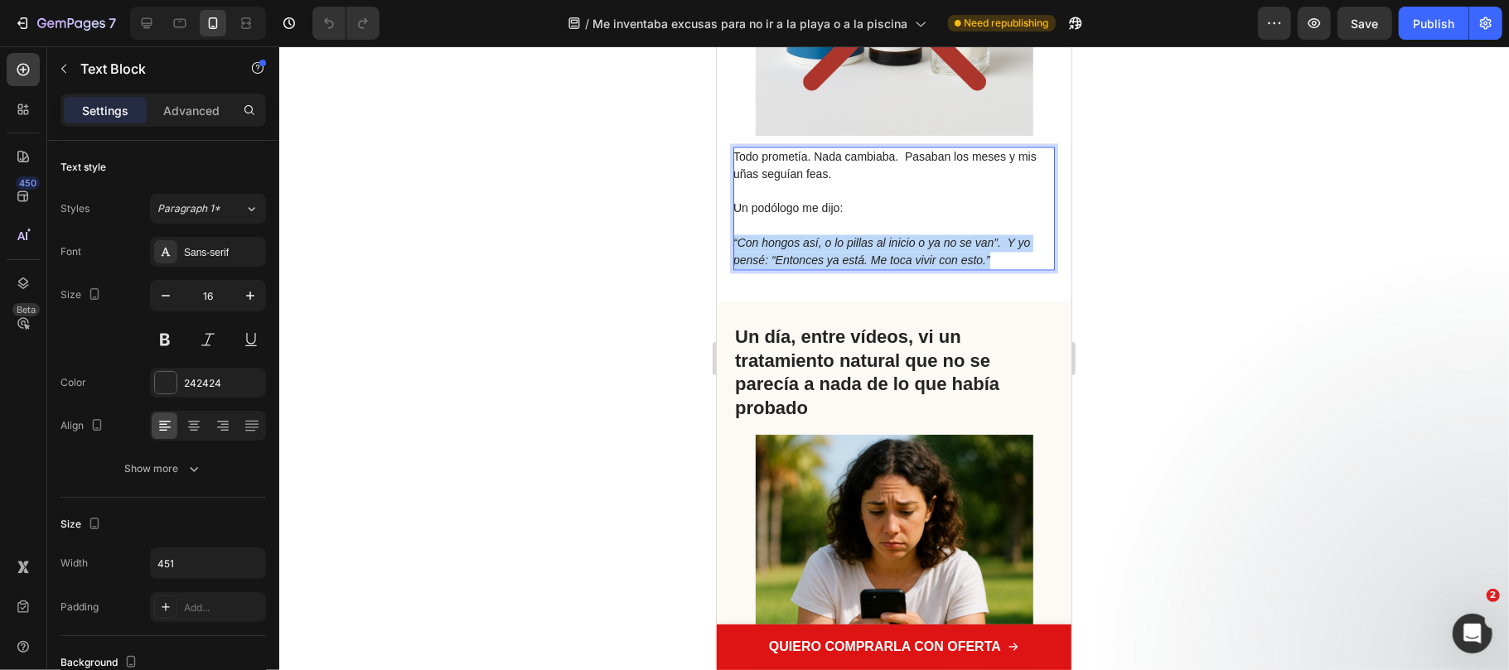
click at [816, 236] on icon "“Con hongos así, o lo pillas al inicio o ya no se van”. Y yo pensé: “Entonces y…" at bounding box center [880, 251] width 297 height 31
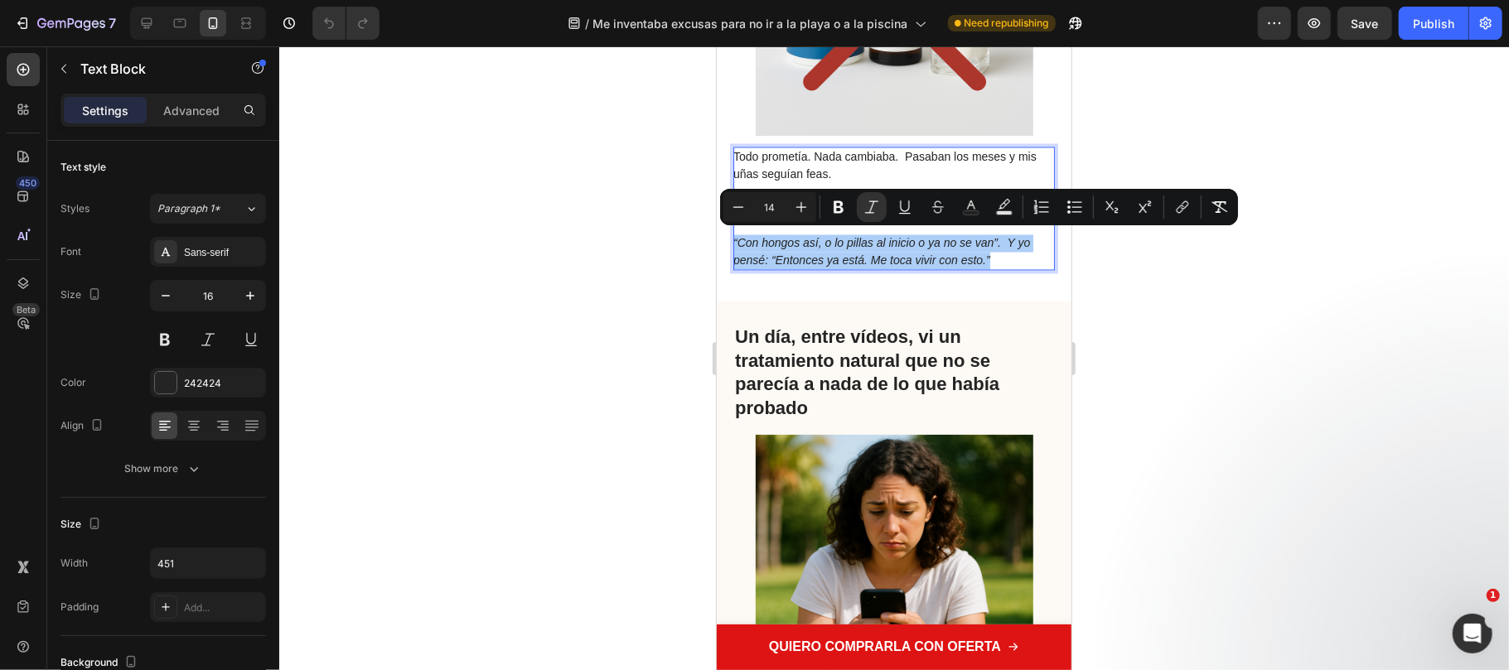
drag, startPoint x: 638, startPoint y: 239, endPoint x: 25, endPoint y: 183, distance: 615.6
click at [638, 239] on div at bounding box center [894, 358] width 1230 height 624
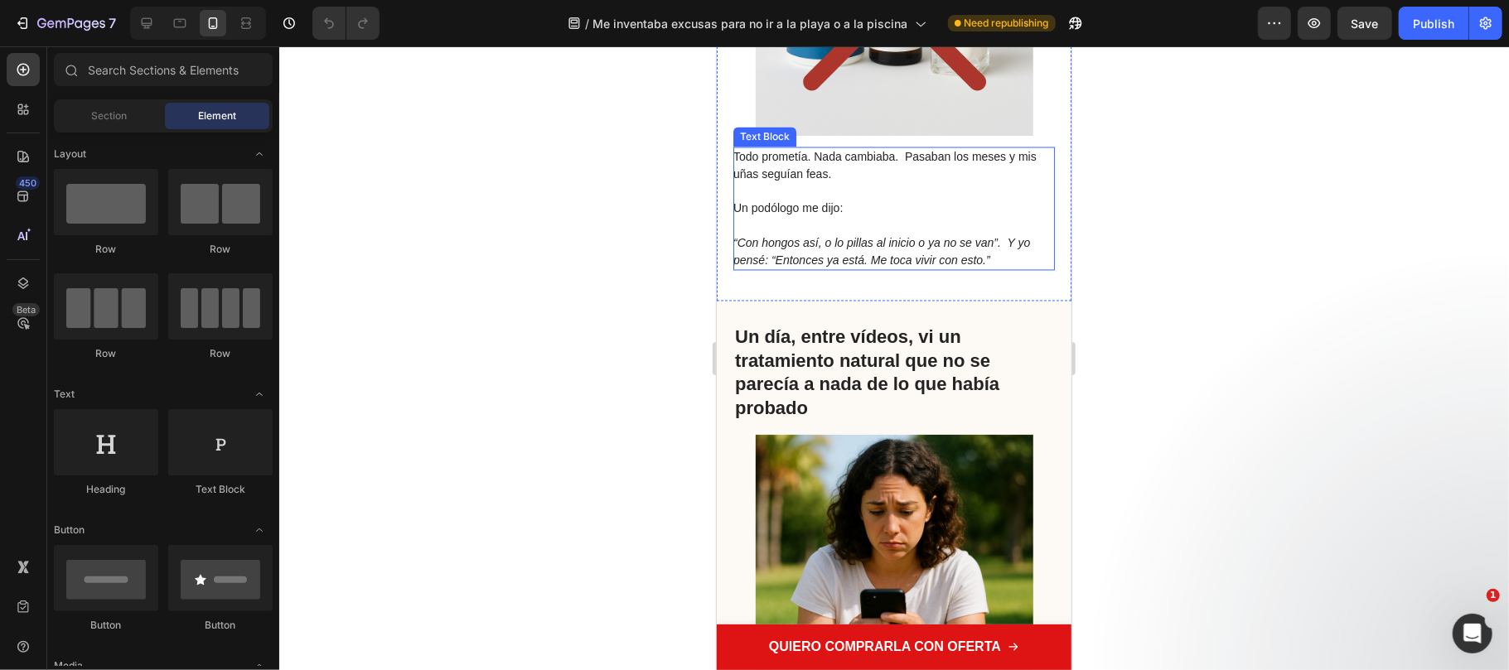
click at [770, 201] on span "Un podólogo me dijo:" at bounding box center [786, 207] width 109 height 13
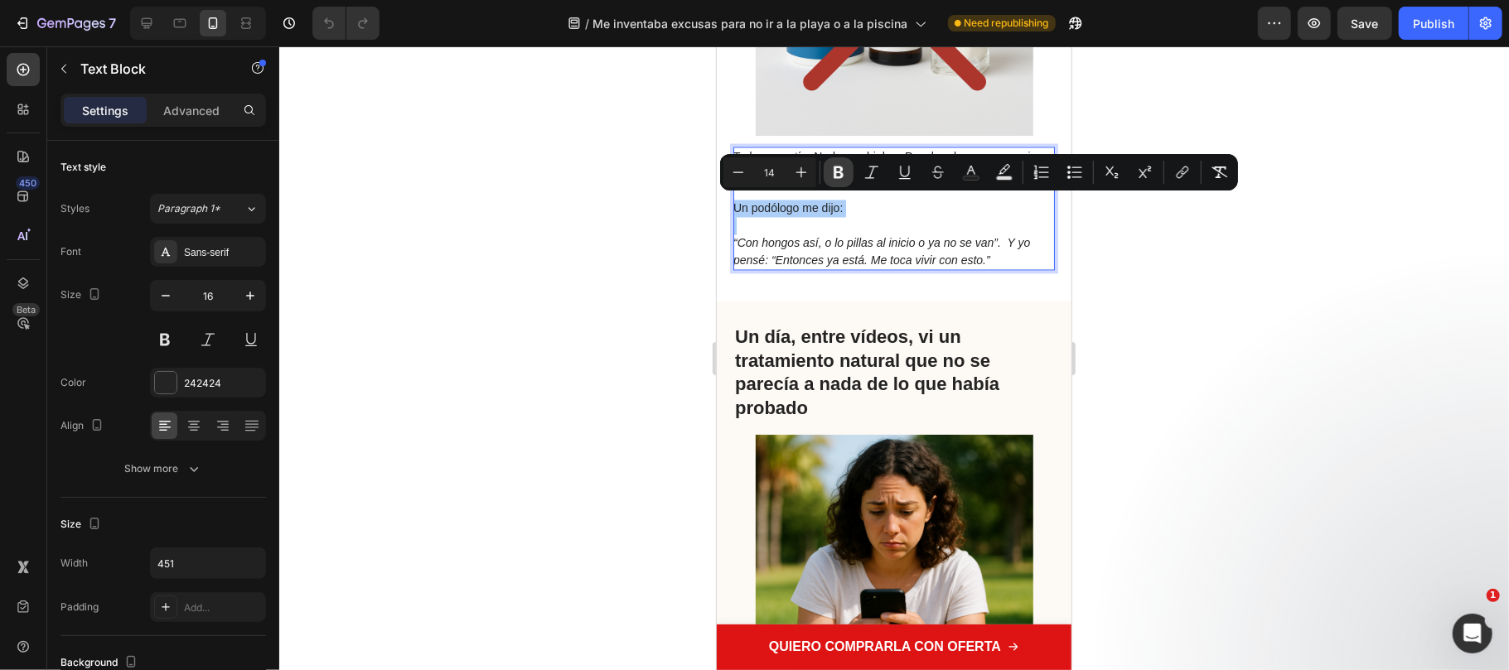
drag, startPoint x: 829, startPoint y: 181, endPoint x: 113, endPoint y: 202, distance: 717.0
click at [829, 181] on button "Bold" at bounding box center [839, 172] width 30 height 30
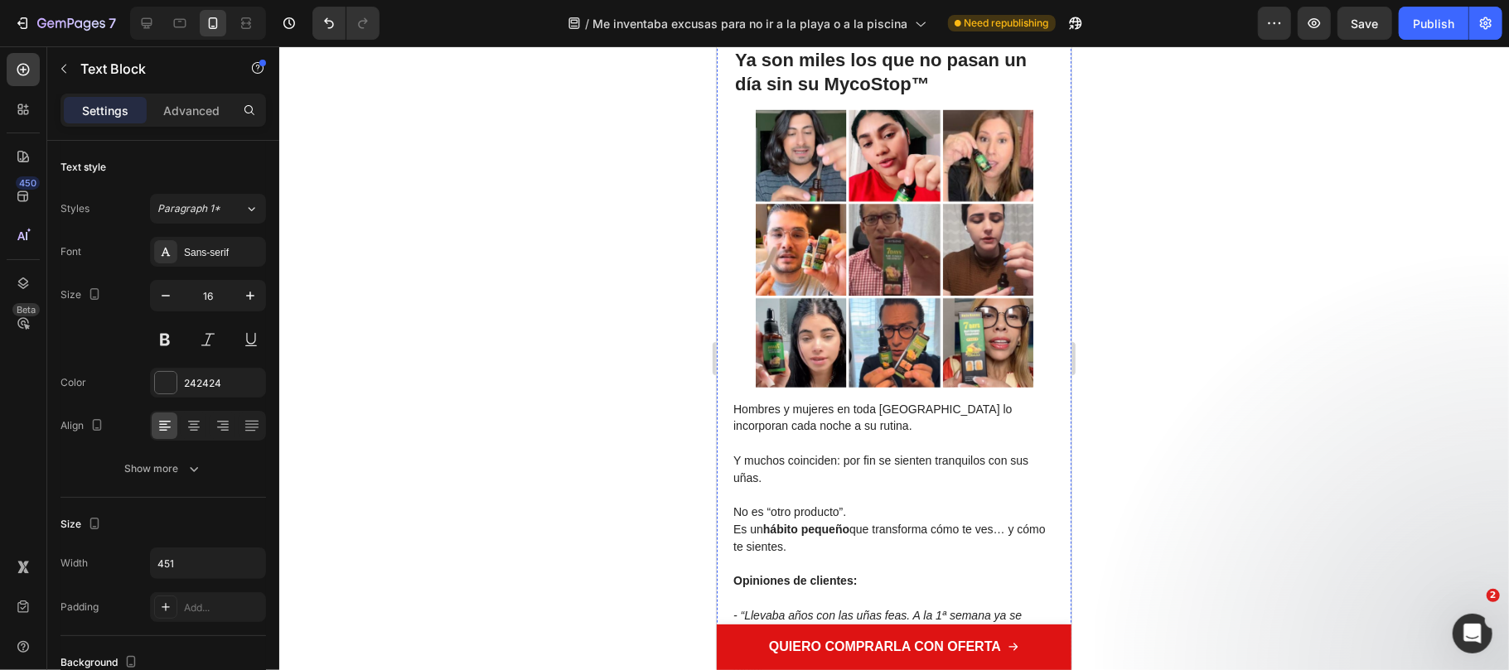
scroll to position [5634, 0]
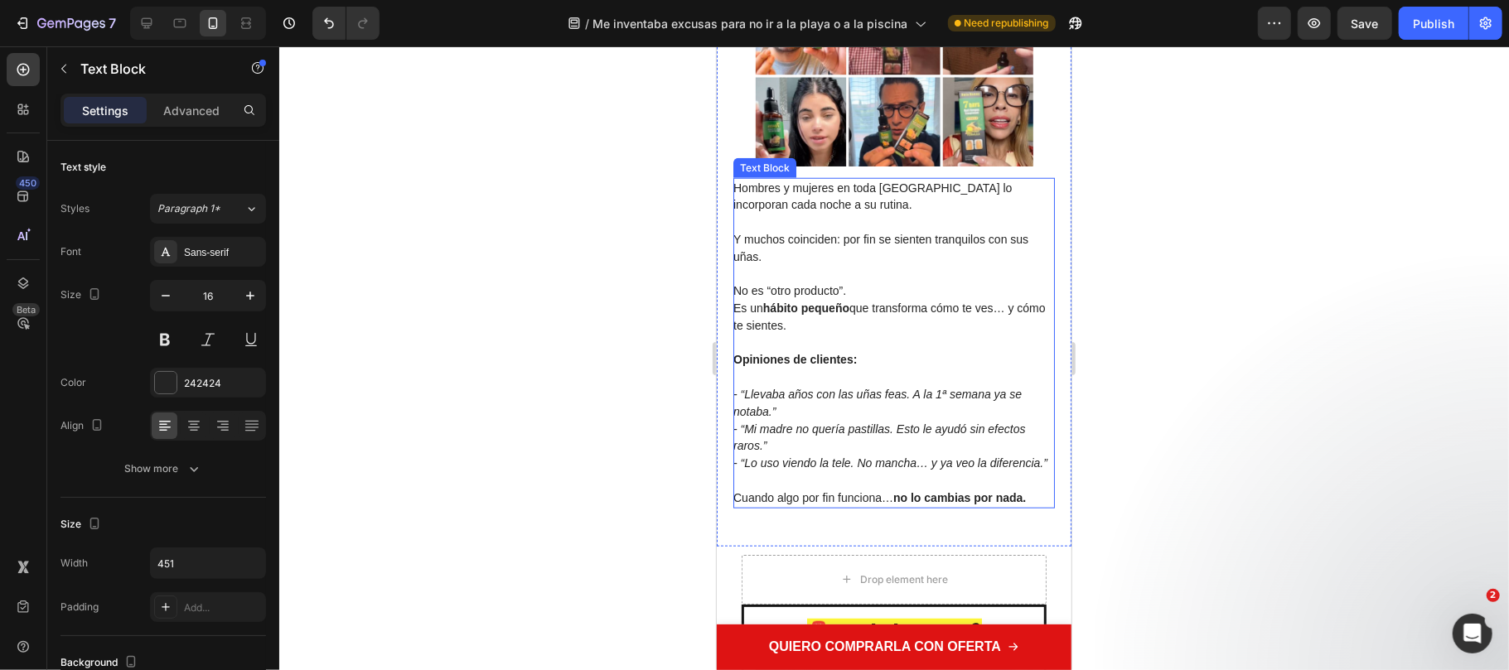
click at [820, 504] on span "Cuando algo por fin funciona… no lo cambias por nada." at bounding box center [878, 496] width 292 height 13
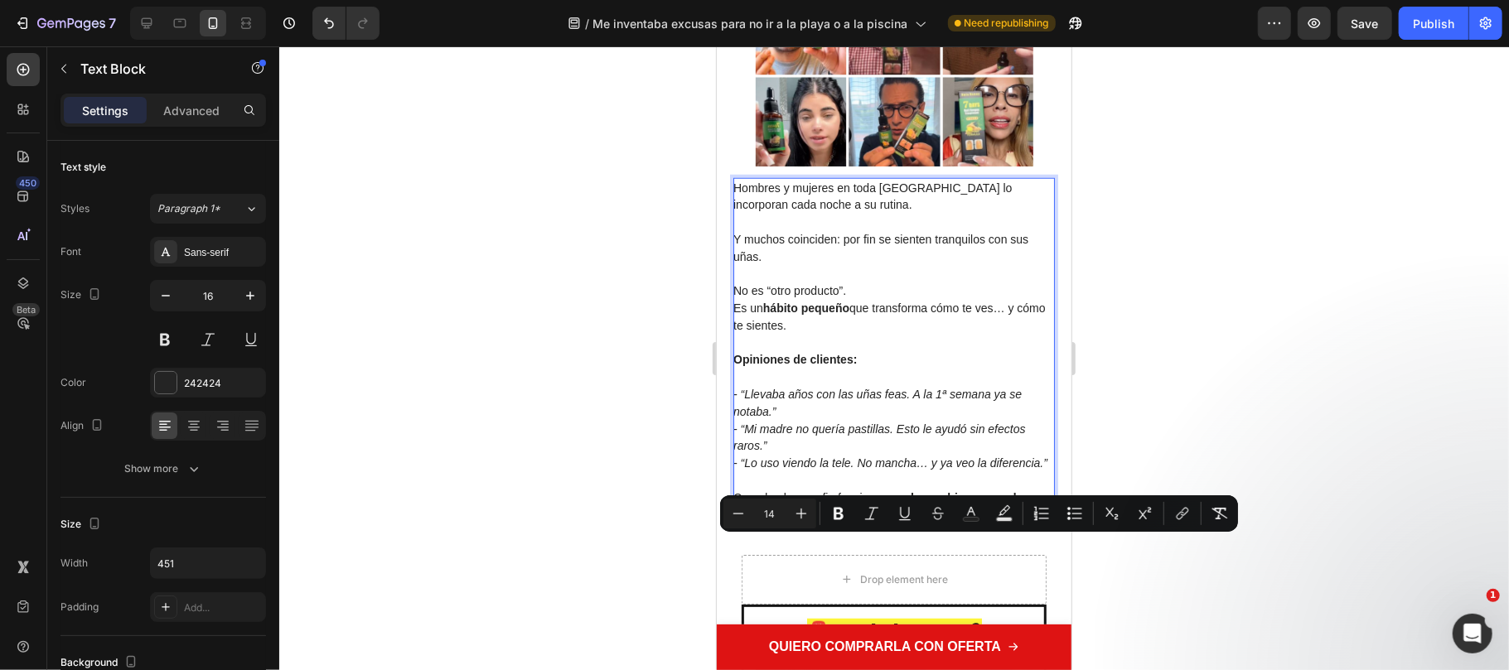
click at [866, 418] on icon "- “Llevaba años con las uñas feas. A la 1ª semana ya se notaba.”" at bounding box center [876, 402] width 288 height 31
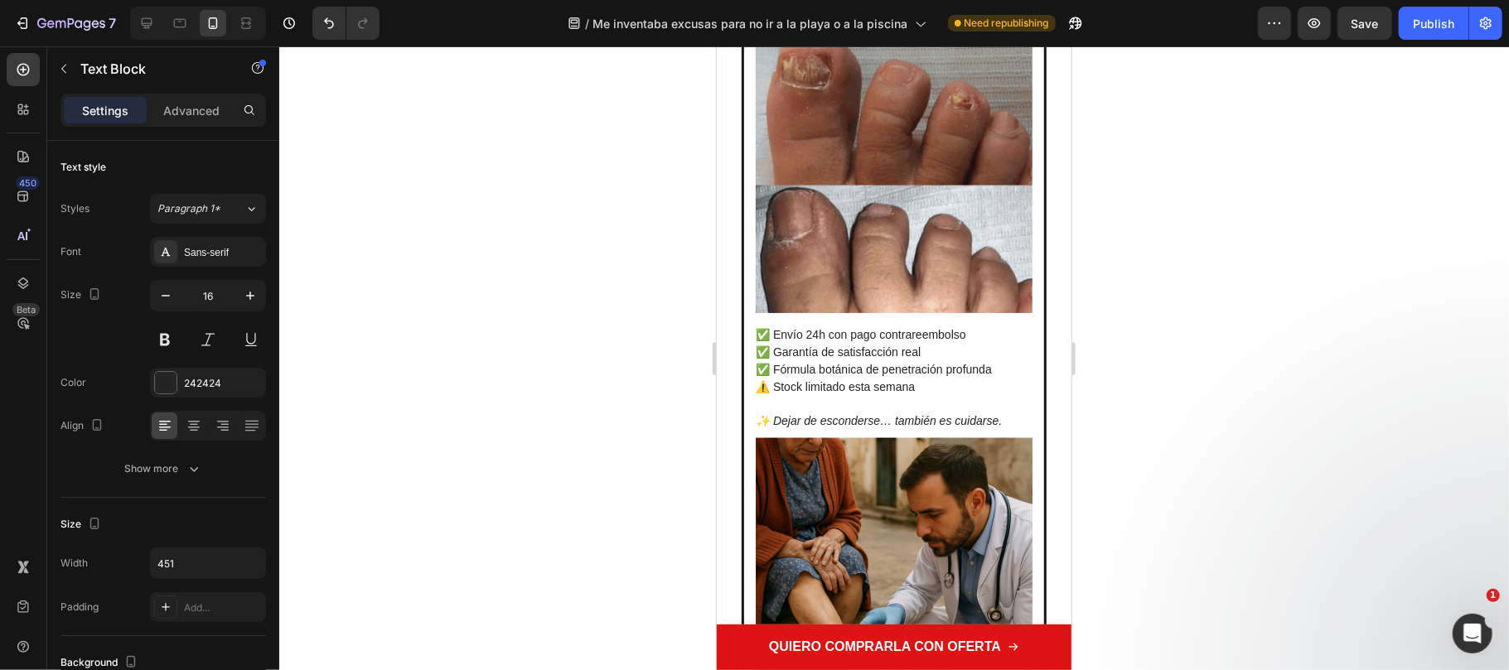
scroll to position [6959, 0]
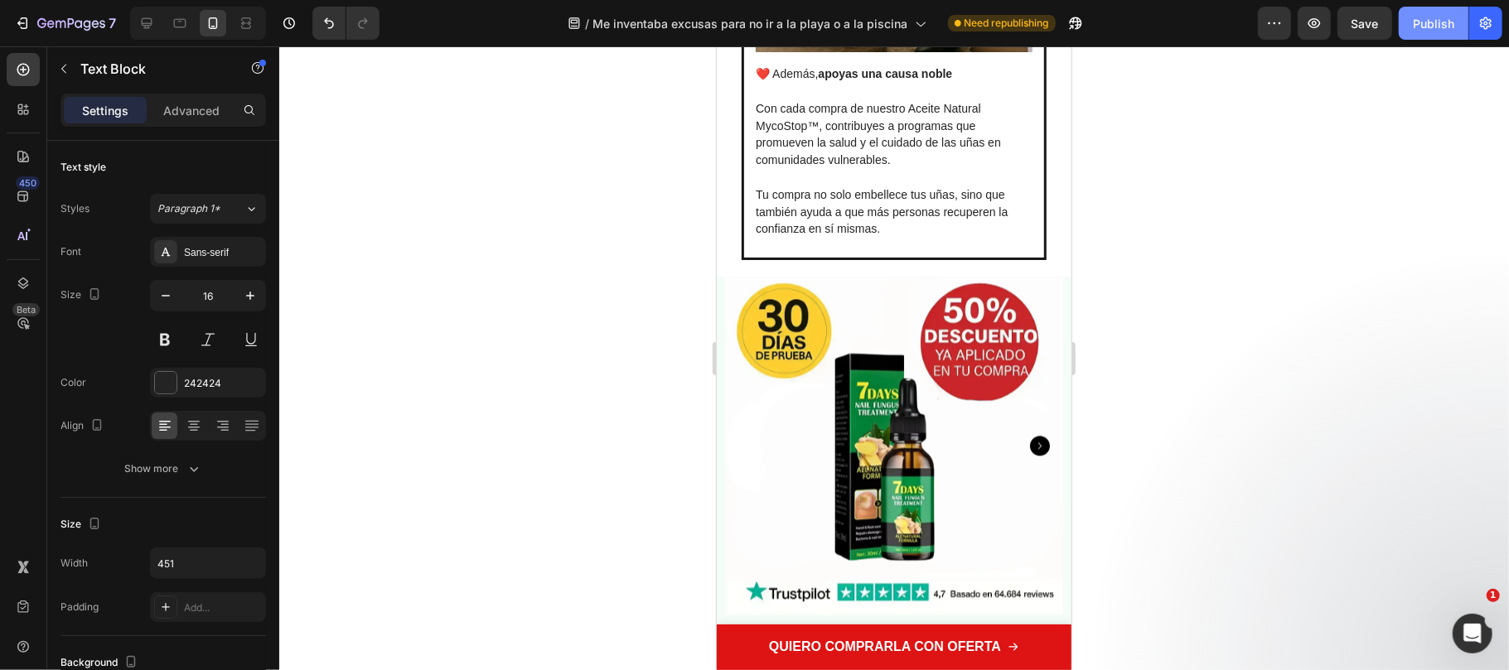
click at [1422, 34] on button "Publish" at bounding box center [1434, 23] width 70 height 33
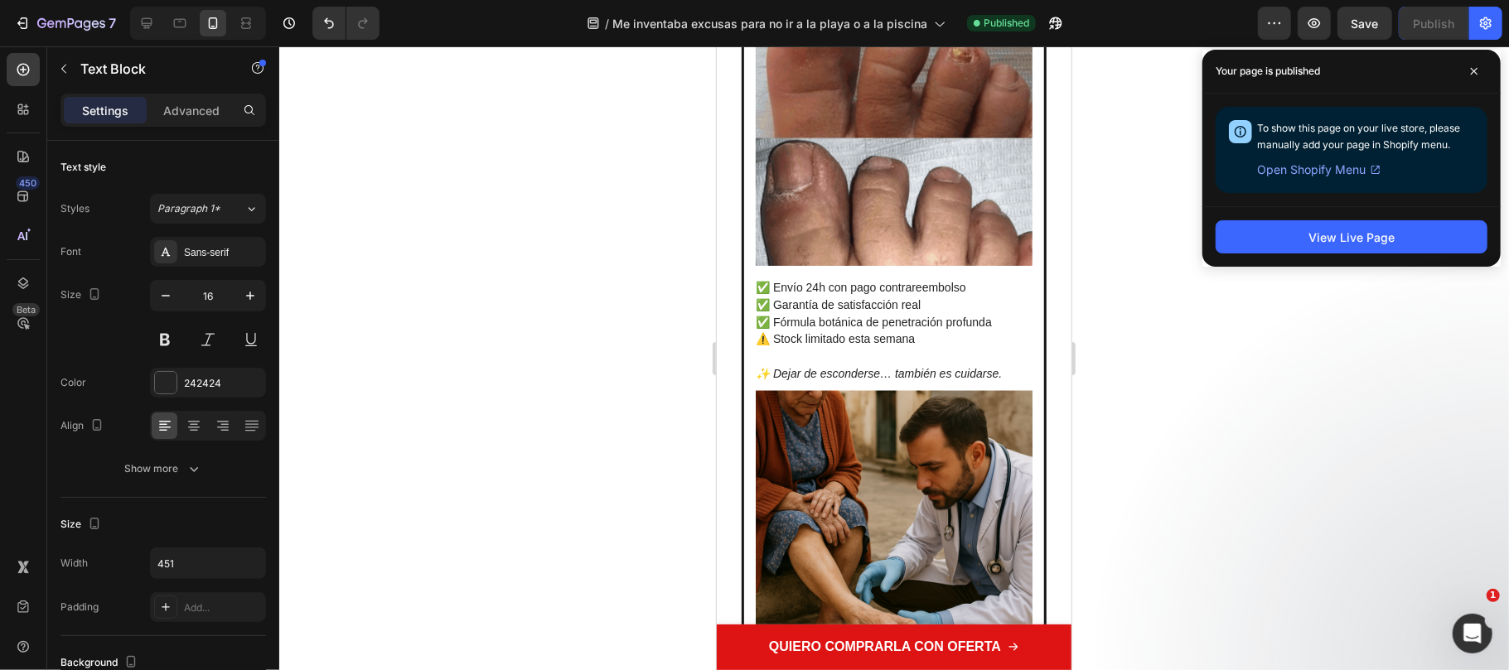
scroll to position [4971, 0]
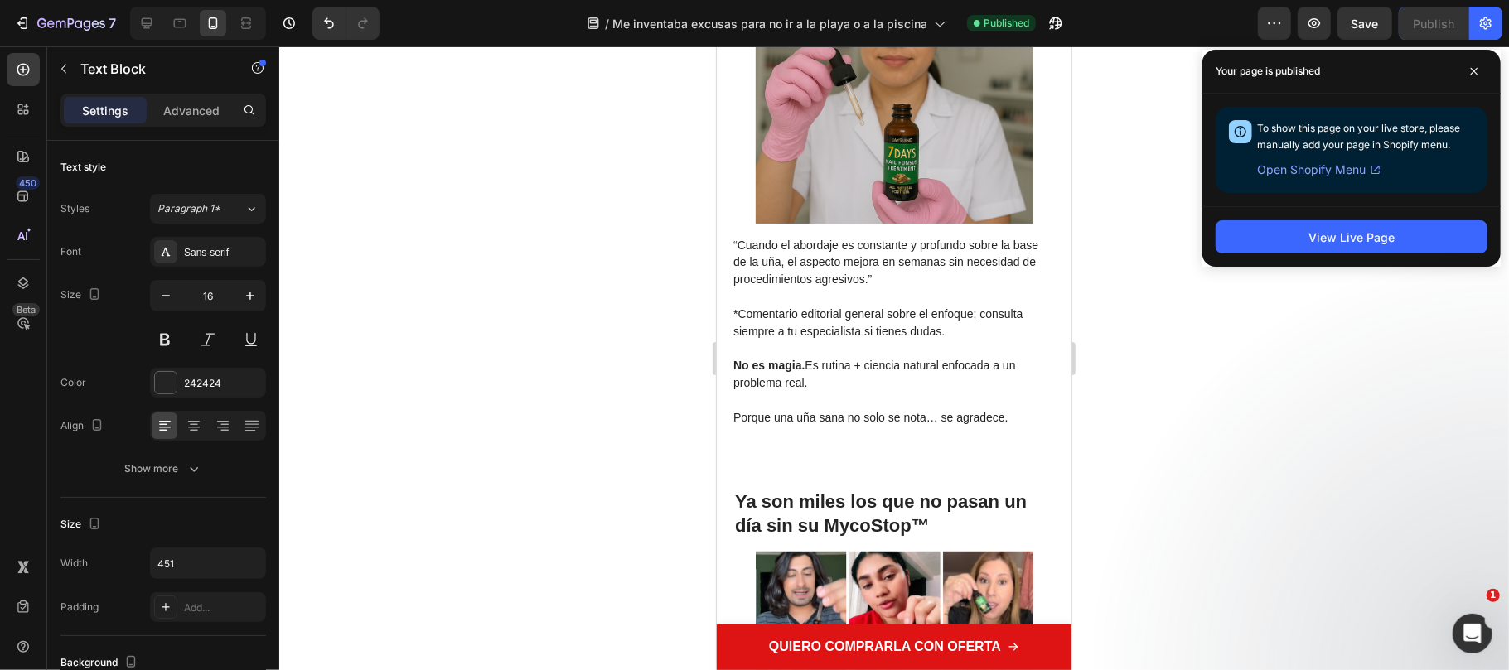
drag, startPoint x: 1387, startPoint y: 524, endPoint x: 1492, endPoint y: 519, distance: 105.3
click at [1387, 524] on div at bounding box center [894, 358] width 1230 height 624
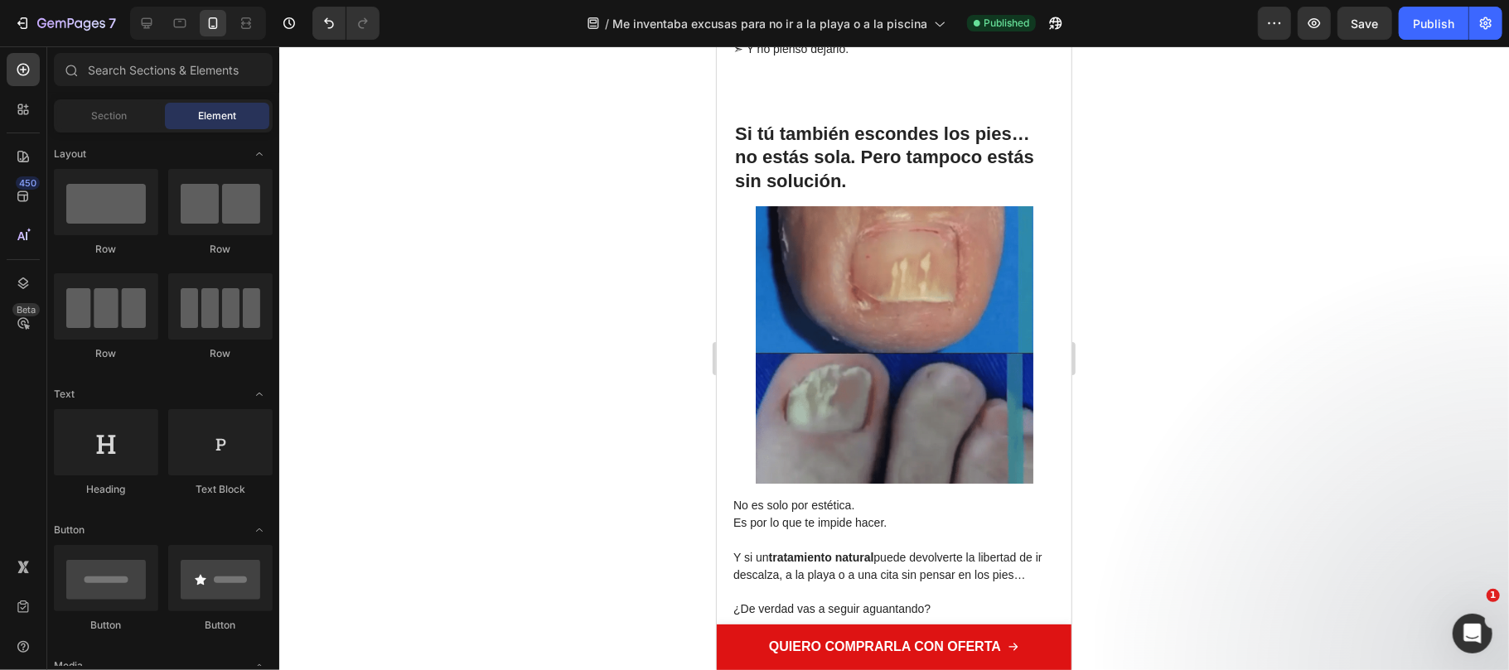
scroll to position [4529, 0]
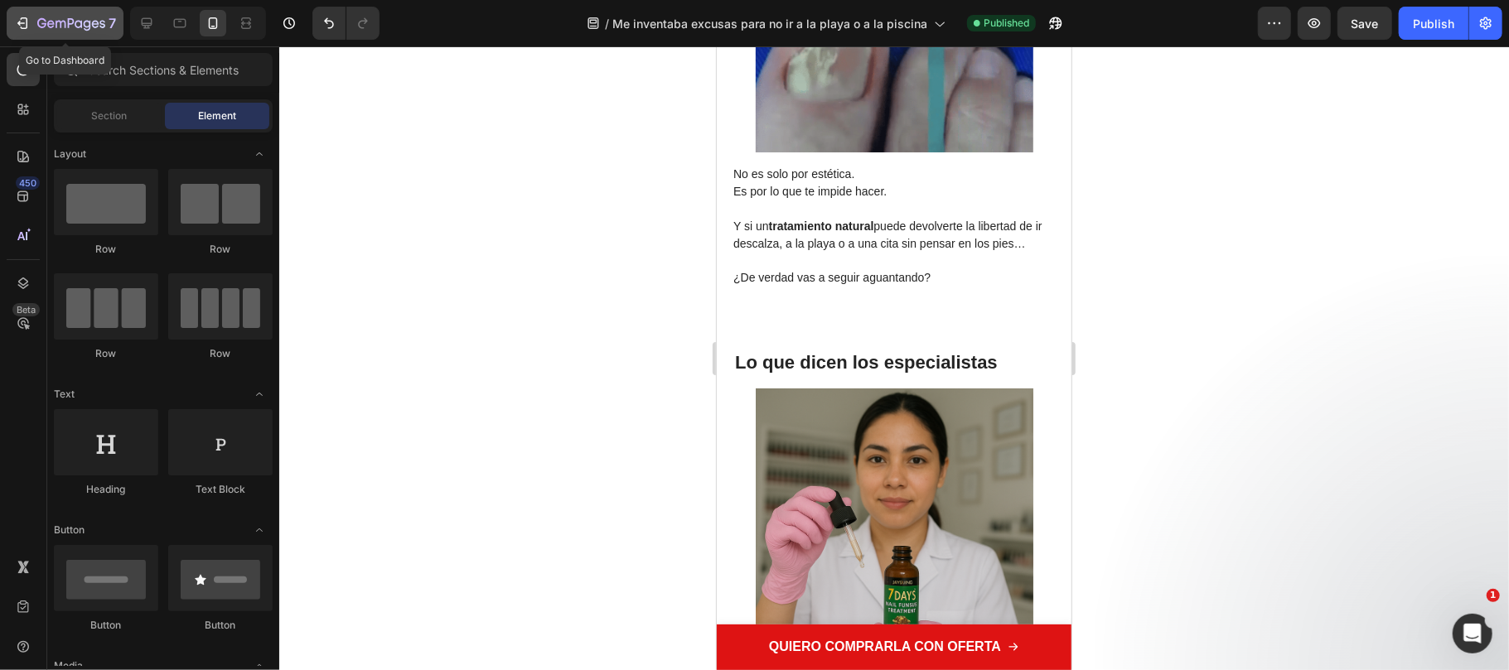
click at [109, 20] on p "7" at bounding box center [112, 23] width 7 height 20
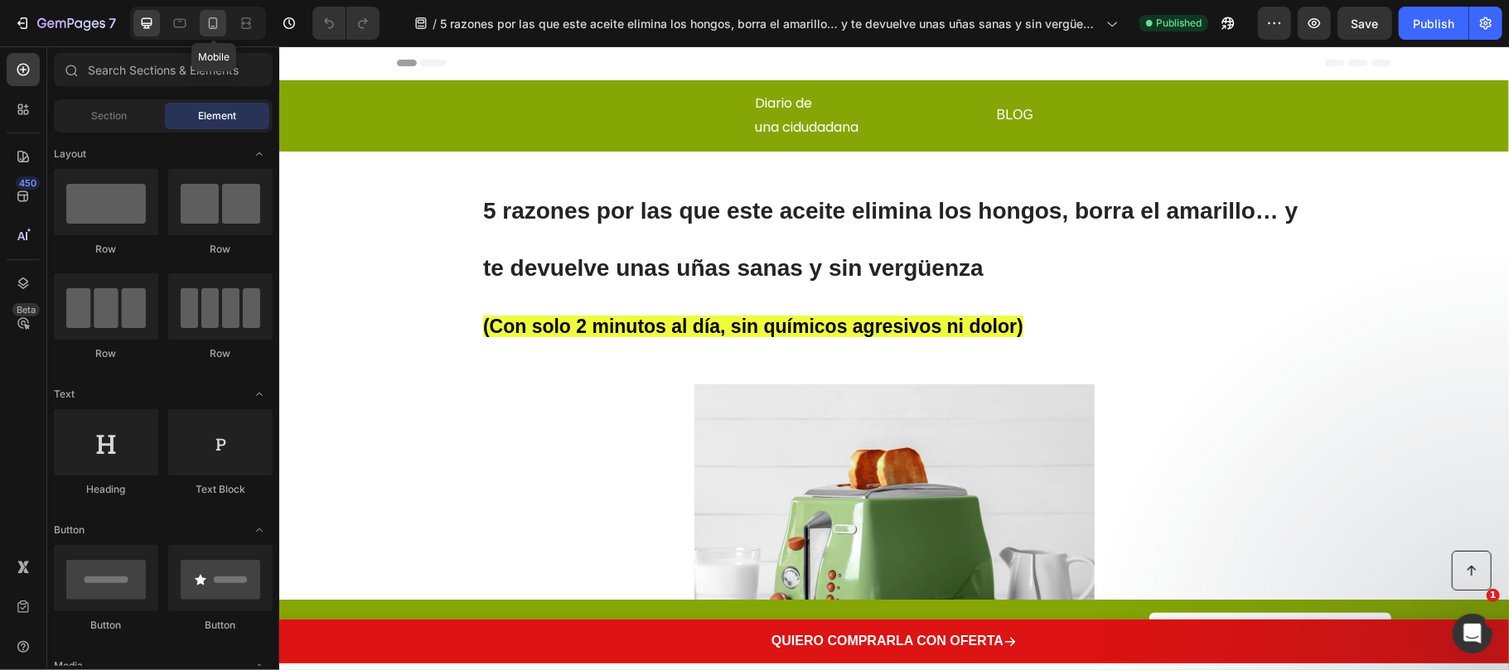
drag, startPoint x: 204, startPoint y: 28, endPoint x: 653, endPoint y: 265, distance: 507.7
click at [205, 28] on icon at bounding box center [213, 23] width 17 height 17
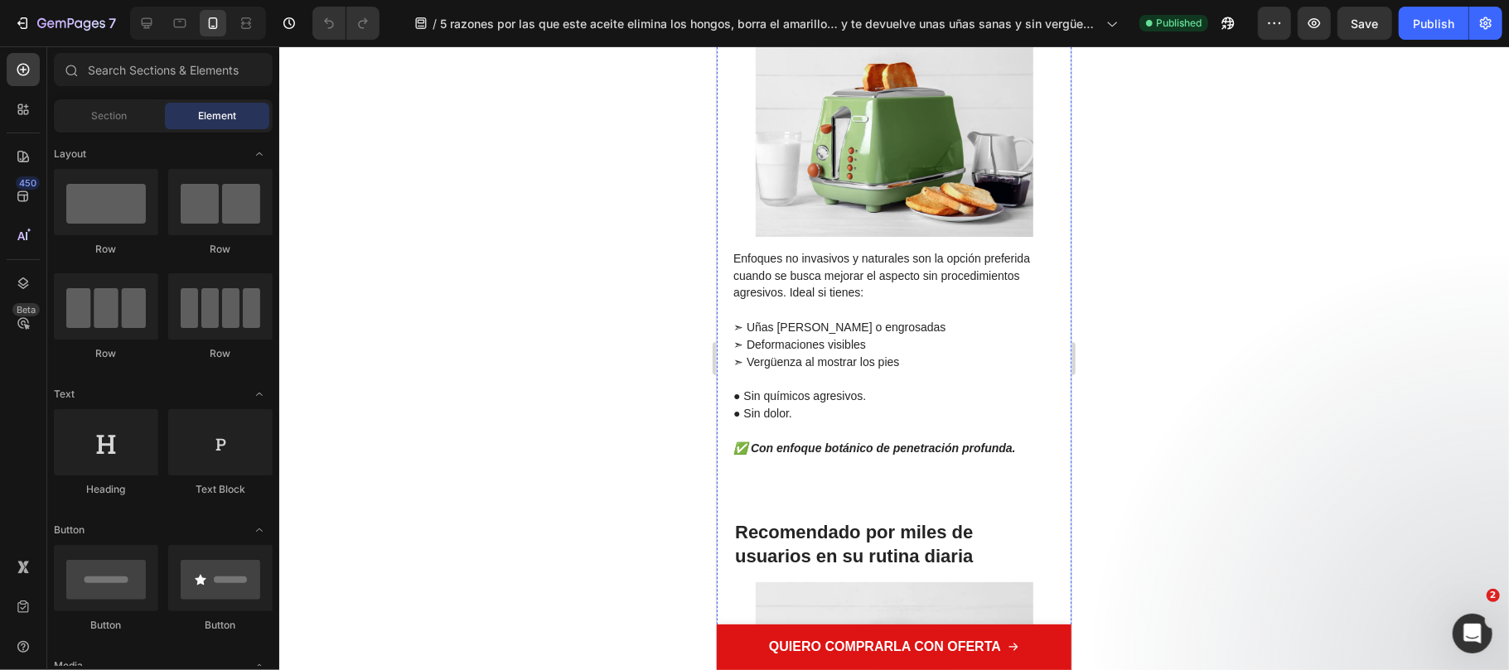
scroll to position [3314, 0]
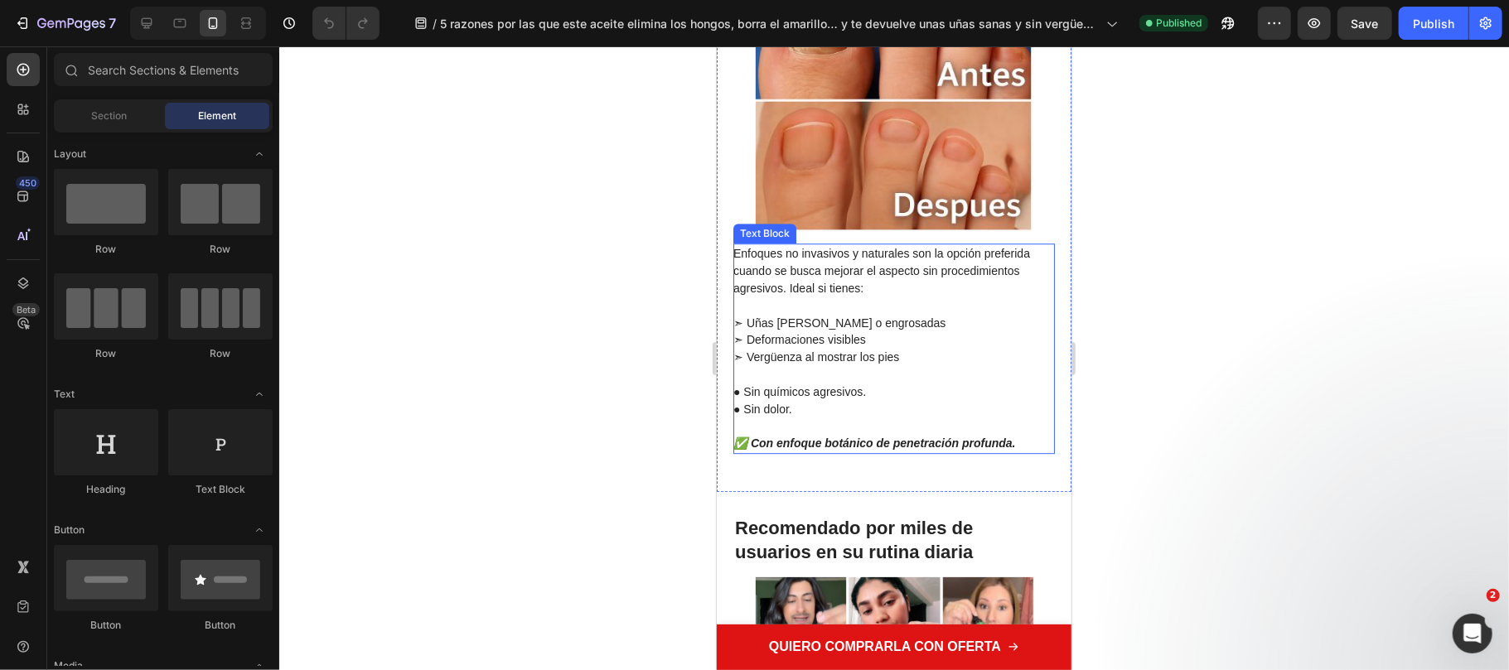
click at [771, 449] on strong "✅ Con enfoque botánico de penetración profunda." at bounding box center [873, 442] width 283 height 13
click at [753, 452] on p "✅ Con enfoque botánico de penetración profunda." at bounding box center [892, 442] width 320 height 17
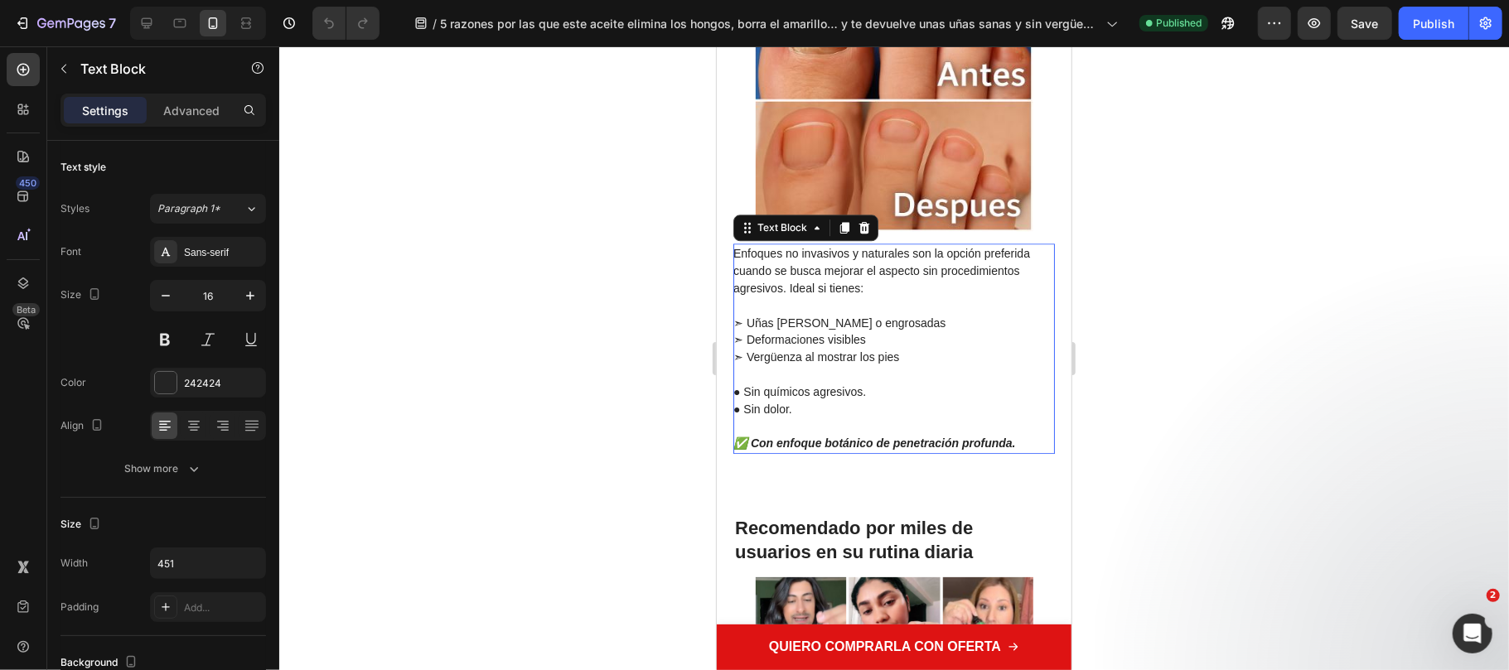
click at [751, 449] on strong "✅ Con enfoque botánico de penetración profunda." at bounding box center [873, 442] width 283 height 13
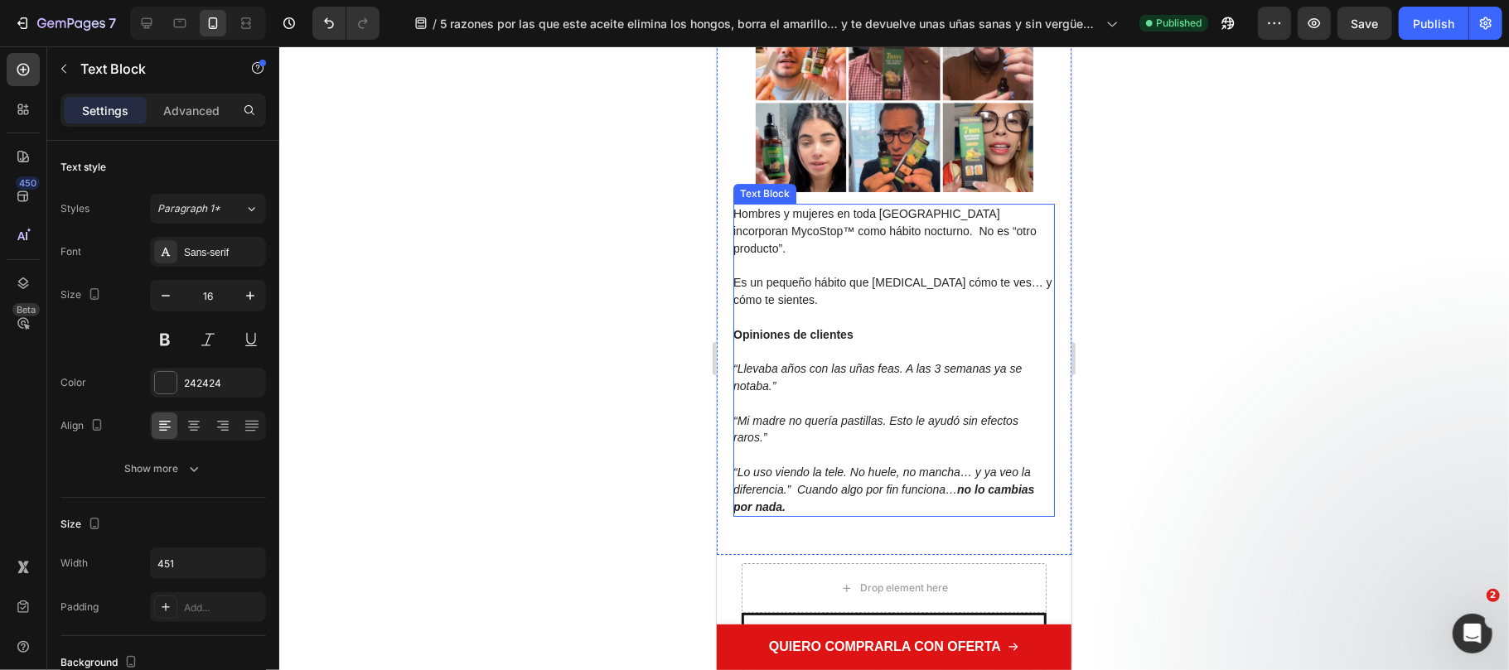
scroll to position [4087, 0]
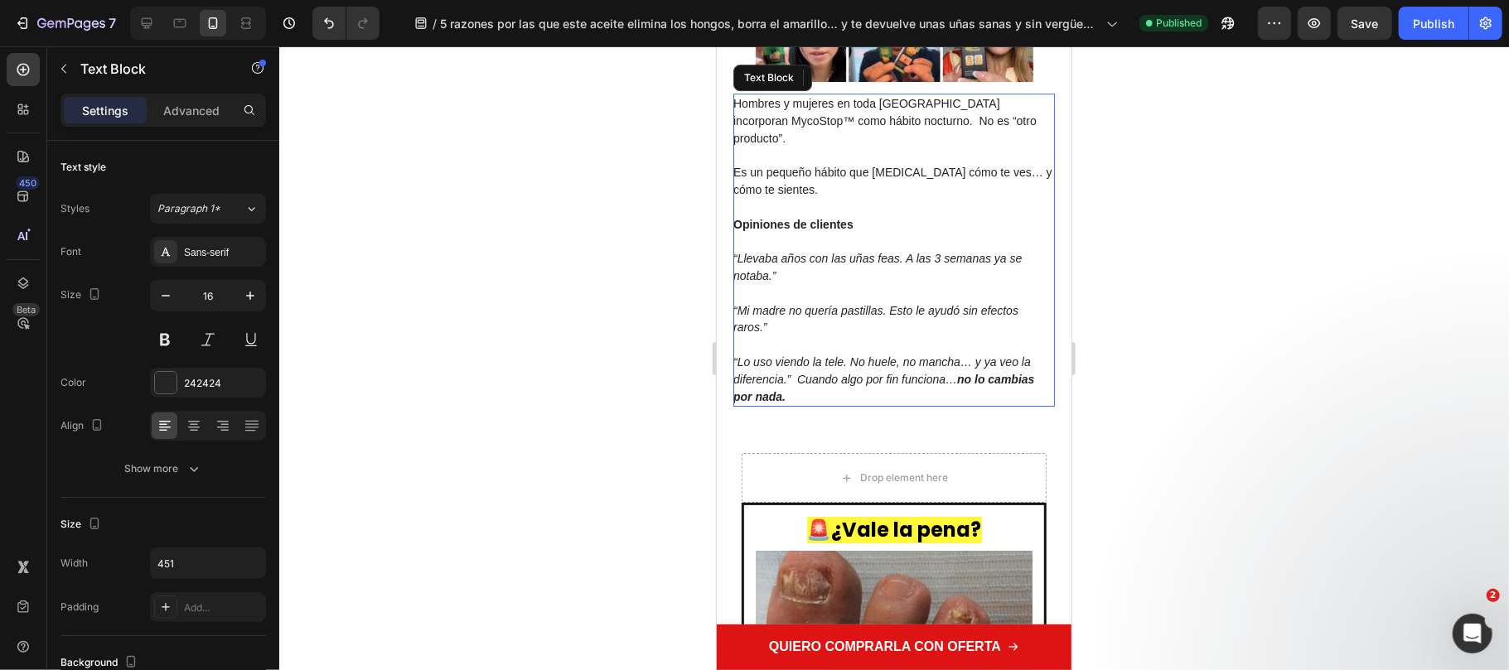
click at [747, 282] on icon "“Llevaba años con las uñas feas. A las 3 semanas ya se notaba.”" at bounding box center [876, 266] width 288 height 31
click at [756, 284] on p "“Llevaba años con las uñas feas. A las 3 semanas ya se notaba.”" at bounding box center [892, 266] width 320 height 35
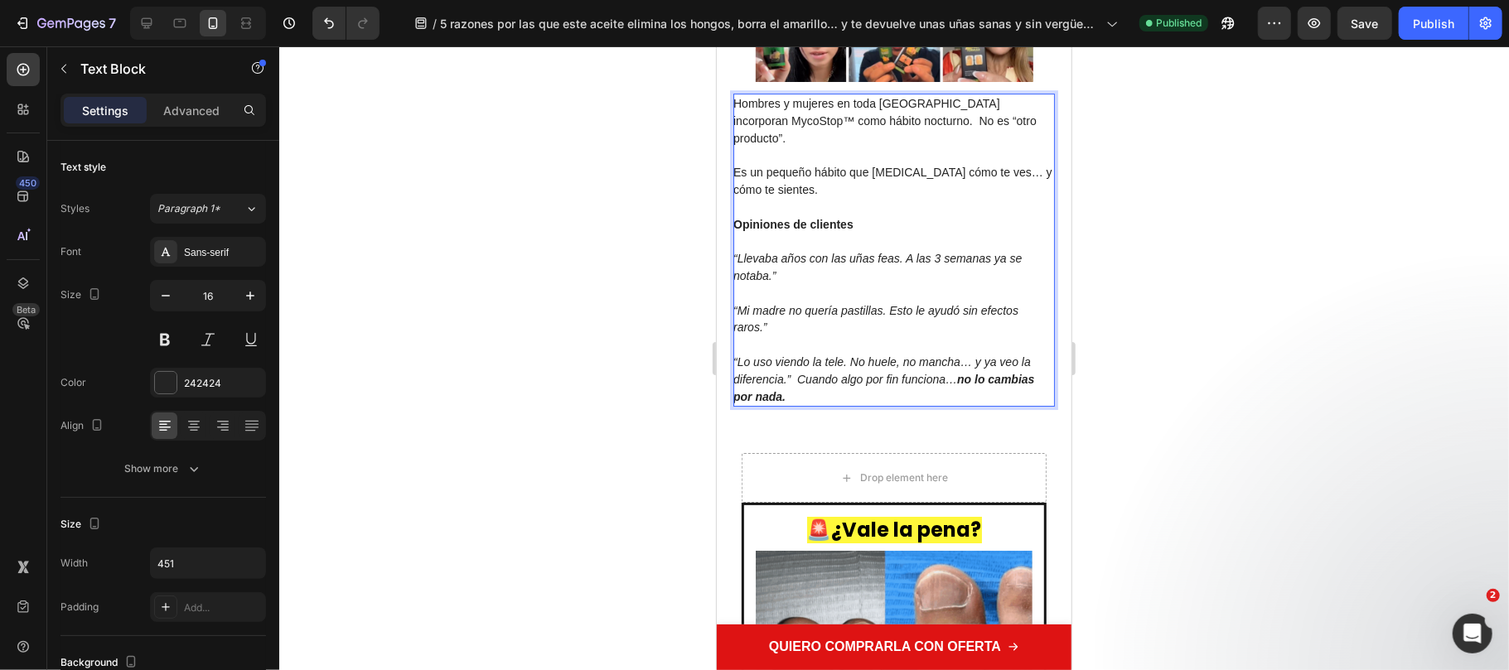
click at [747, 282] on icon "“Llevaba años con las uñas feas. A las 3 semanas ya se notaba.”" at bounding box center [876, 266] width 288 height 31
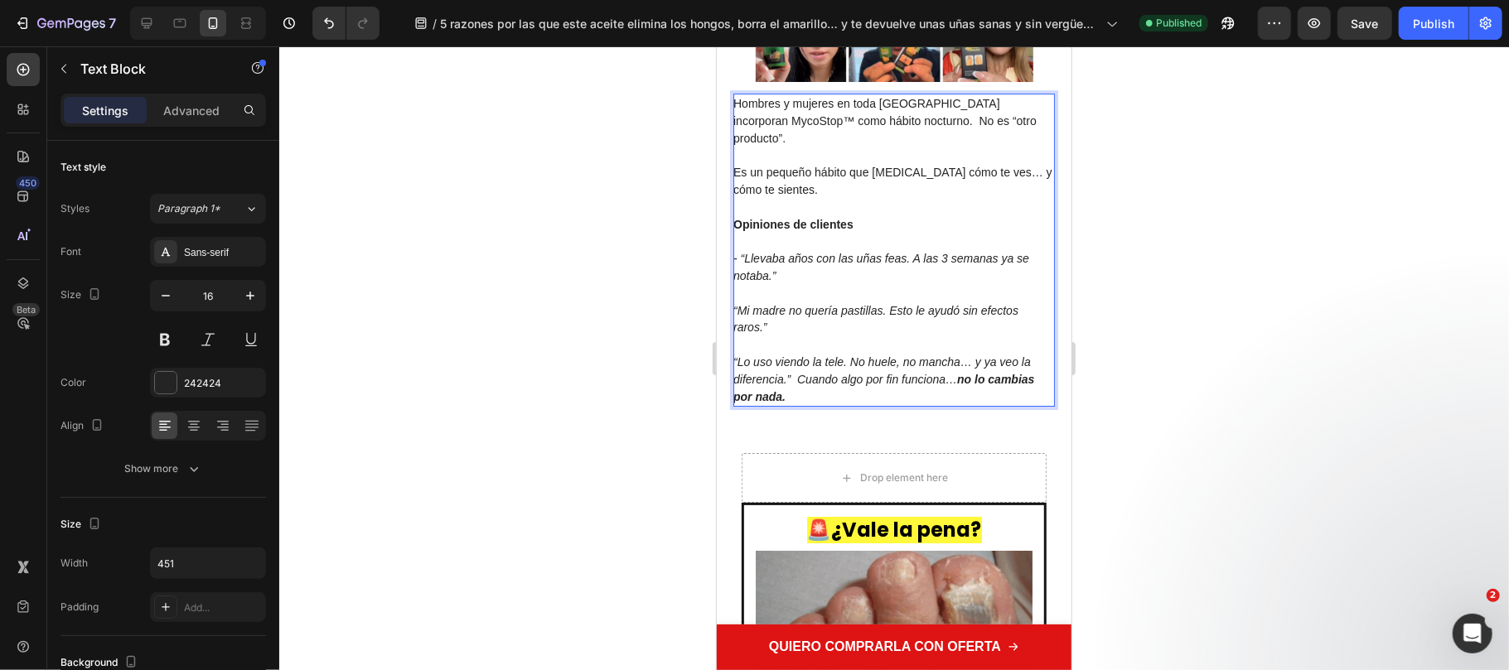
click at [741, 334] on icon "“Mi madre no quería pastillas. Esto le ayudó sin efectos raros.”" at bounding box center [874, 318] width 285 height 31
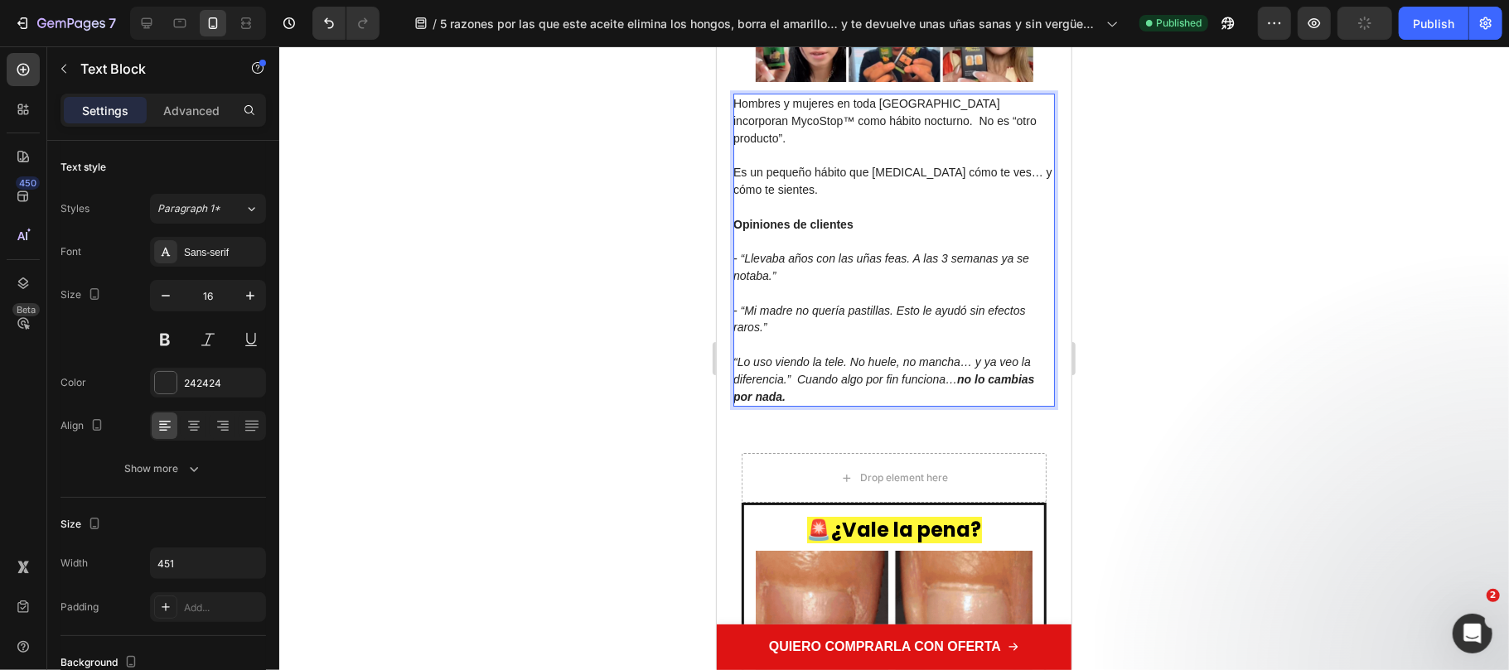
click at [746, 395] on icon "“Lo uso viendo la tele. No huele, no mancha… y ya veo la diferencia.” Cuando al…" at bounding box center [882, 379] width 301 height 48
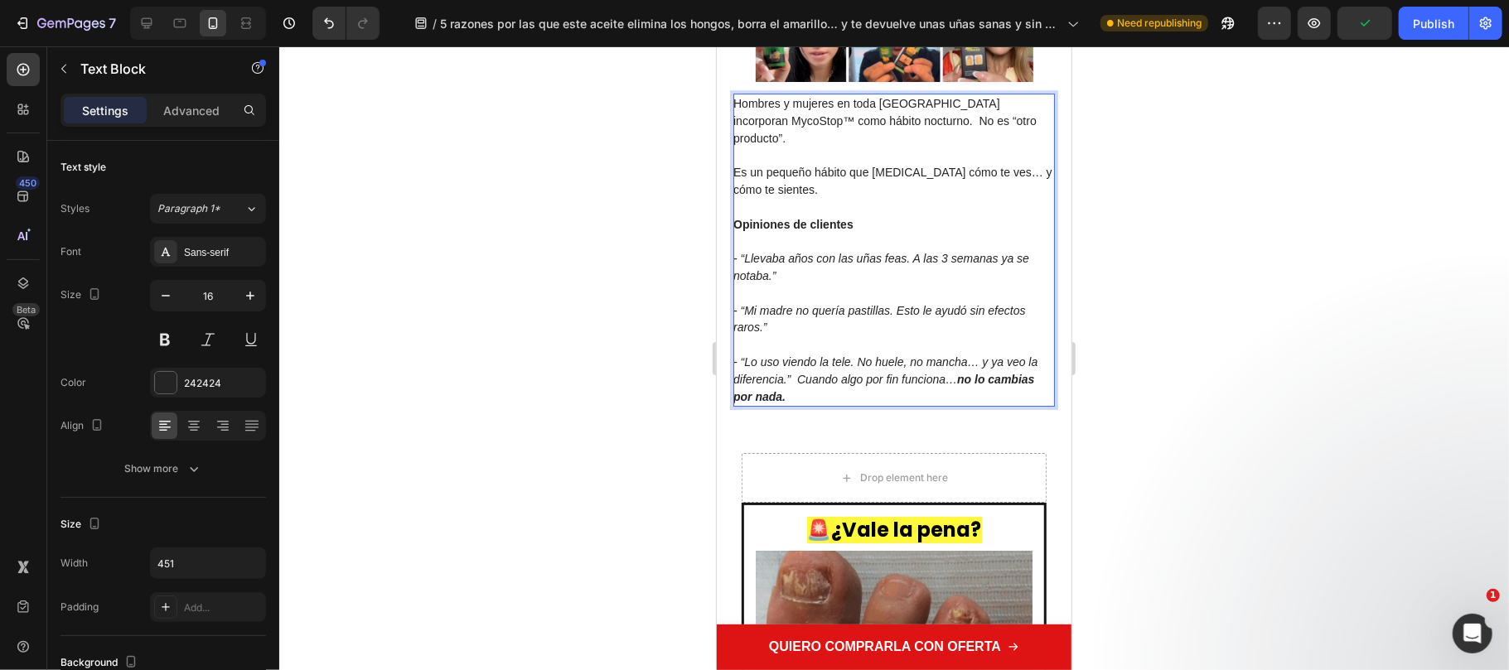
click at [1257, 333] on div at bounding box center [894, 358] width 1230 height 624
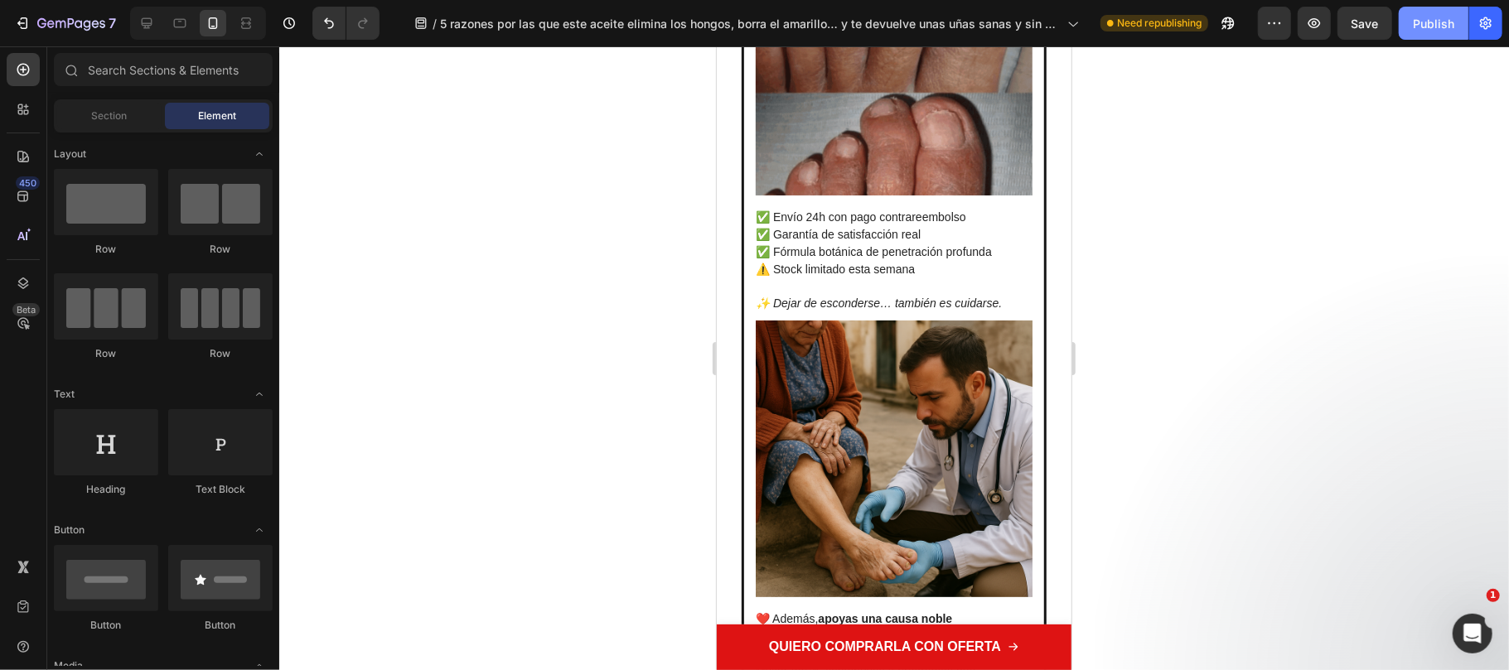
scroll to position [5302, 0]
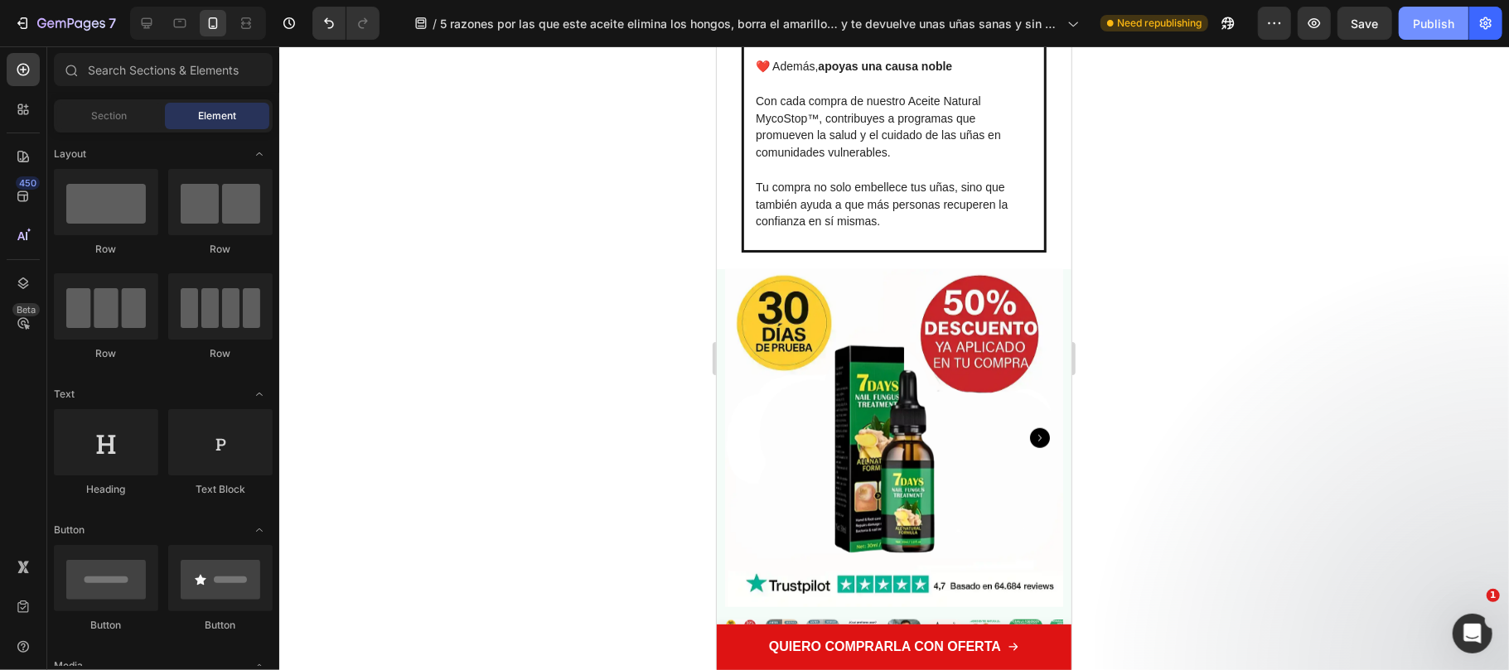
click at [1419, 36] on button "Publish" at bounding box center [1434, 23] width 70 height 33
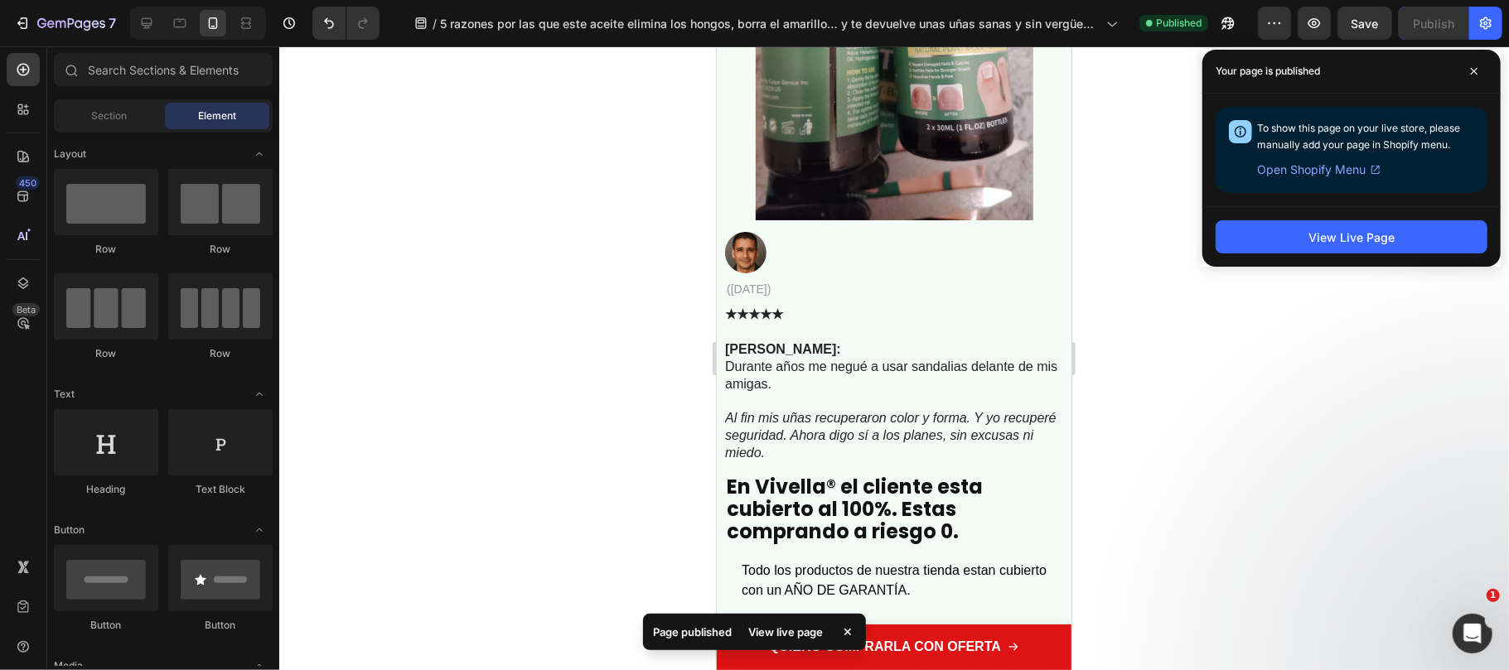
scroll to position [10273, 0]
